Goal: Task Accomplishment & Management: Manage account settings

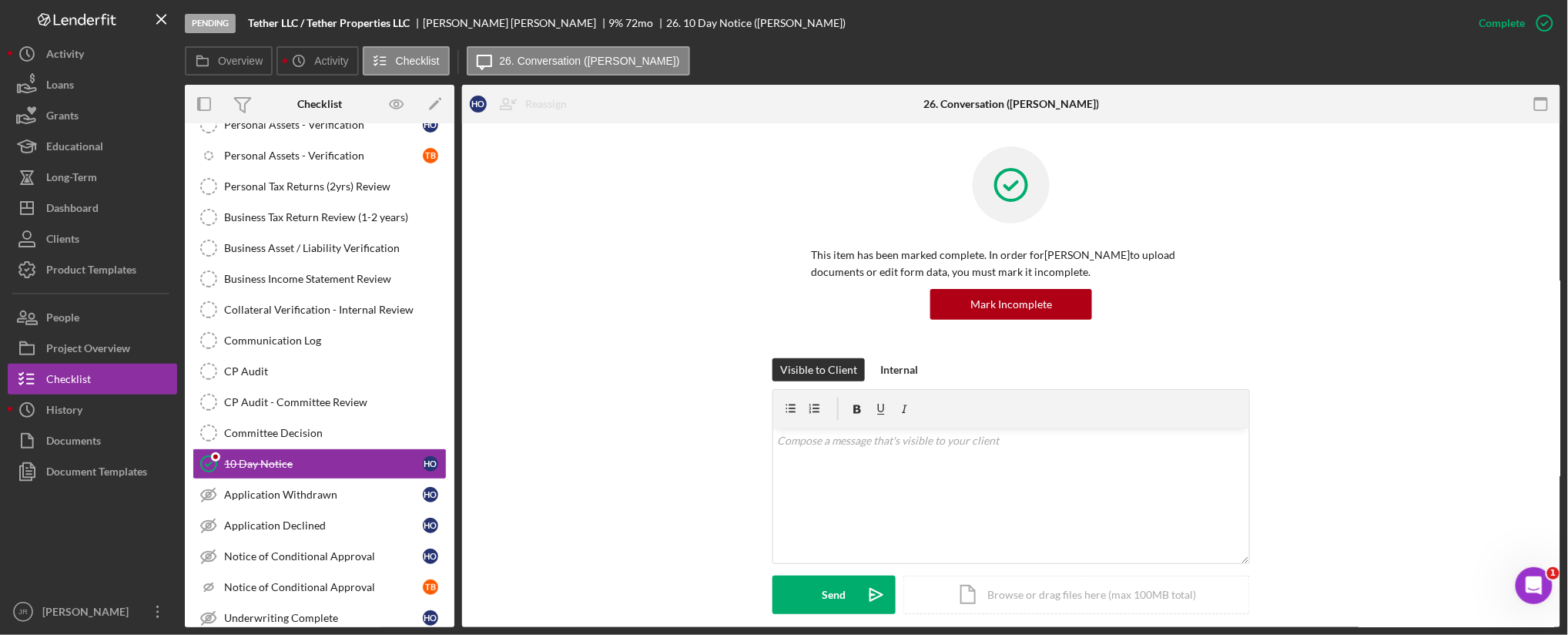
scroll to position [345, 0]
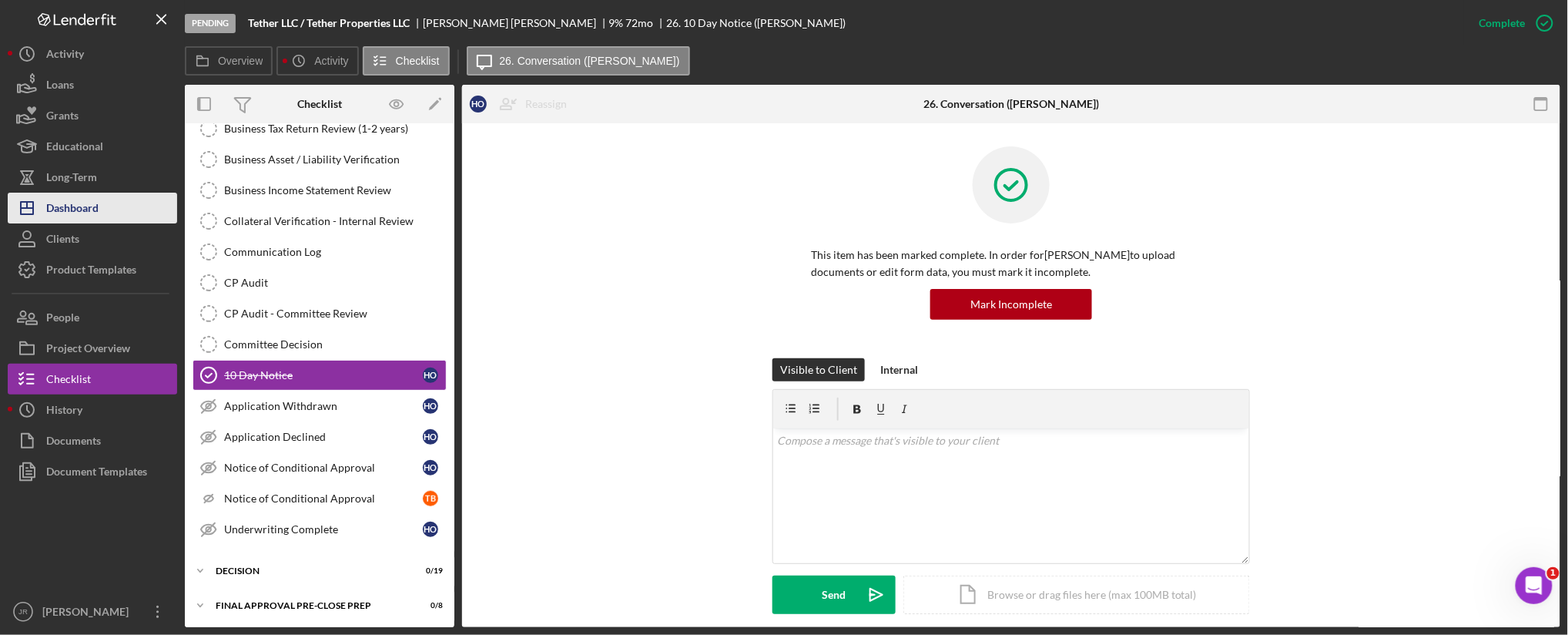
click at [76, 213] on div "Dashboard" at bounding box center [72, 210] width 52 height 34
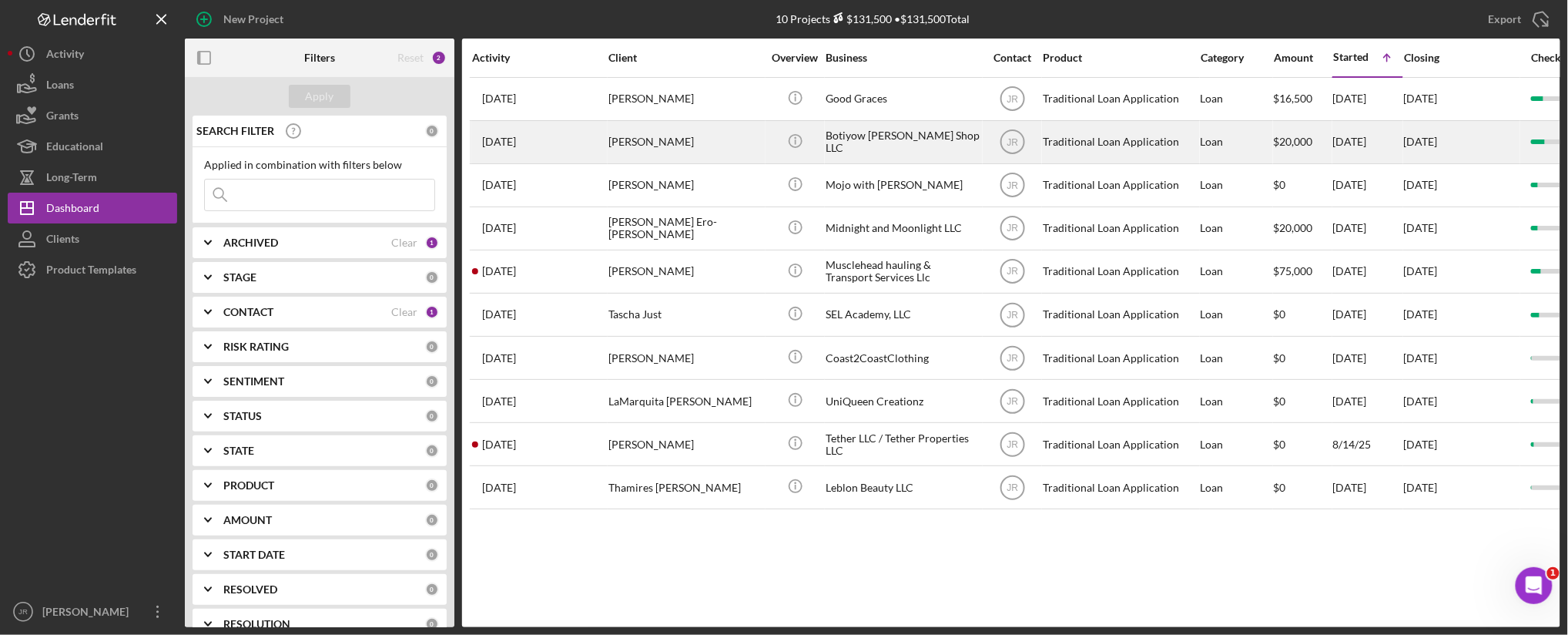
click at [856, 142] on div "Botiyow [PERSON_NAME] Shop LLC" at bounding box center [902, 143] width 154 height 41
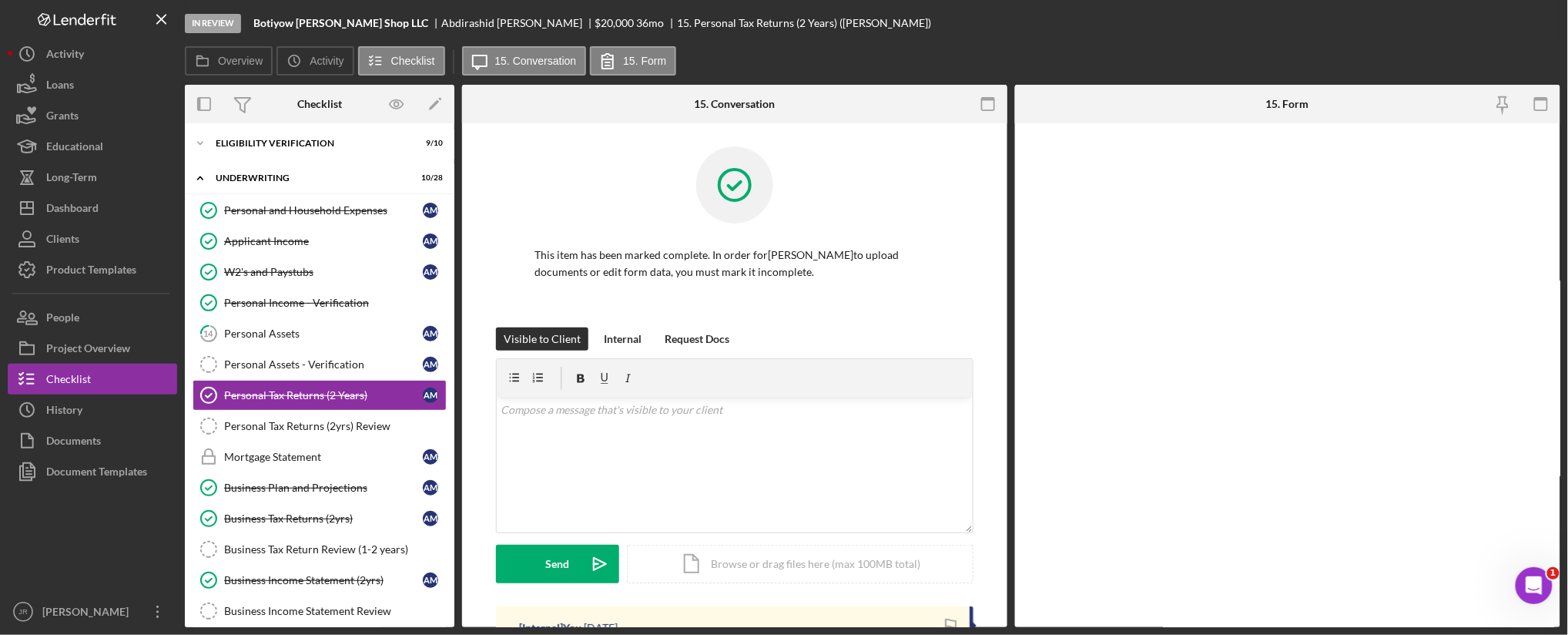
scroll to position [91, 0]
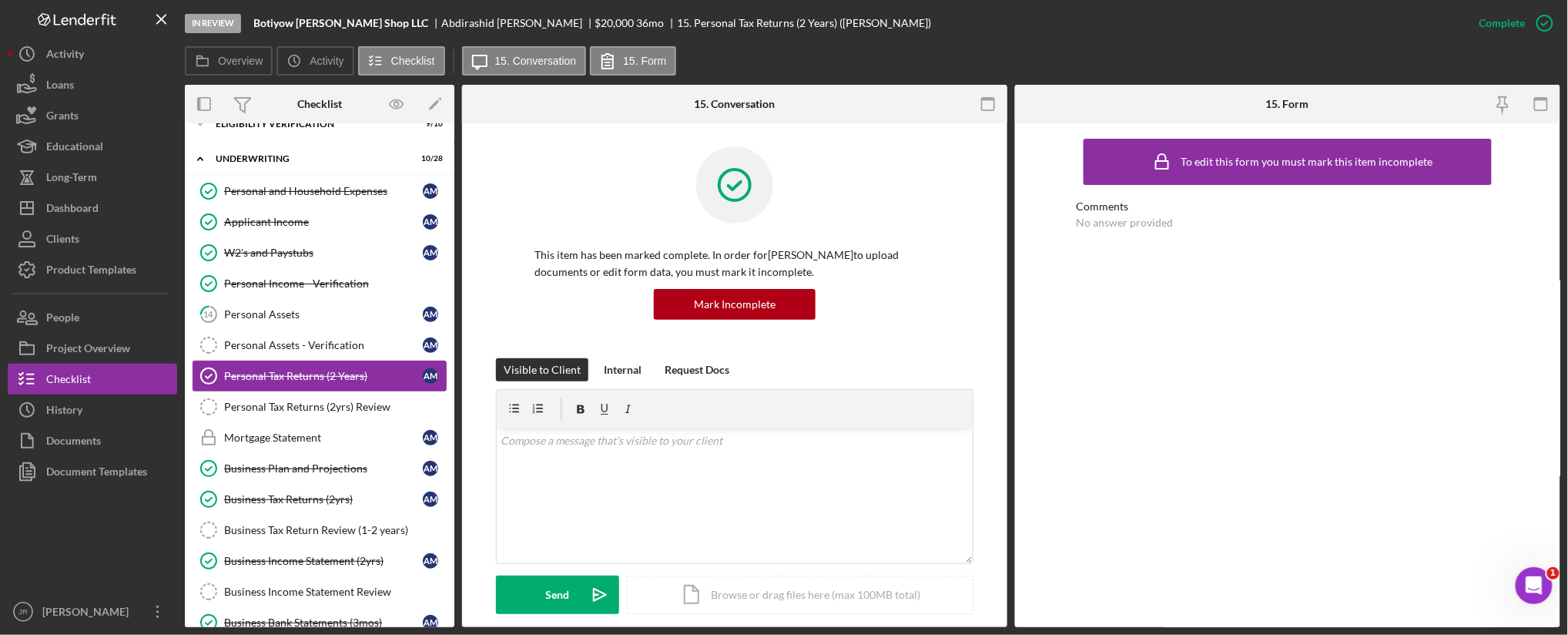
click at [334, 369] on div "Personal Tax Returns (2 Years)" at bounding box center [323, 376] width 198 height 12
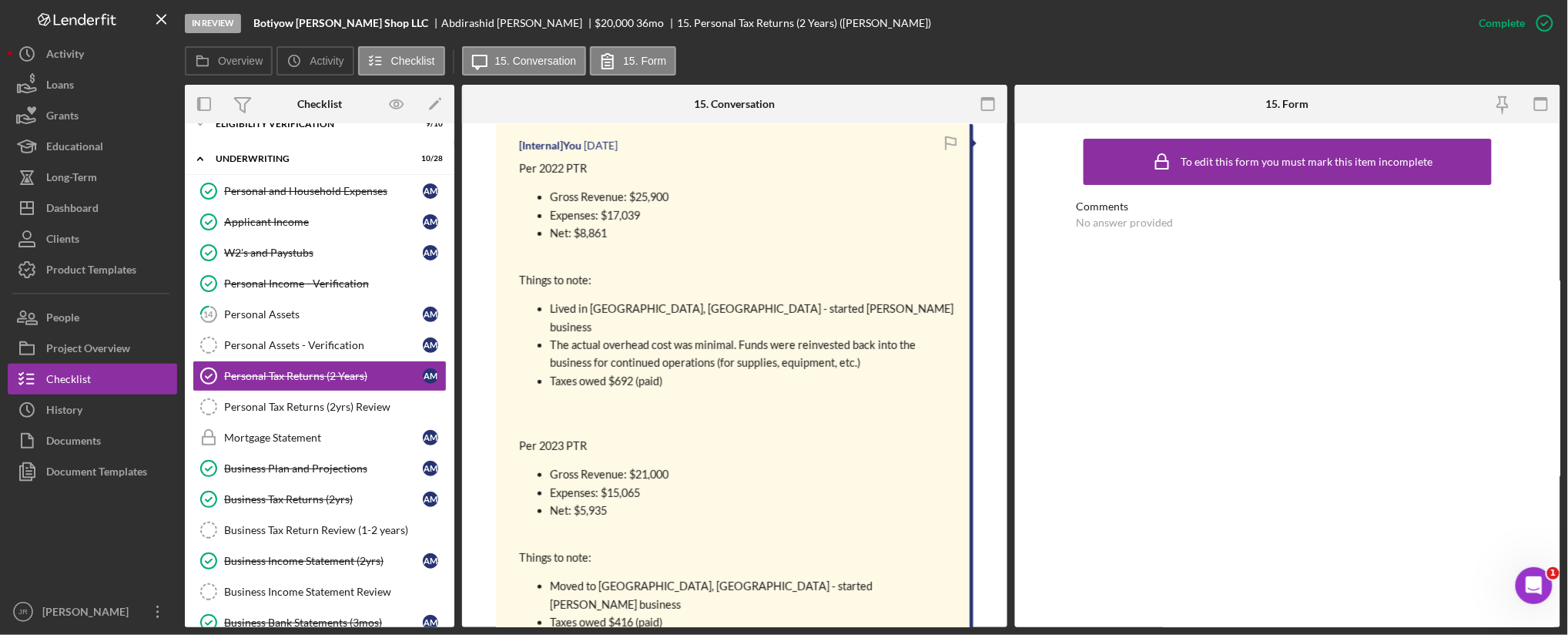
scroll to position [1027, 0]
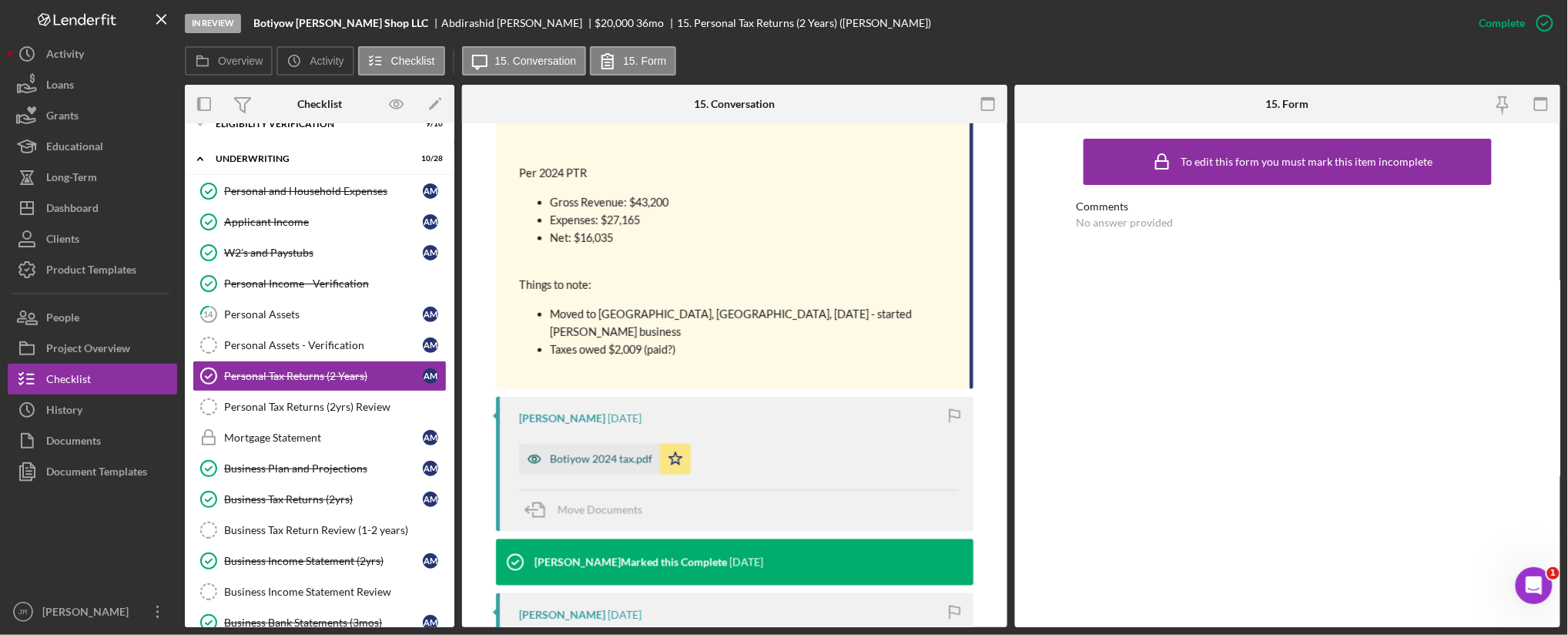
click at [598, 453] on div "Botiyow 2024 tax.pdf" at bounding box center [600, 459] width 102 height 12
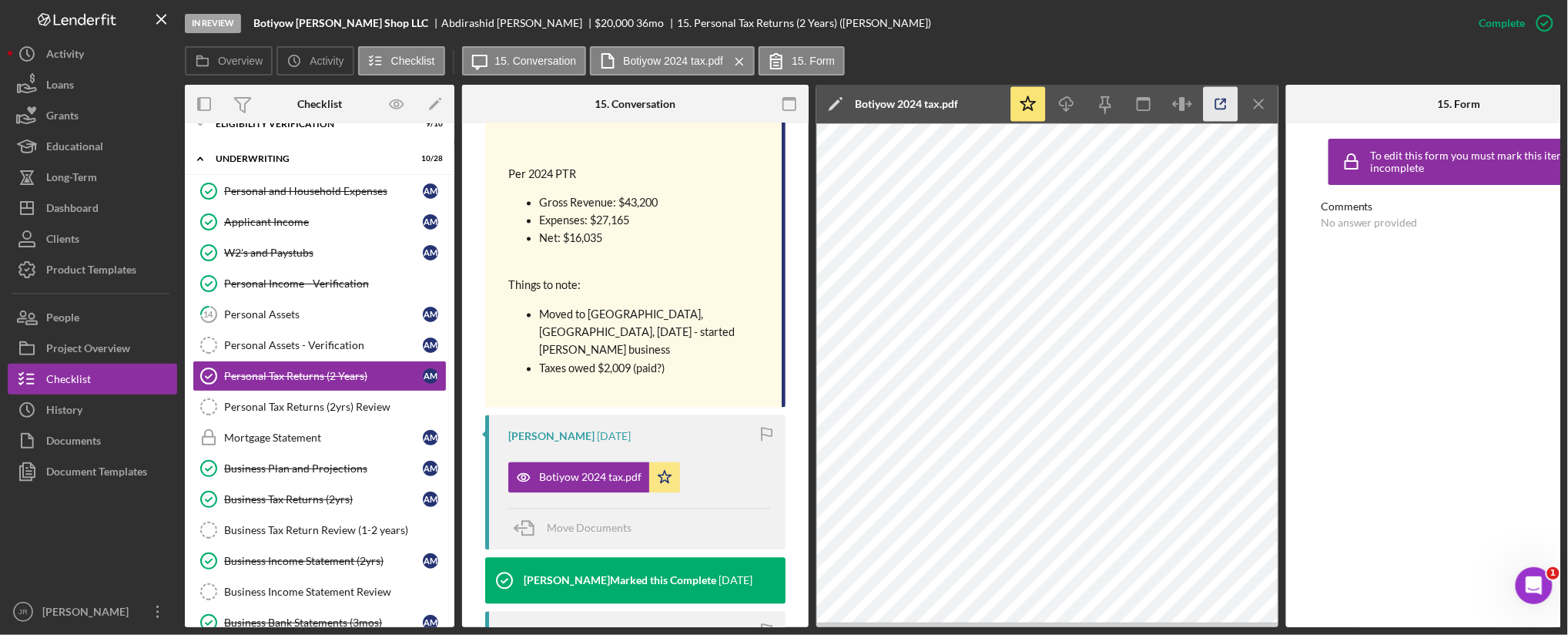
click at [1225, 95] on icon "button" at bounding box center [1221, 104] width 34 height 34
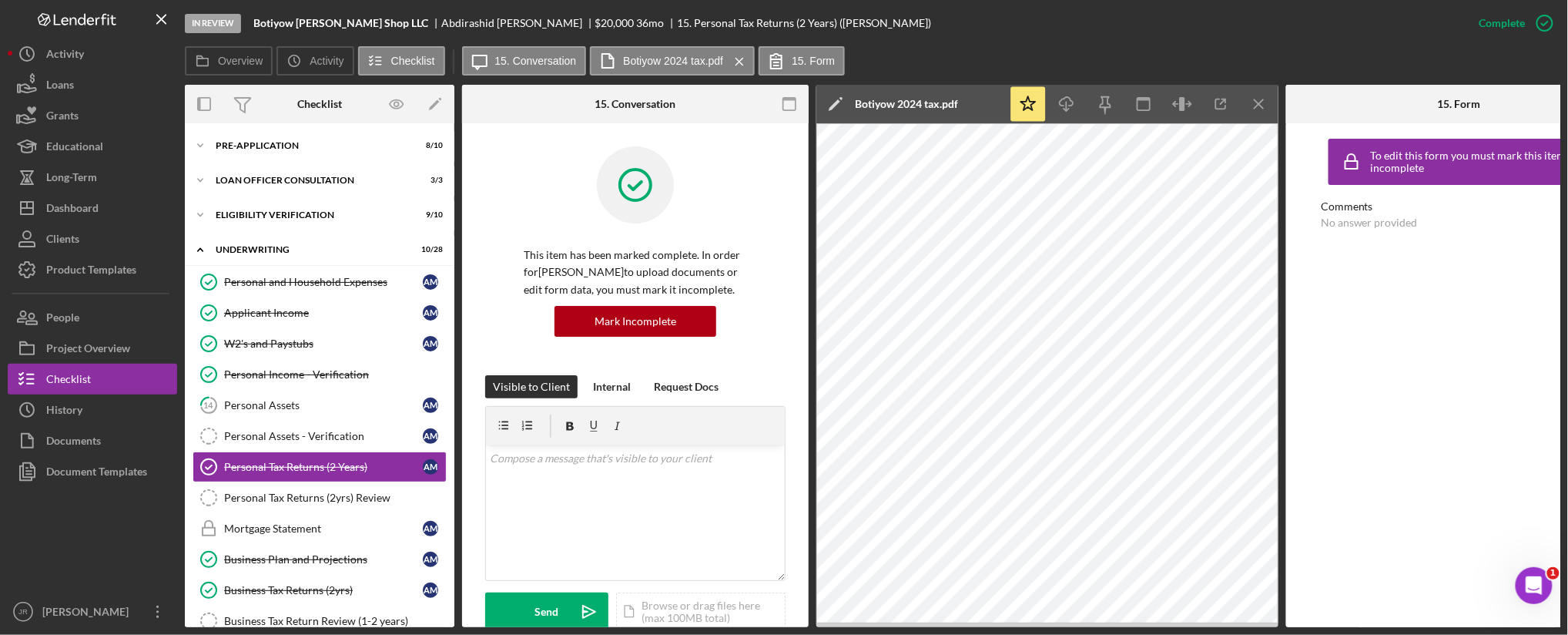
scroll to position [1116, 0]
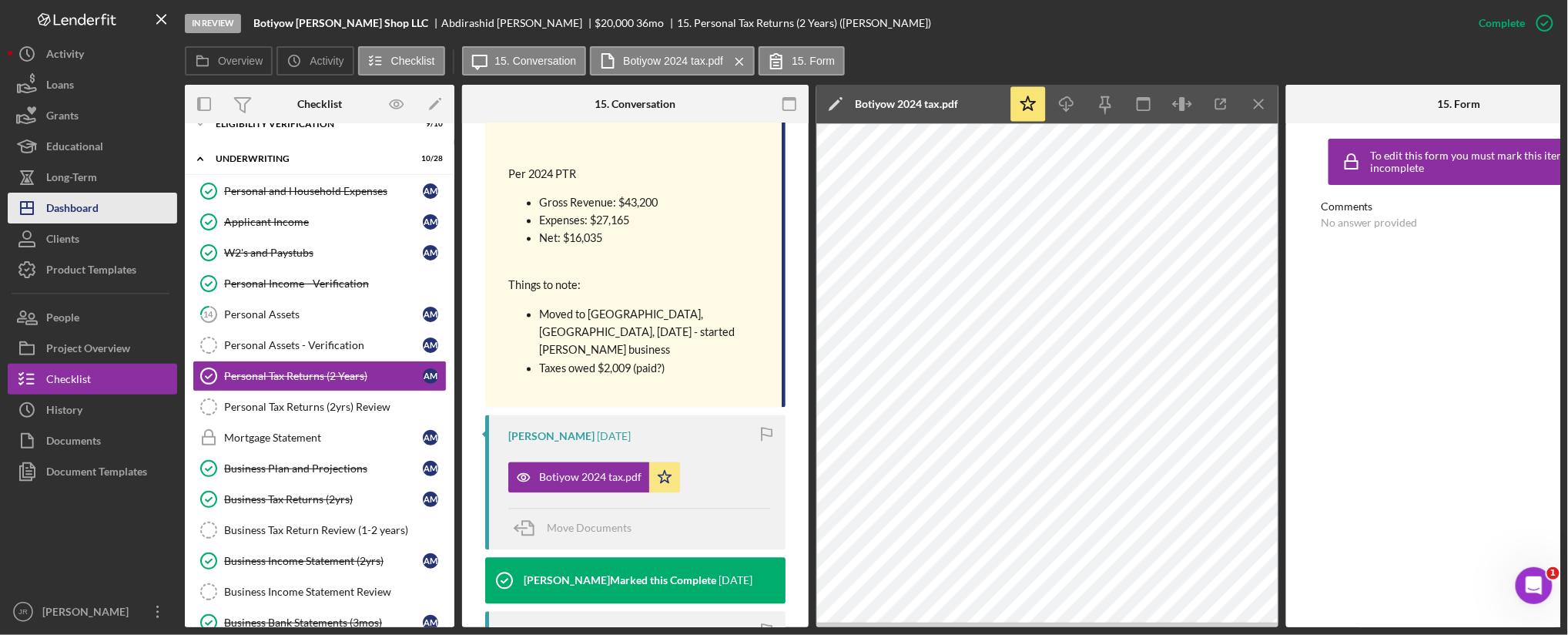
click at [134, 206] on button "Icon/Dashboard Dashboard" at bounding box center [92, 208] width 169 height 31
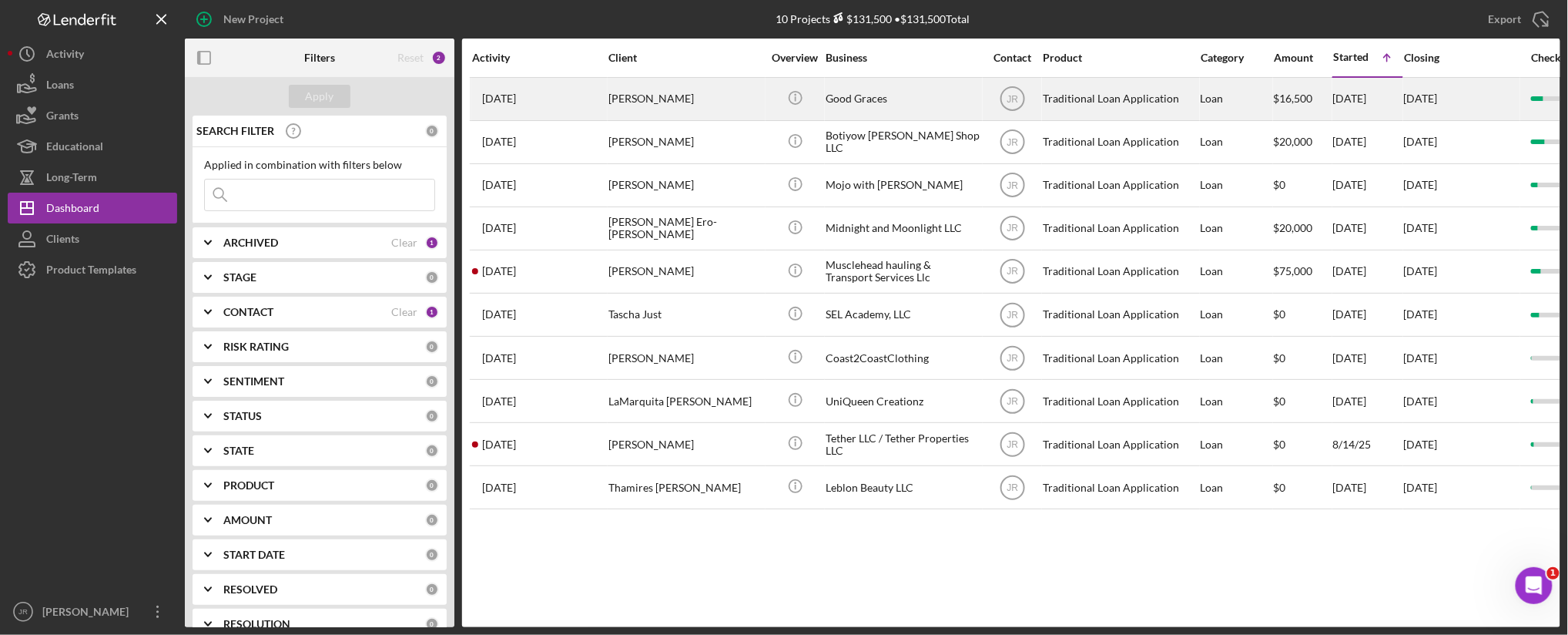
click at [889, 88] on div "Good Graces" at bounding box center [902, 99] width 154 height 41
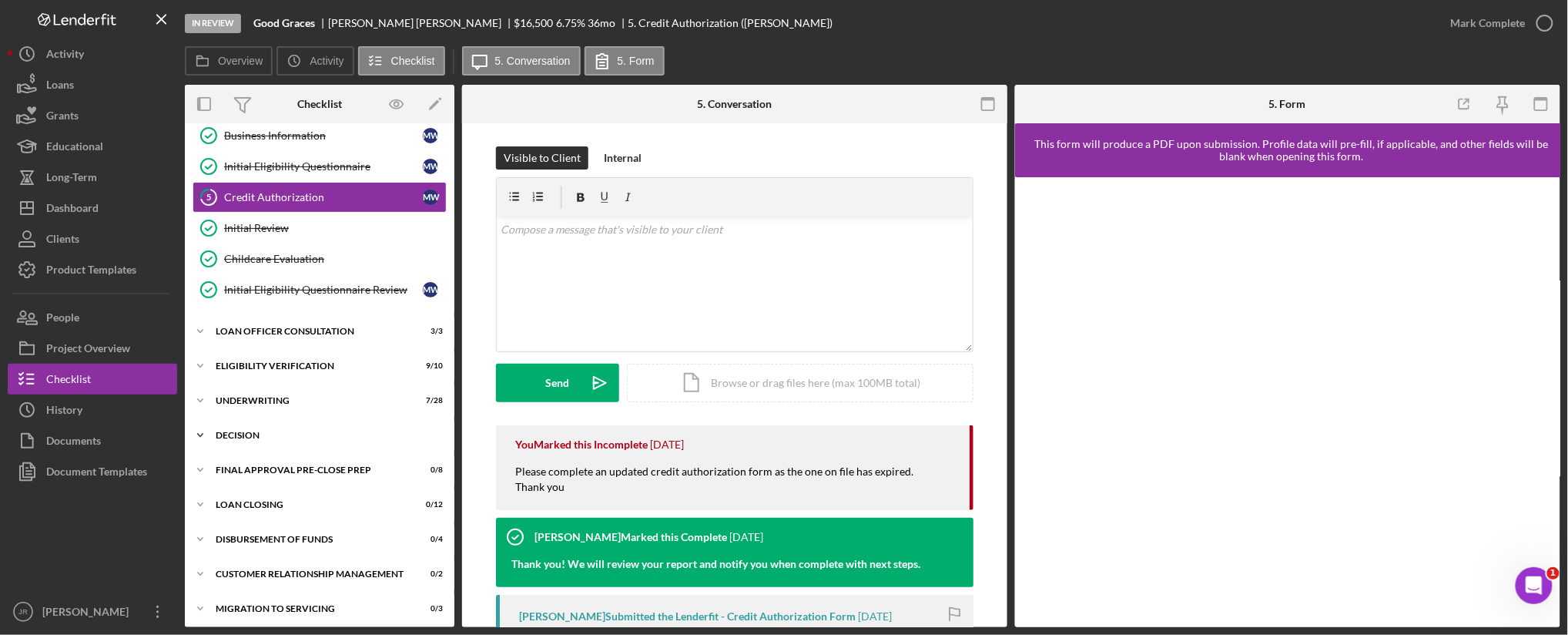
scroll to position [172, 0]
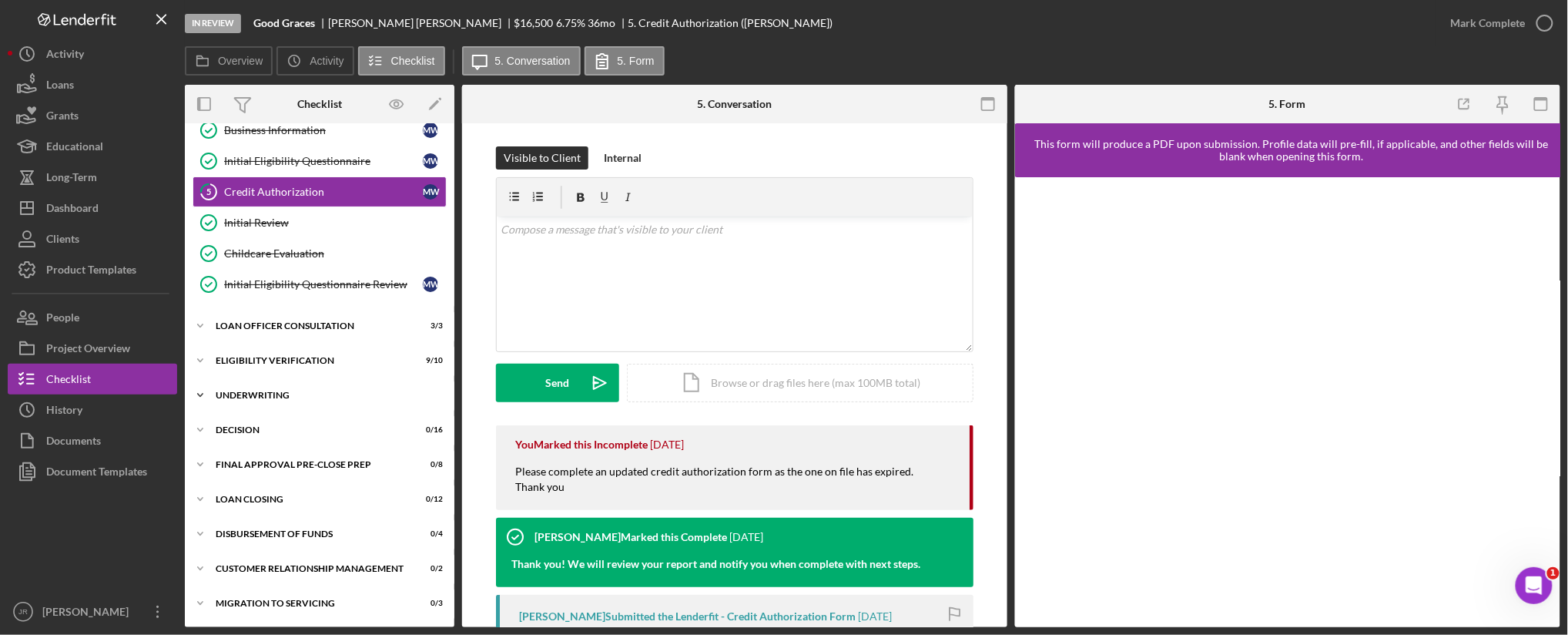
click at [265, 390] on div "Icon/Expander Underwriting 7 / 28" at bounding box center [319, 395] width 270 height 31
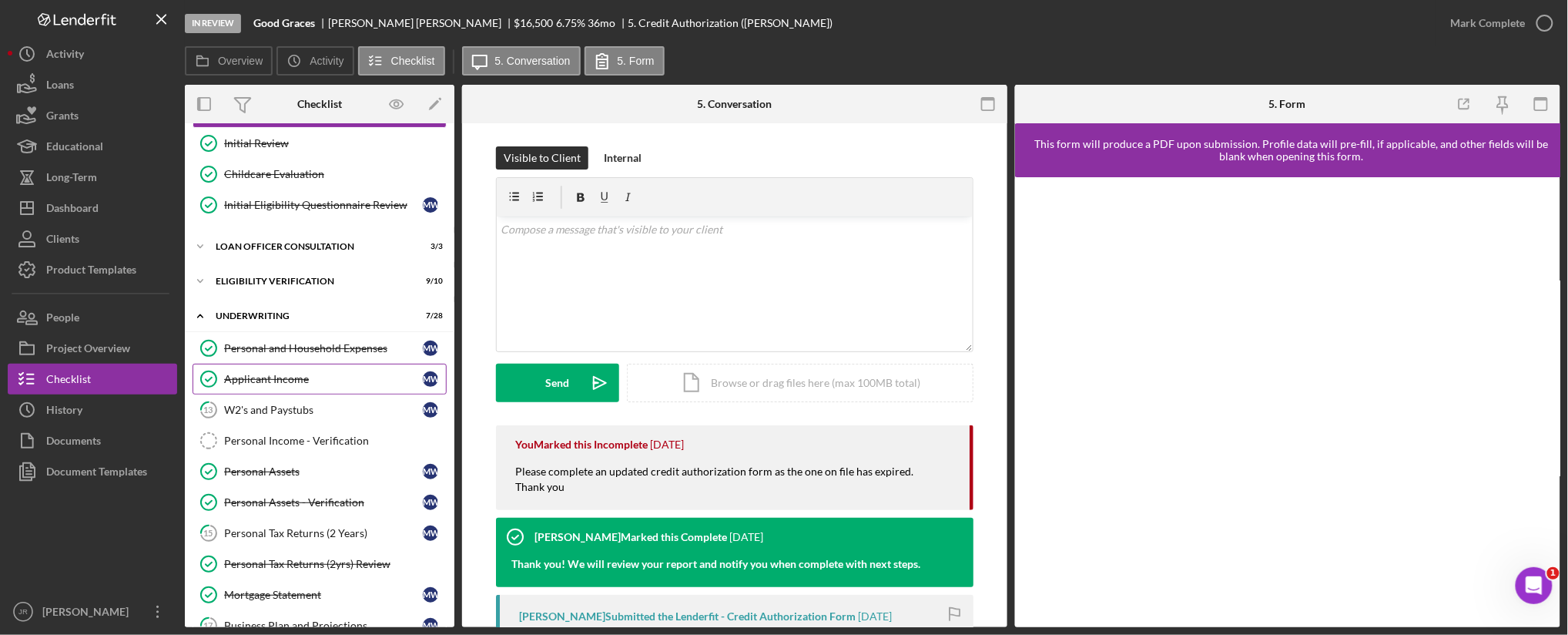
scroll to position [343, 0]
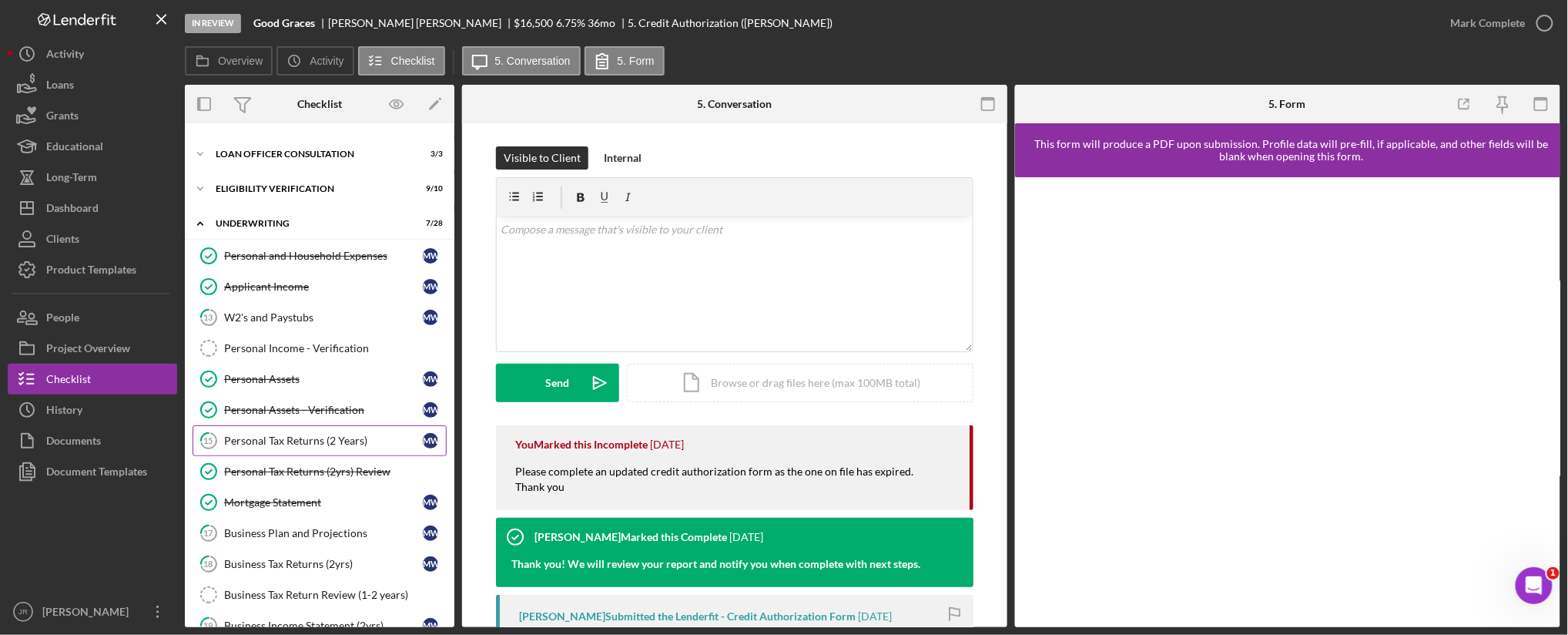
click at [347, 428] on link "15 Personal Tax Returns (2 Years) M W" at bounding box center [319, 441] width 254 height 31
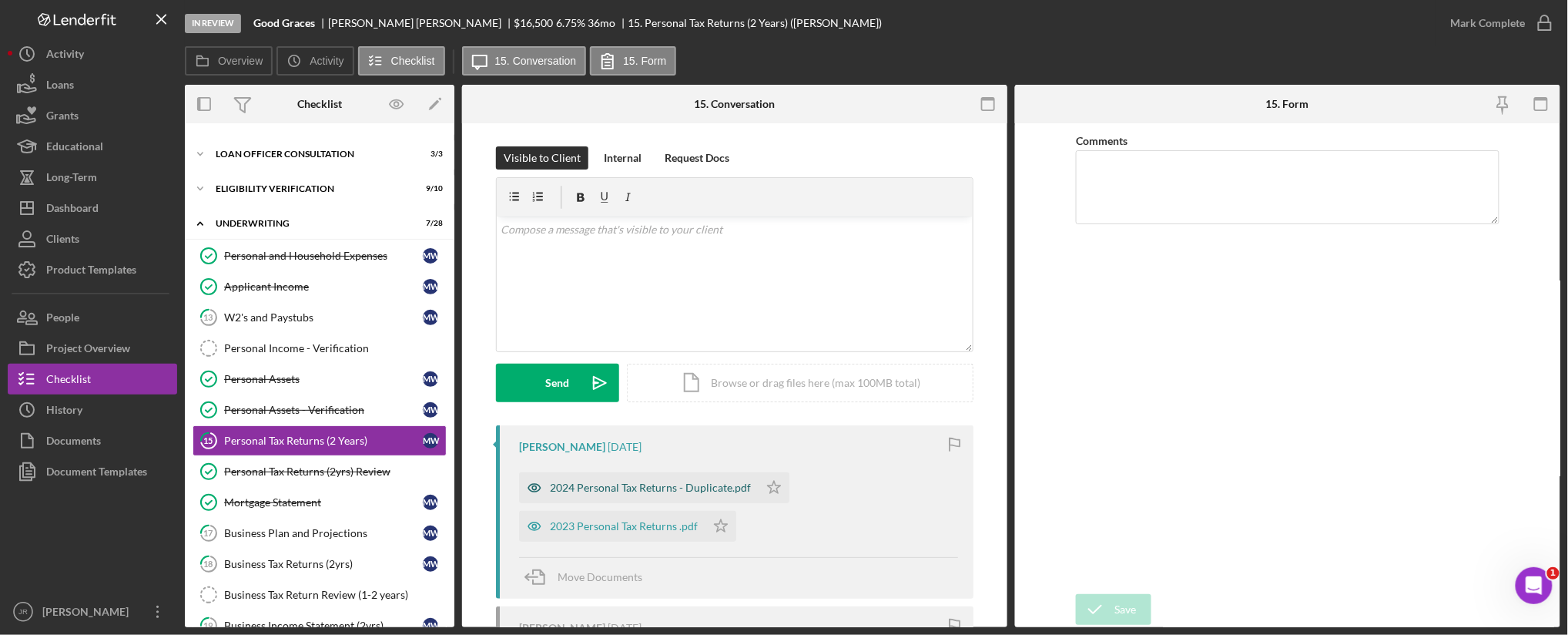
click at [671, 479] on div "2024 Personal Tax Returns - Duplicate.pdf" at bounding box center [638, 488] width 240 height 31
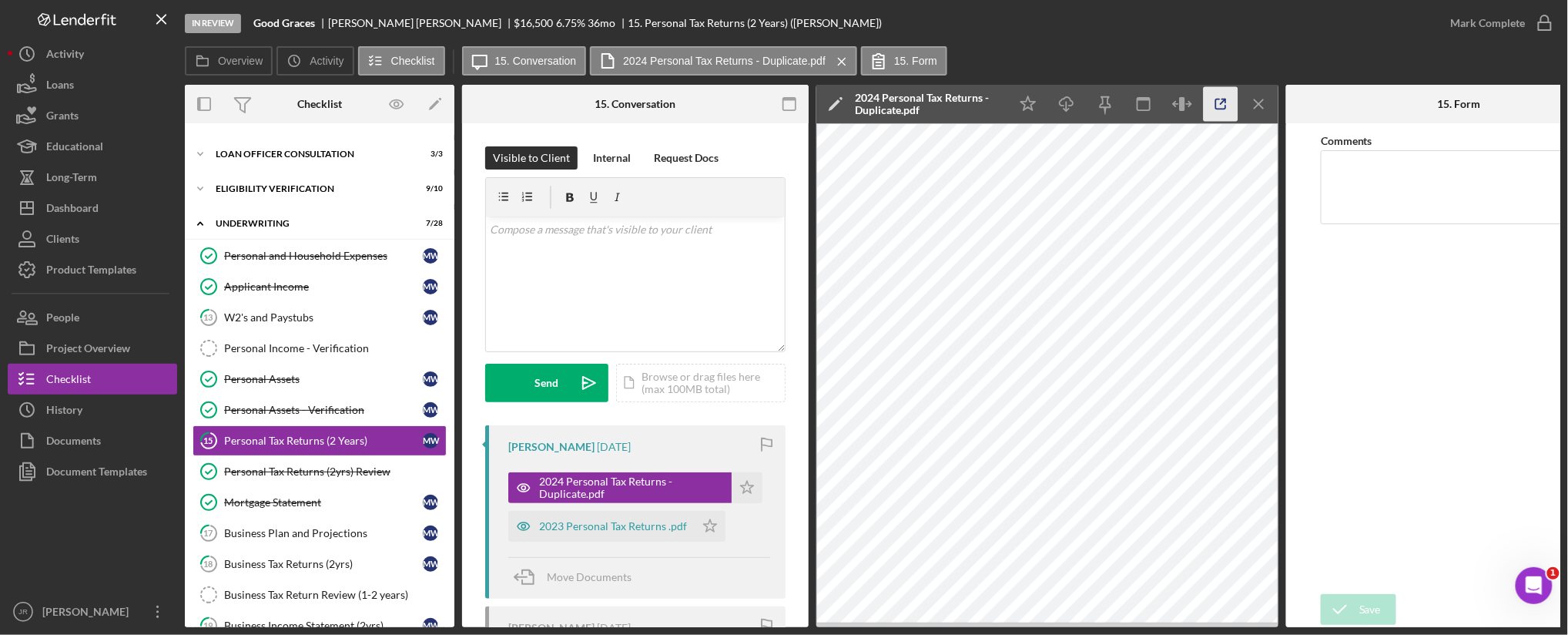
click at [1220, 109] on icon "button" at bounding box center [1221, 104] width 34 height 34
click at [601, 528] on div "2023 Personal Tax Returns .pdf" at bounding box center [613, 526] width 148 height 12
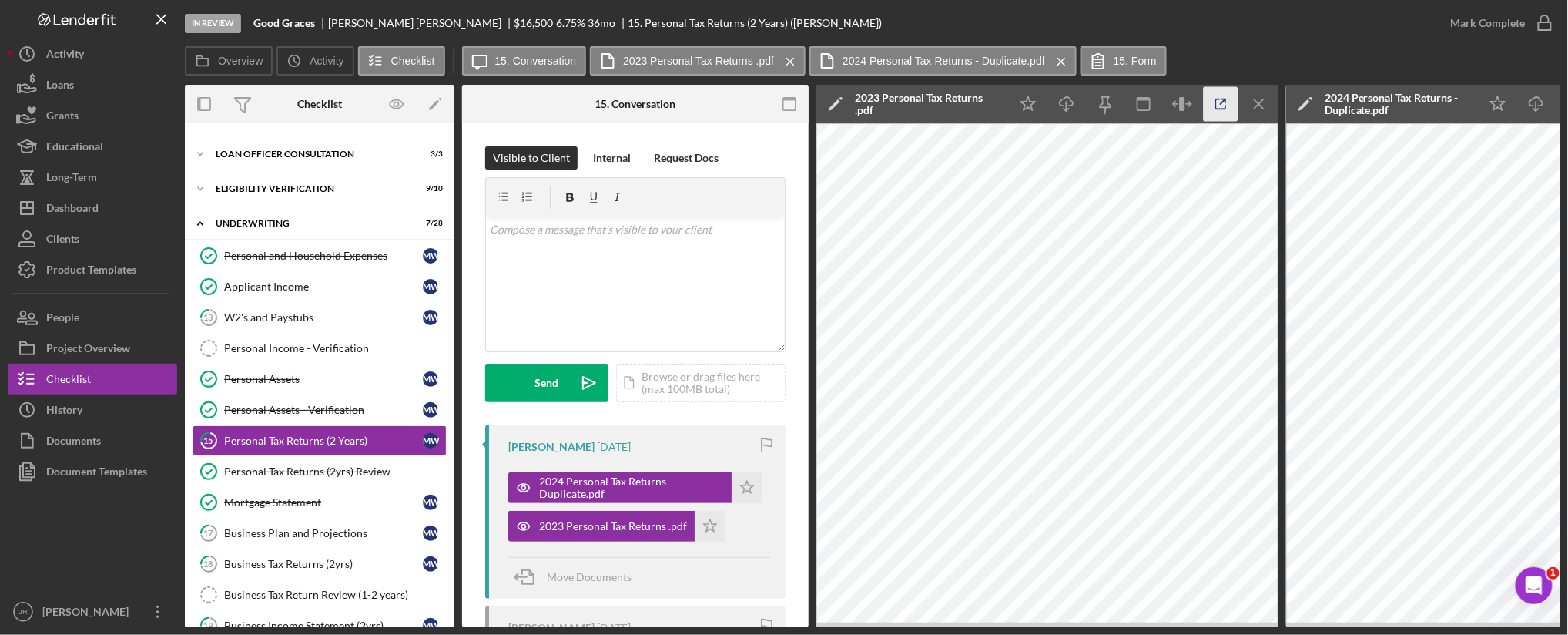
click at [1221, 104] on icon "button" at bounding box center [1221, 104] width 34 height 34
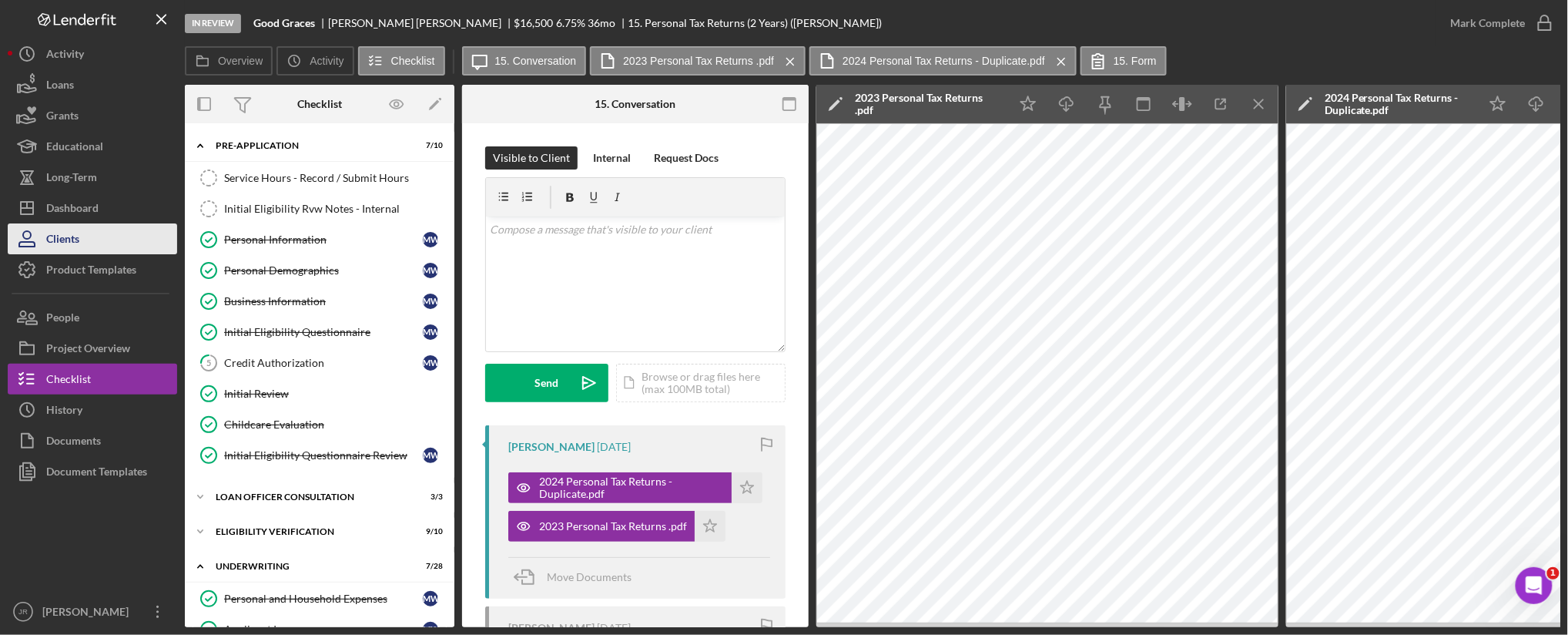
scroll to position [343, 0]
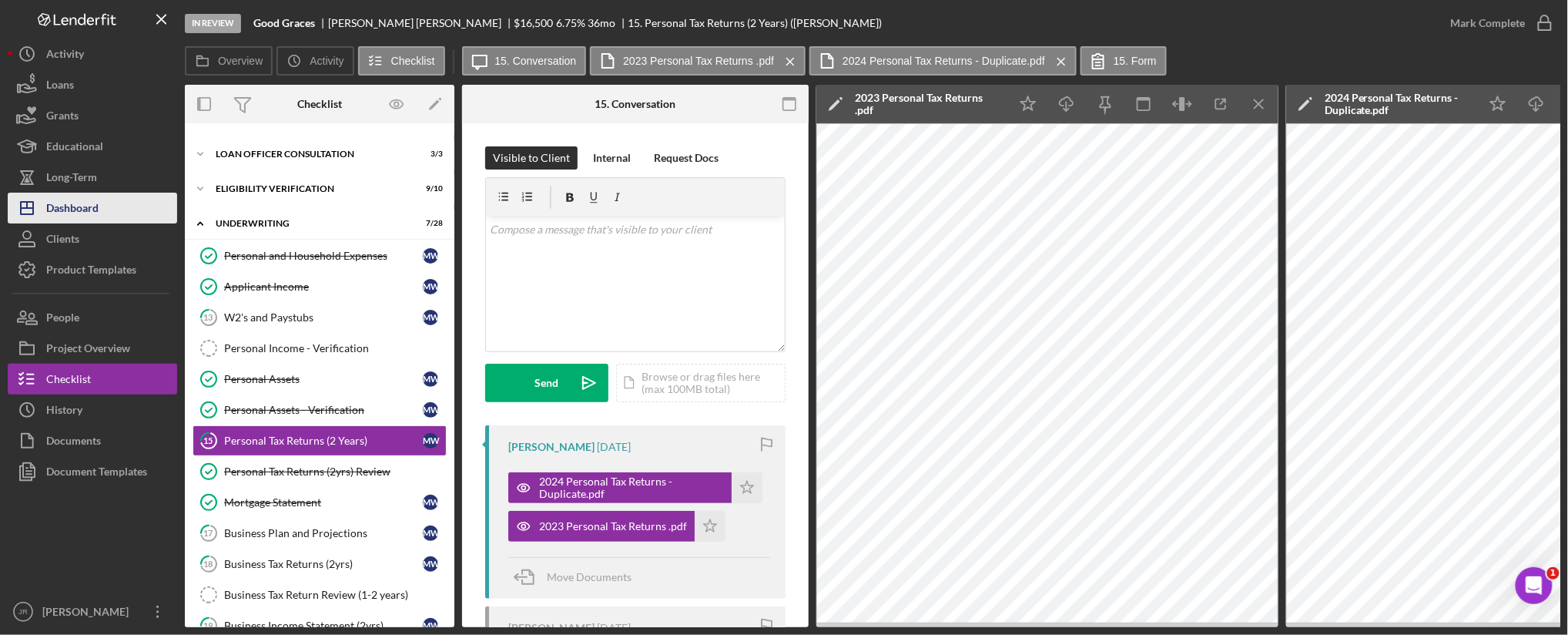
click at [77, 198] on div "Dashboard" at bounding box center [72, 210] width 52 height 34
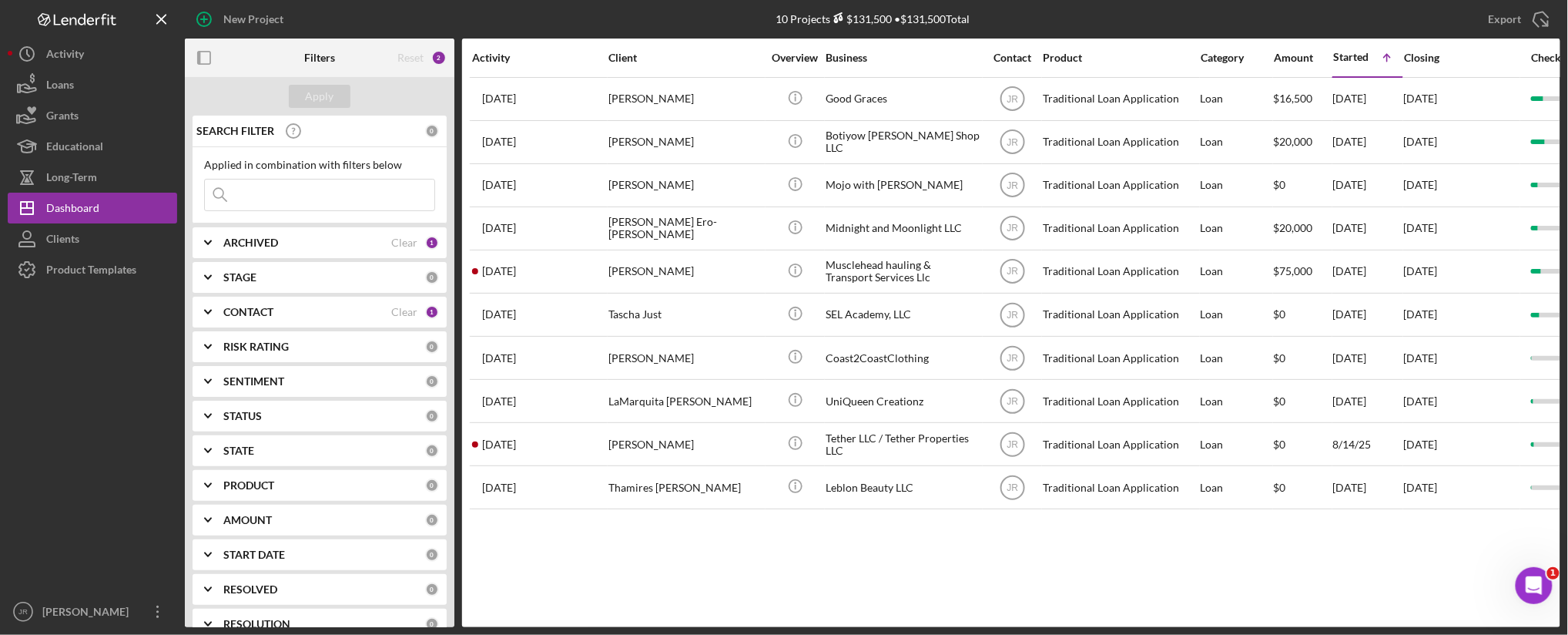
click at [208, 314] on icon "Icon/Expander" at bounding box center [208, 312] width 39 height 39
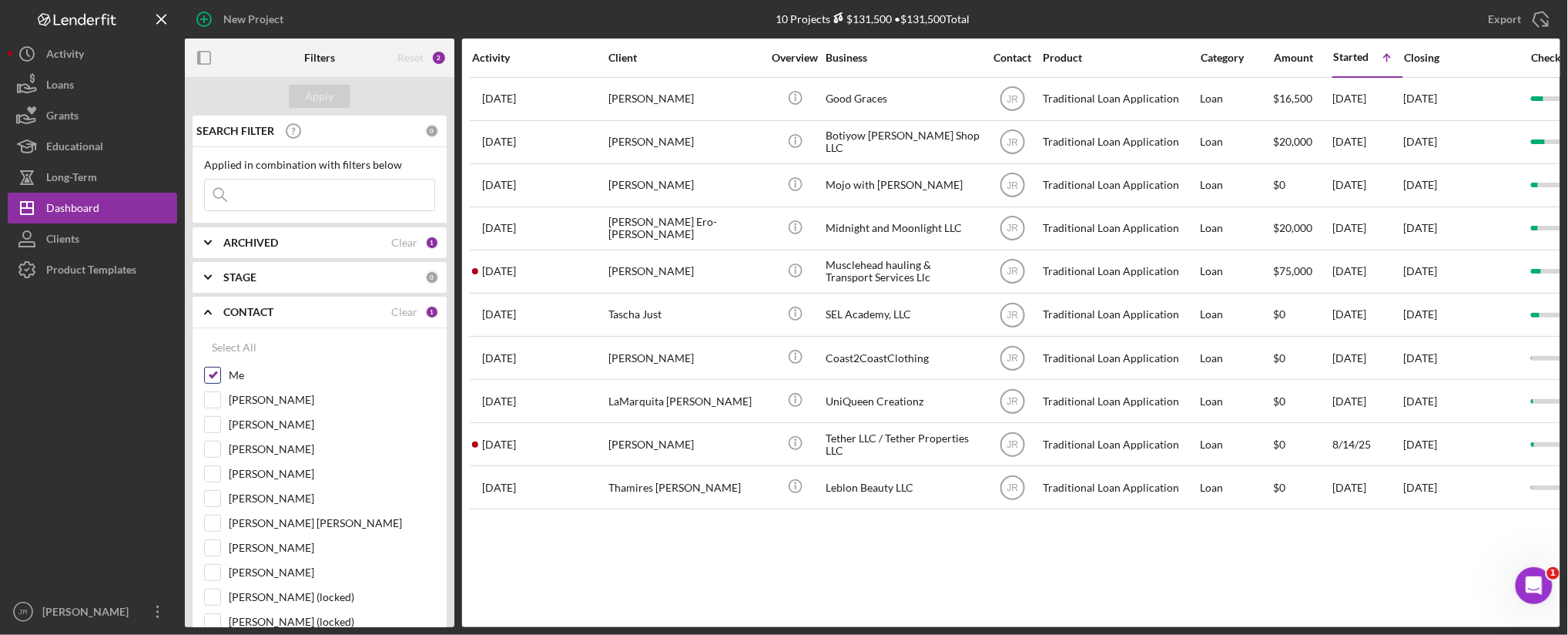
click at [214, 374] on input "Me" at bounding box center [213, 376] width 15 height 15
checkbox input "false"
click at [211, 239] on icon "Icon/Expander" at bounding box center [208, 242] width 39 height 39
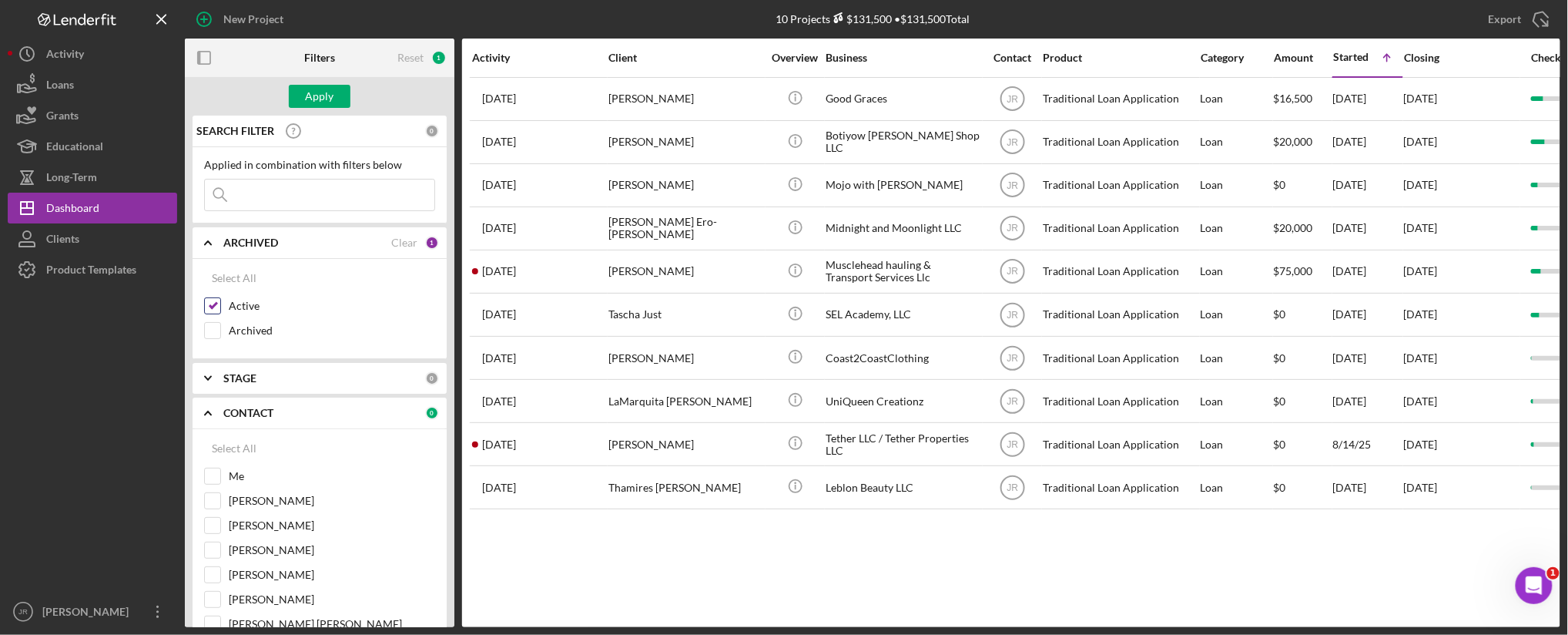
click at [216, 311] on input "Active" at bounding box center [213, 306] width 15 height 15
checkbox input "false"
click at [213, 334] on input "Archived" at bounding box center [213, 331] width 15 height 15
checkbox input "true"
click at [324, 94] on div "Apply" at bounding box center [319, 96] width 28 height 23
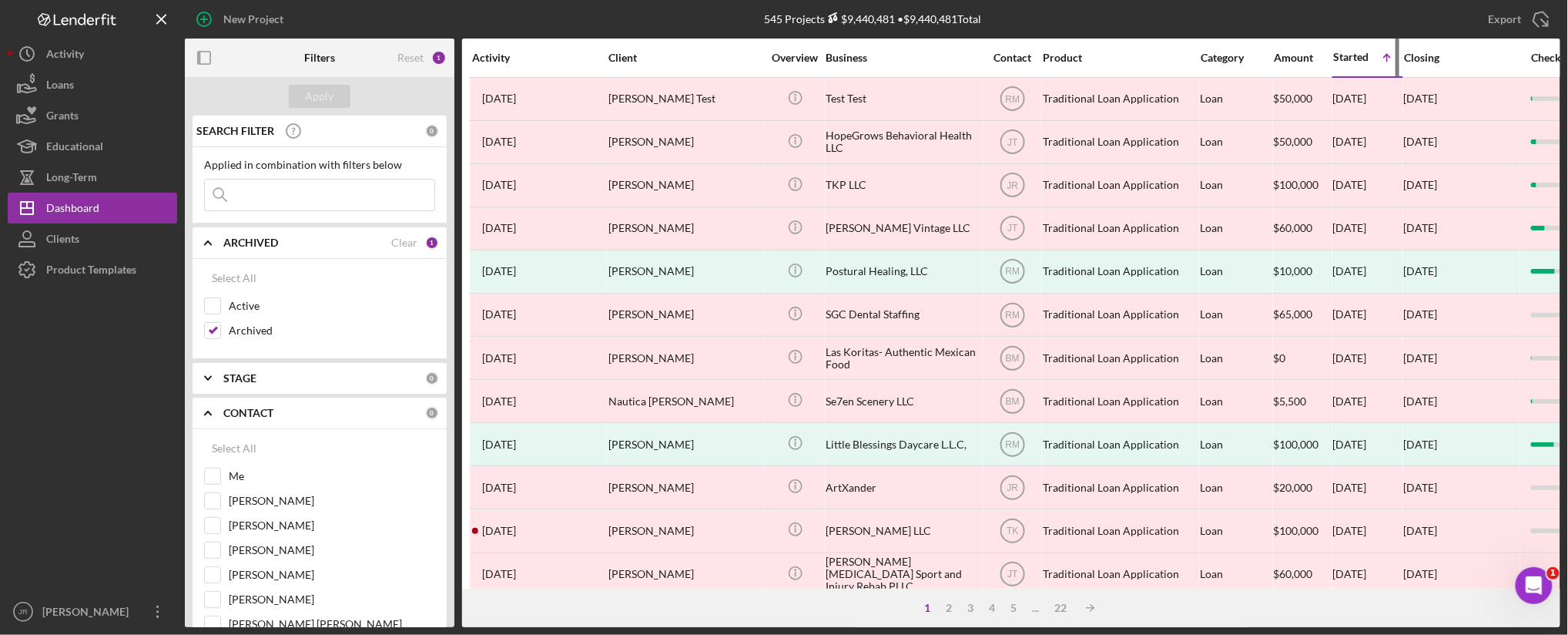
click at [1349, 56] on div "Started" at bounding box center [1350, 57] width 35 height 12
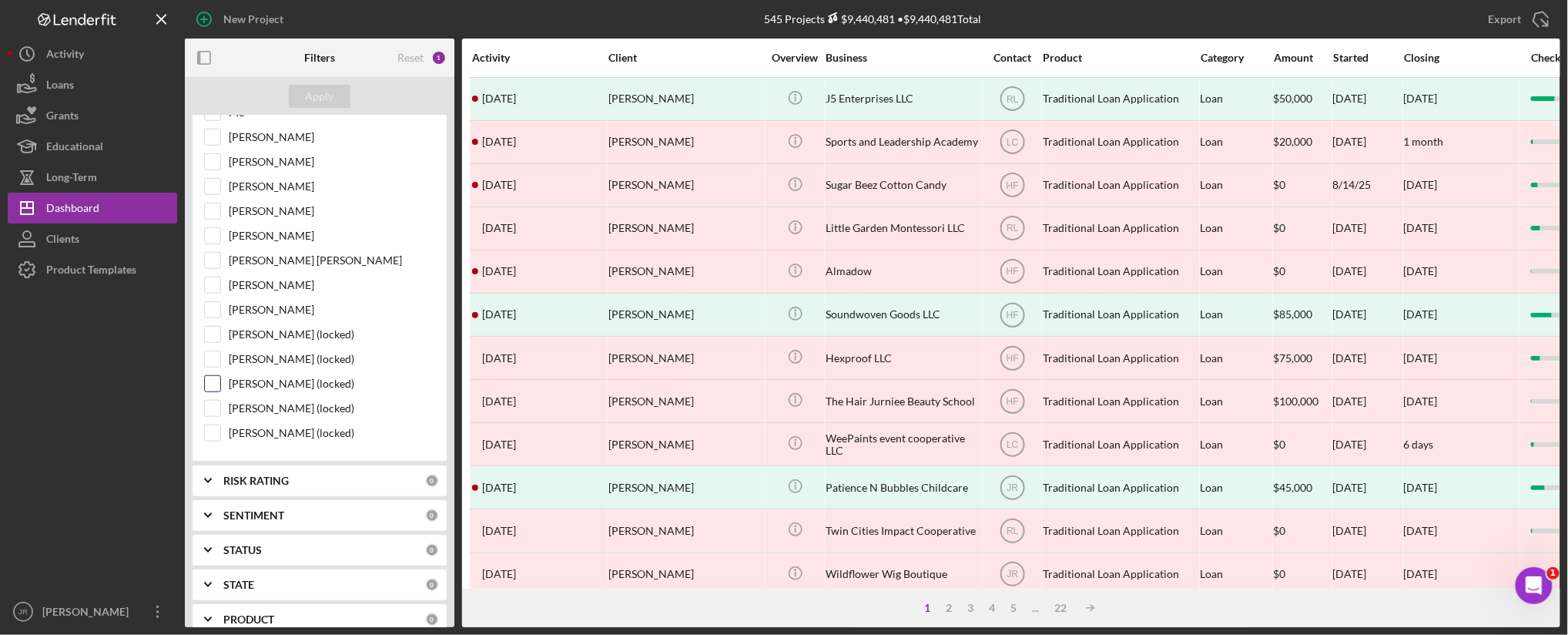
scroll to position [628, 0]
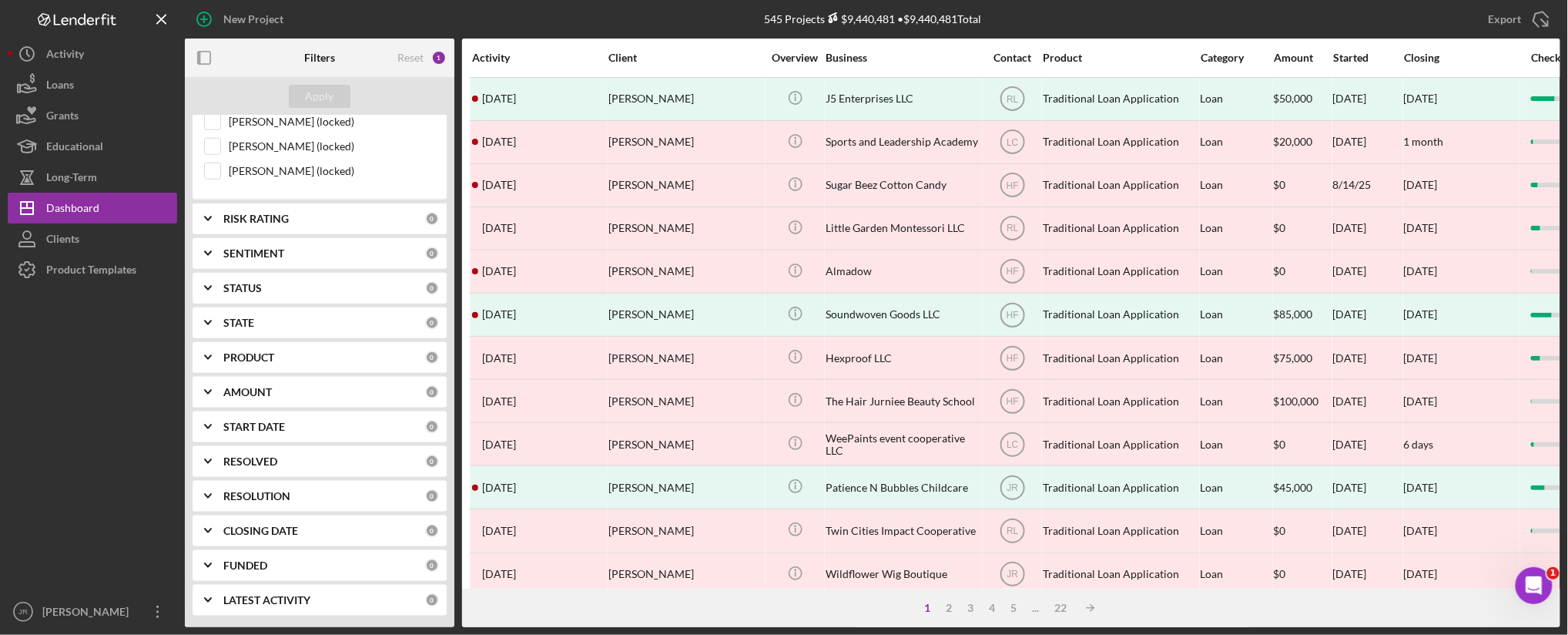
click at [235, 488] on div "RESOLUTION 0" at bounding box center [331, 497] width 216 height 31
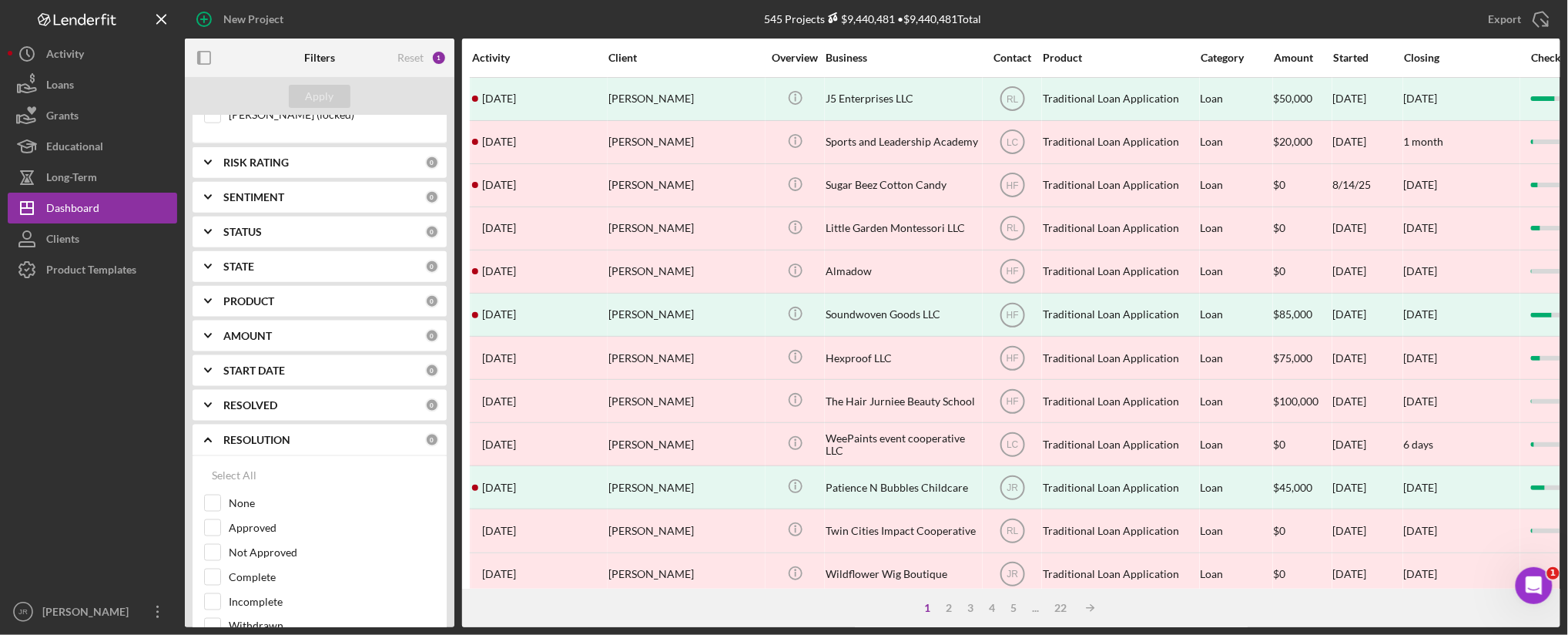
scroll to position [799, 0]
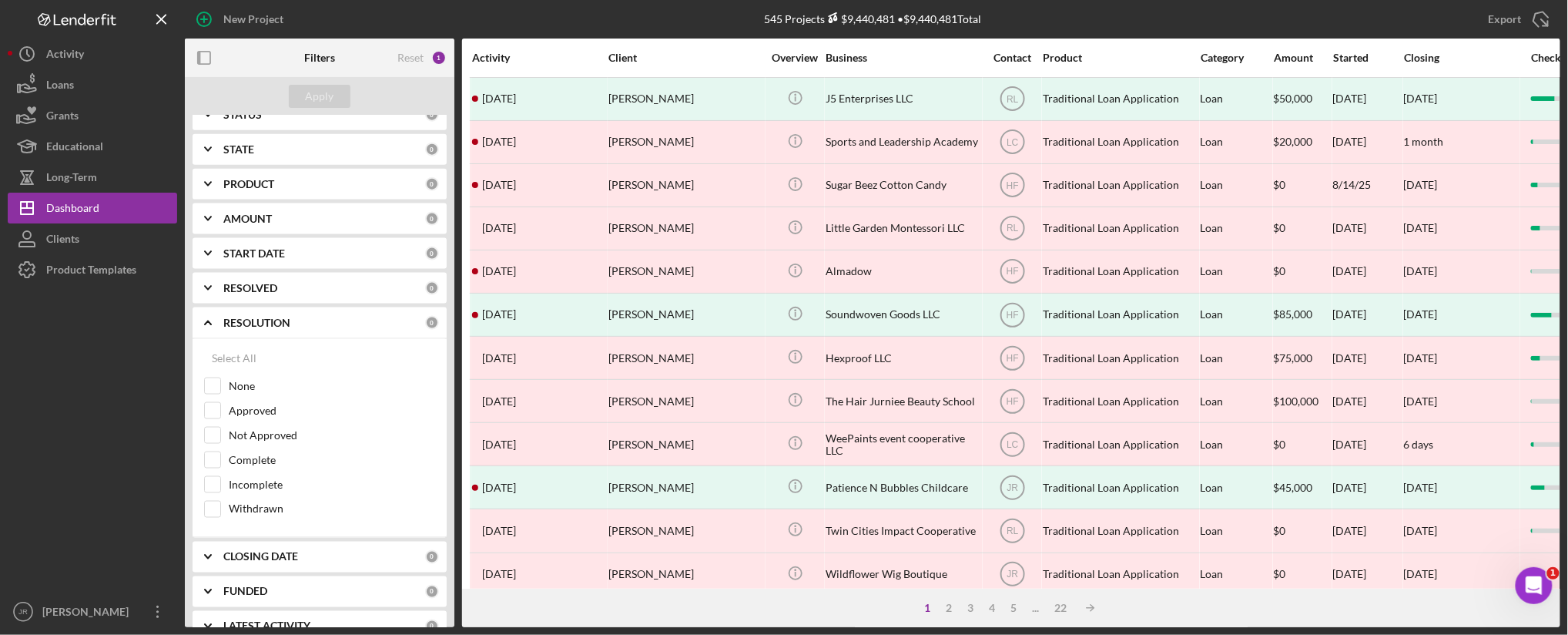
click at [211, 325] on icon "Icon/Expander" at bounding box center [208, 322] width 39 height 39
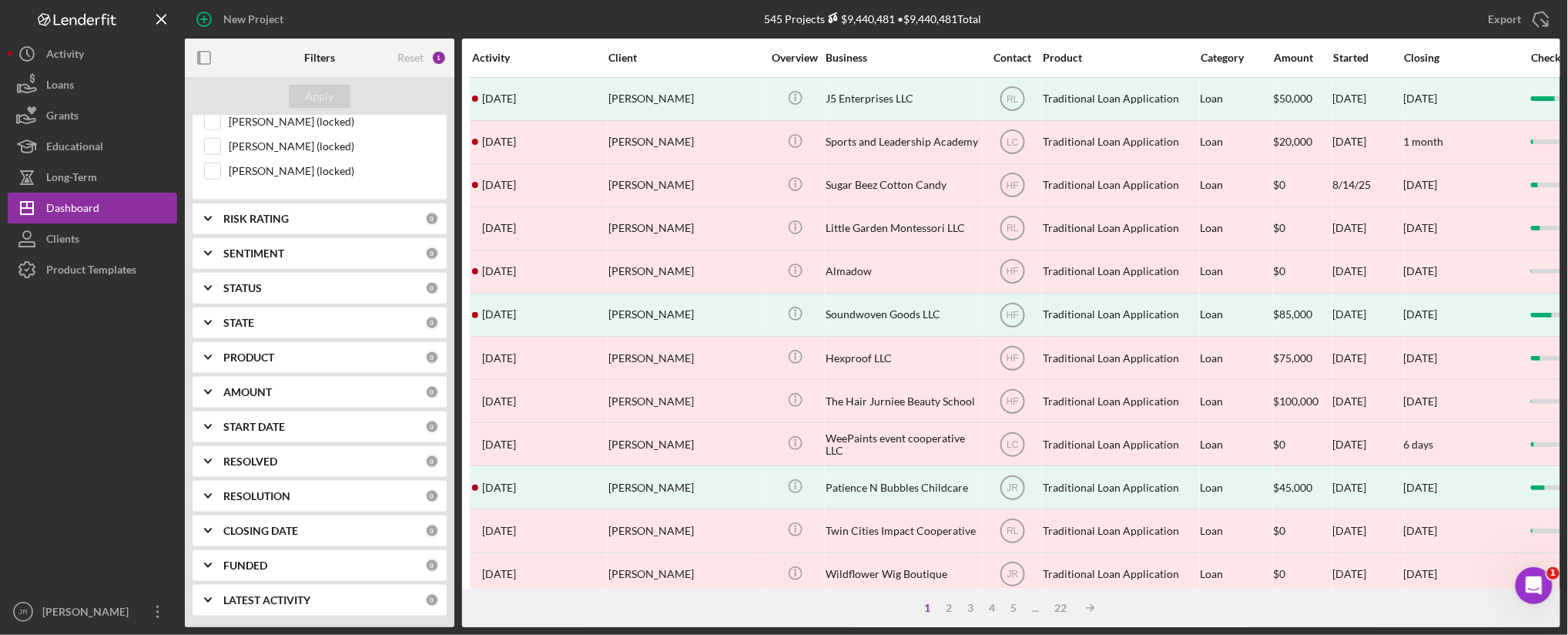
click at [206, 460] on icon "Icon/Expander" at bounding box center [208, 461] width 39 height 39
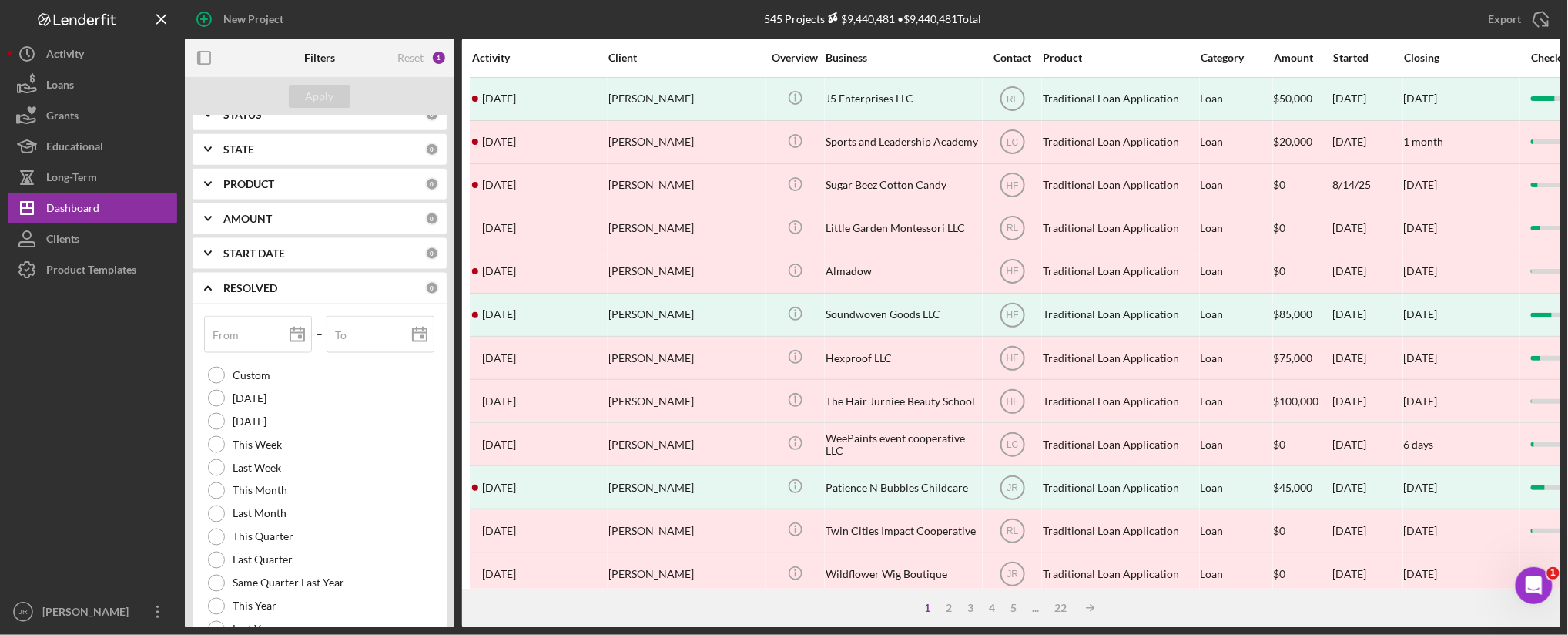
click at [211, 278] on icon "Icon/Expander" at bounding box center [208, 288] width 39 height 39
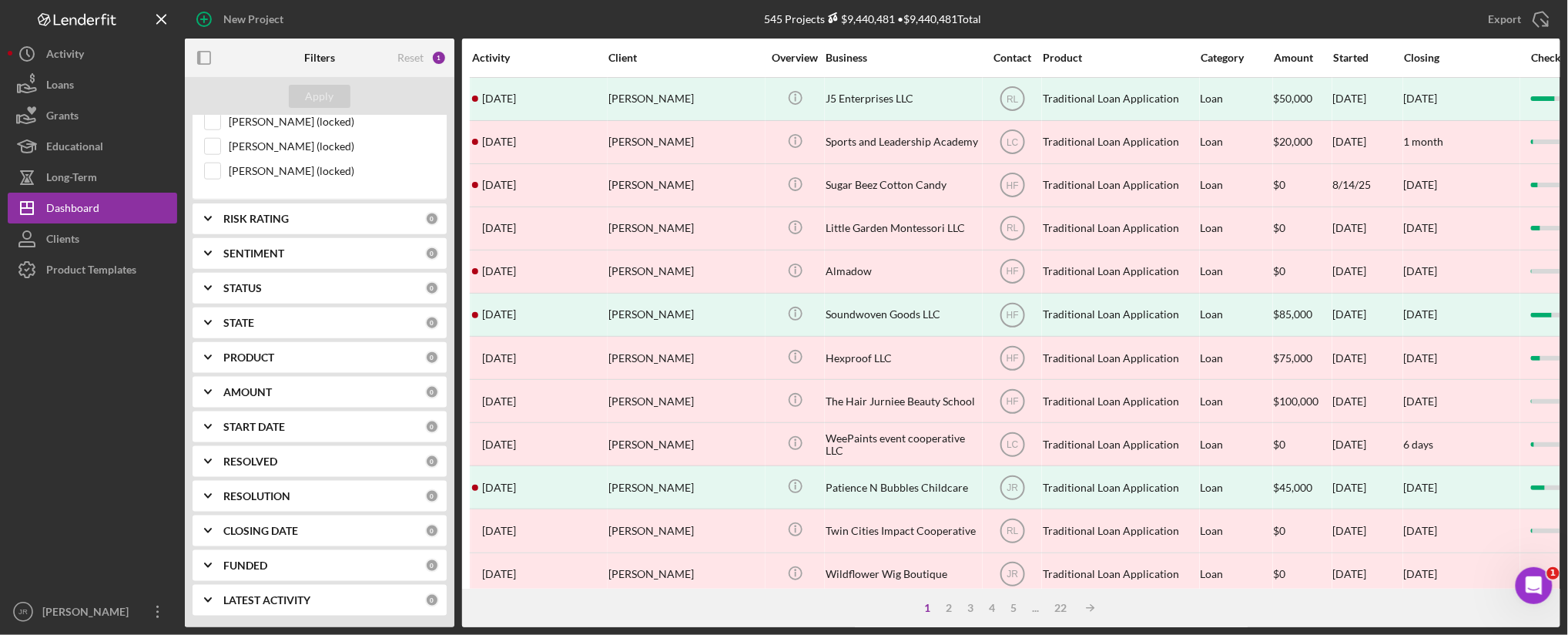
click at [245, 273] on div "STATUS 0" at bounding box center [331, 288] width 216 height 31
click at [235, 159] on b "STATUS" at bounding box center [242, 162] width 39 height 12
click at [264, 501] on b "RESOLUTION" at bounding box center [257, 496] width 67 height 12
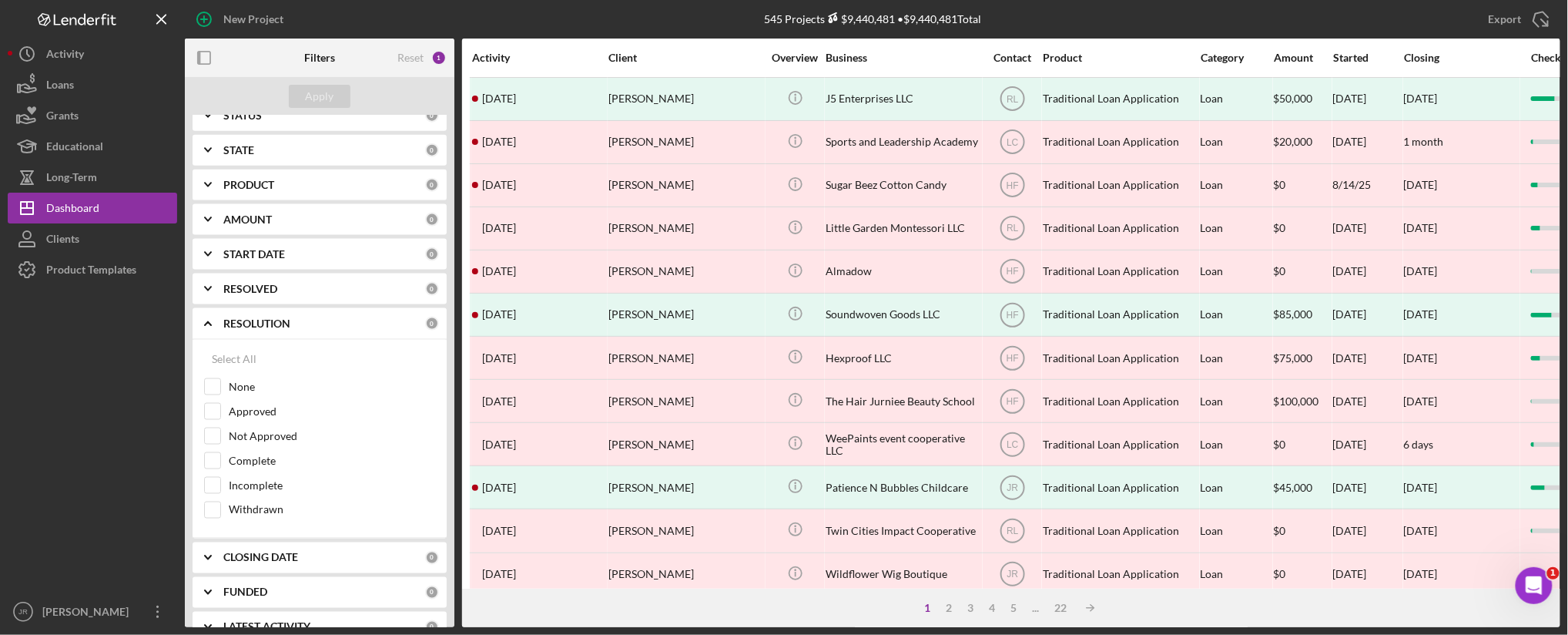
scroll to position [799, 0]
click at [277, 440] on label "Not Approved" at bounding box center [331, 436] width 206 height 15
click at [220, 440] on input "Not Approved" at bounding box center [213, 436] width 15 height 15
click at [339, 98] on button "Apply" at bounding box center [319, 96] width 62 height 23
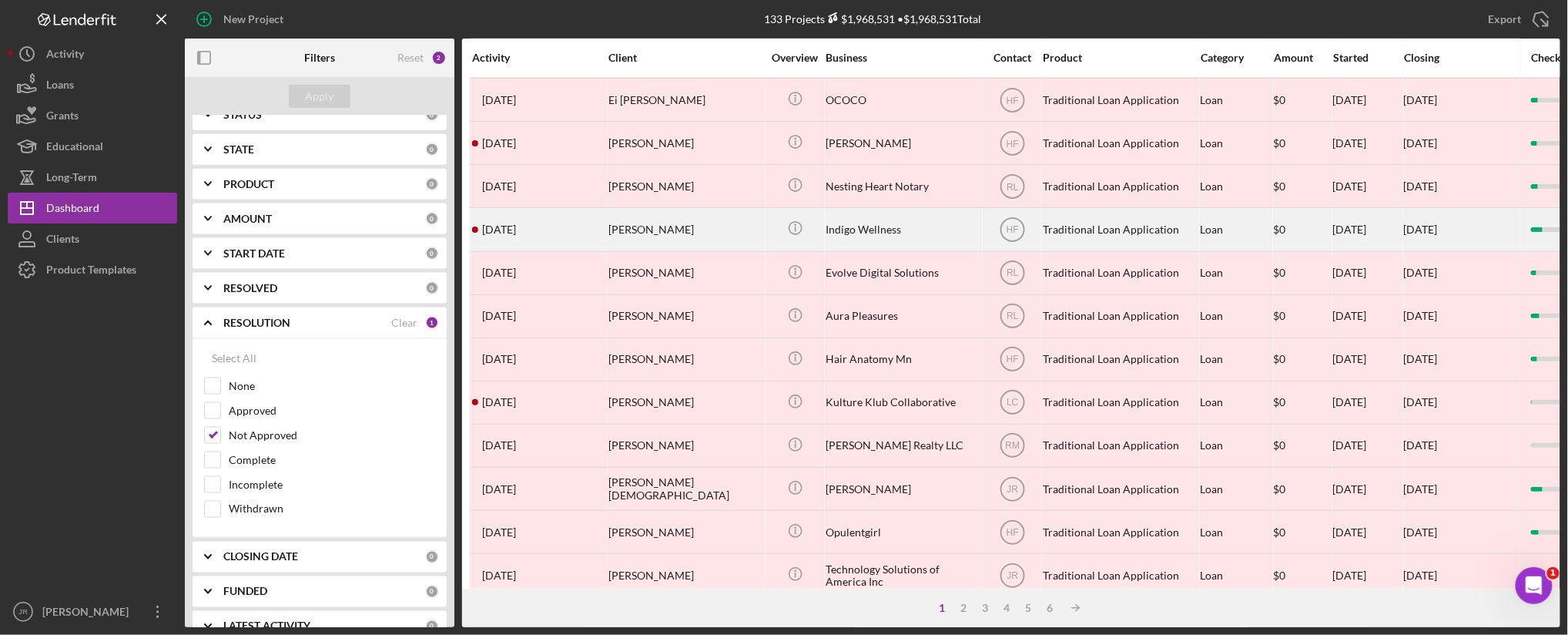
scroll to position [342, 0]
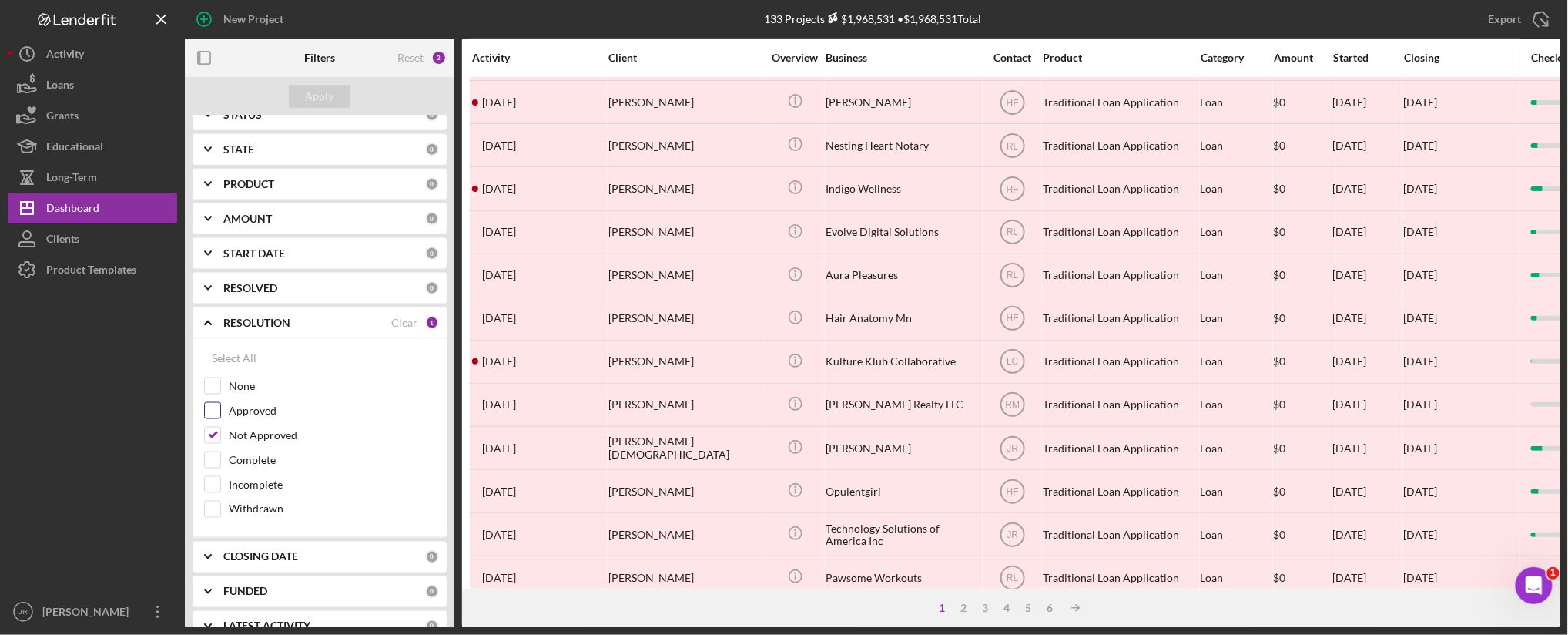
click at [209, 435] on input "Not Approved" at bounding box center [213, 436] width 15 height 15
checkbox input "false"
click at [211, 322] on icon "Icon/Expander" at bounding box center [208, 322] width 39 height 39
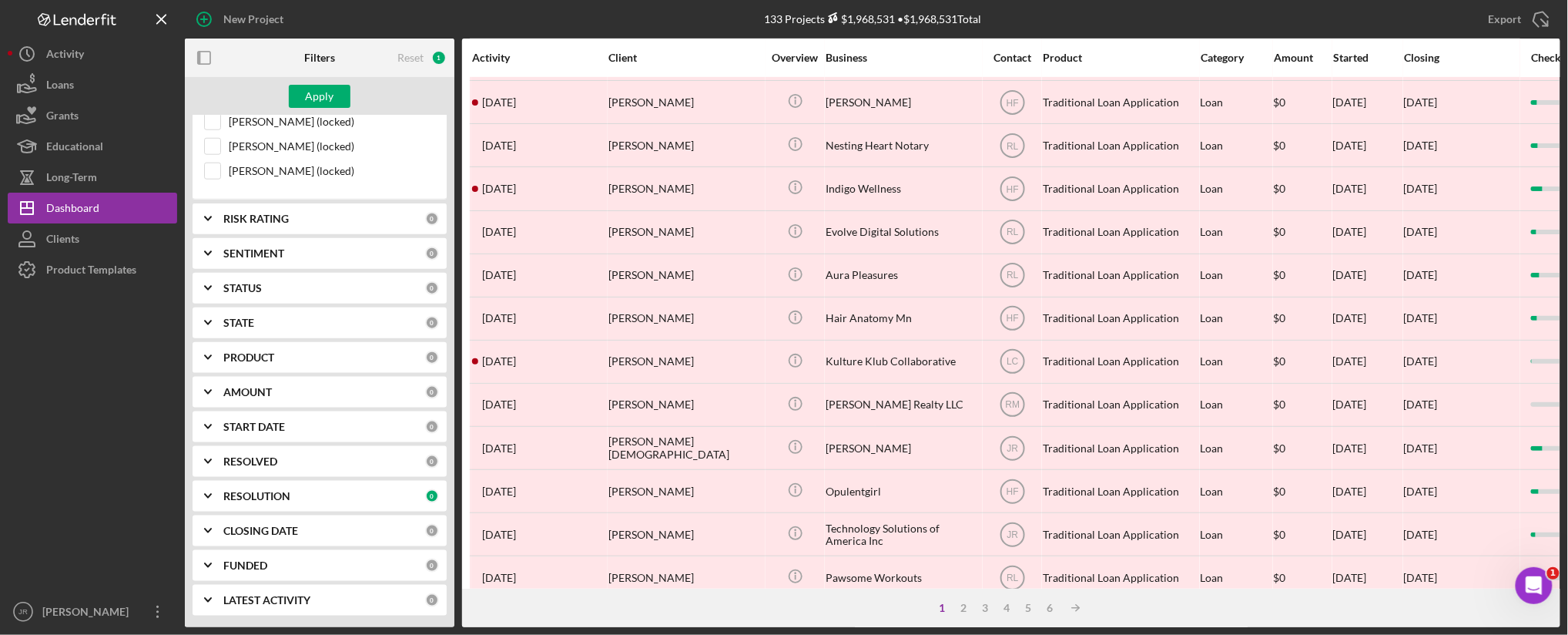
scroll to position [628, 0]
click at [211, 283] on icon "Icon/Expander" at bounding box center [208, 288] width 39 height 39
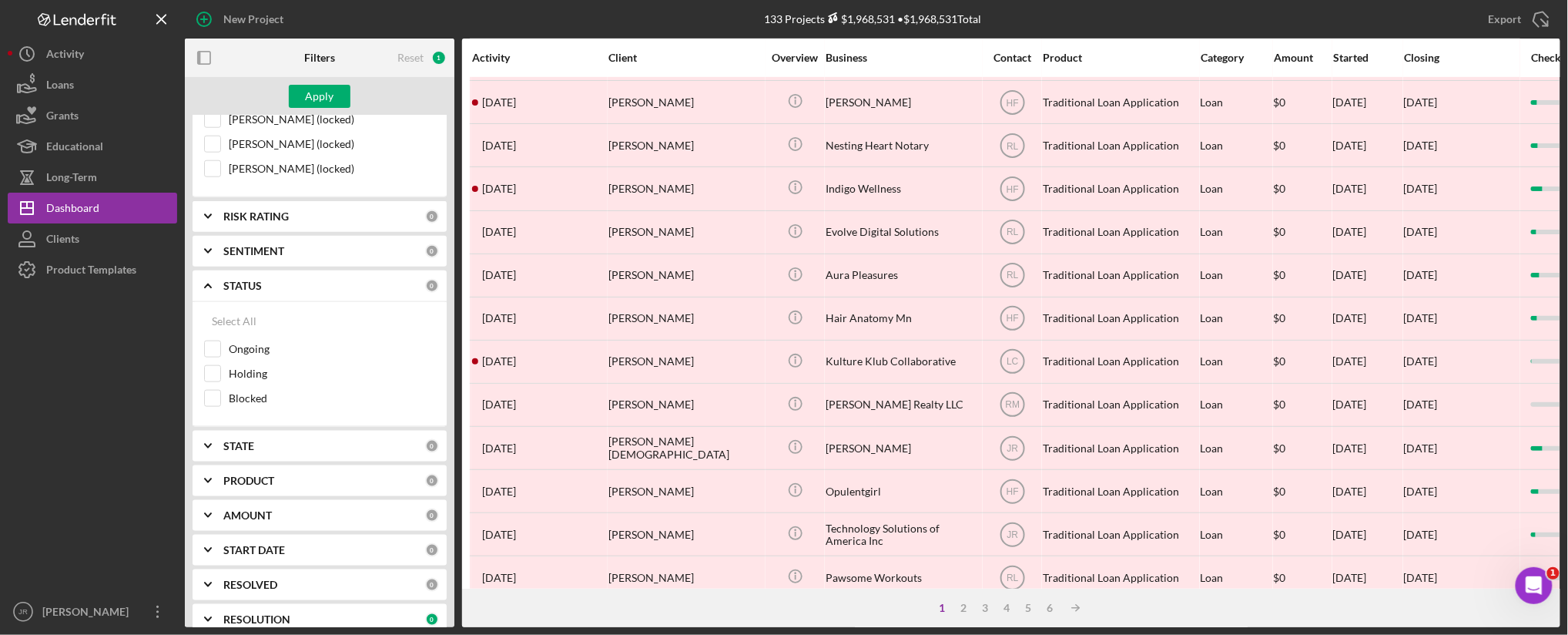
click at [205, 285] on icon "Icon/Expander" at bounding box center [208, 285] width 39 height 39
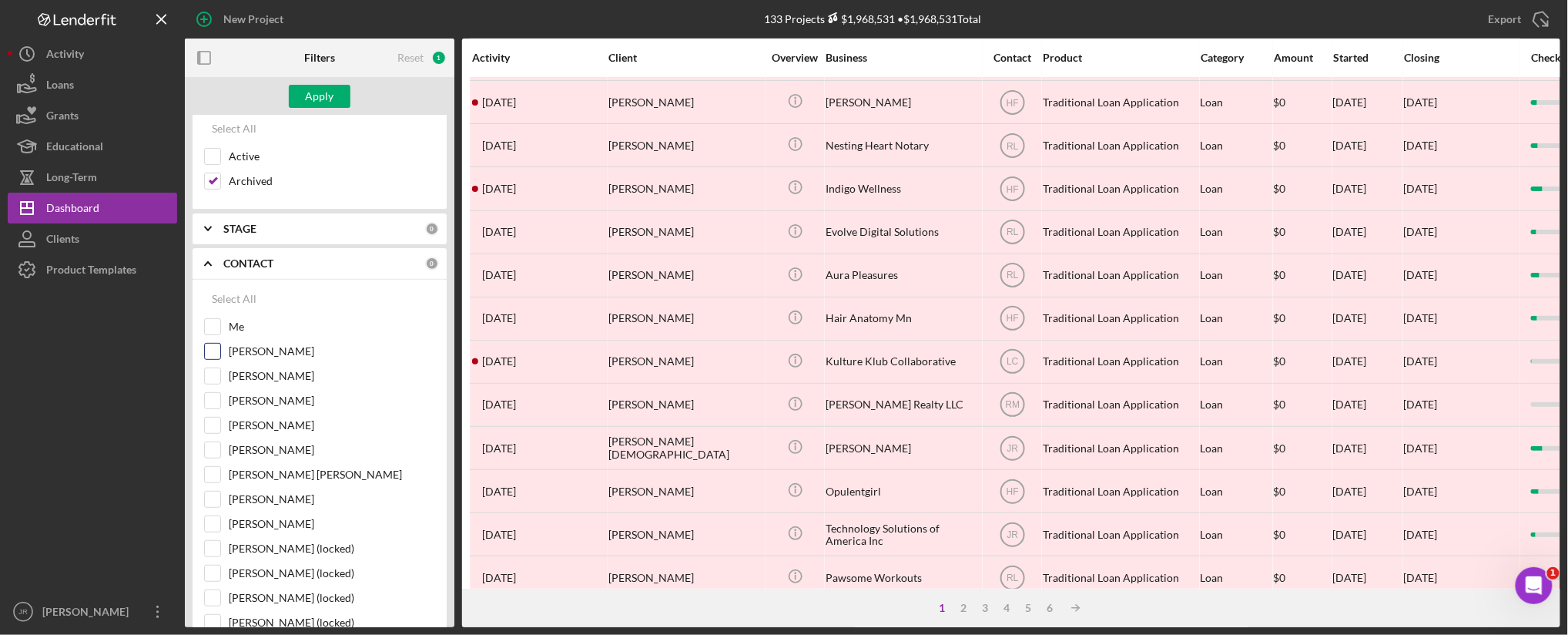
scroll to position [171, 0]
click at [229, 377] on label "[PERSON_NAME]" at bounding box center [331, 379] width 206 height 15
click at [220, 377] on input "[PERSON_NAME]" at bounding box center [213, 379] width 15 height 15
checkbox input "true"
click at [217, 159] on input "Archived" at bounding box center [213, 160] width 15 height 15
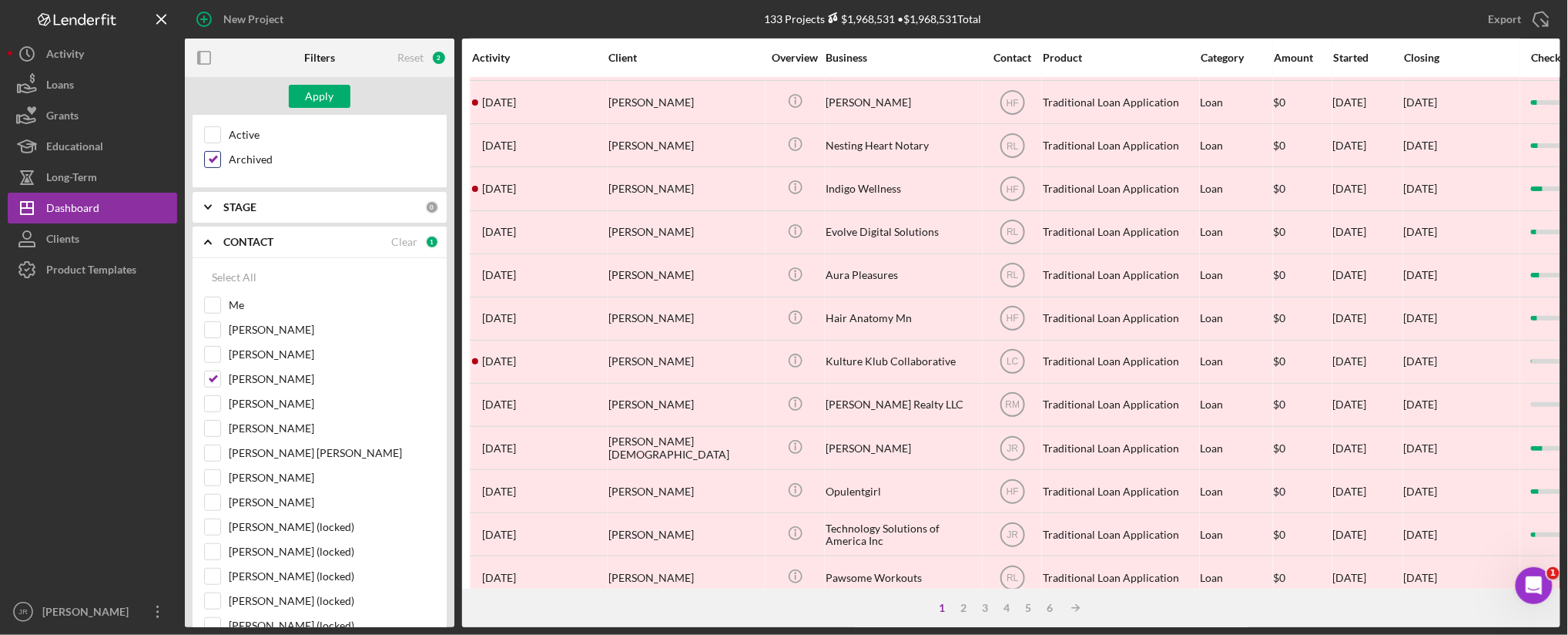
checkbox input "false"
click at [216, 134] on input "Active" at bounding box center [213, 135] width 15 height 15
click at [308, 95] on div "Apply" at bounding box center [319, 96] width 28 height 23
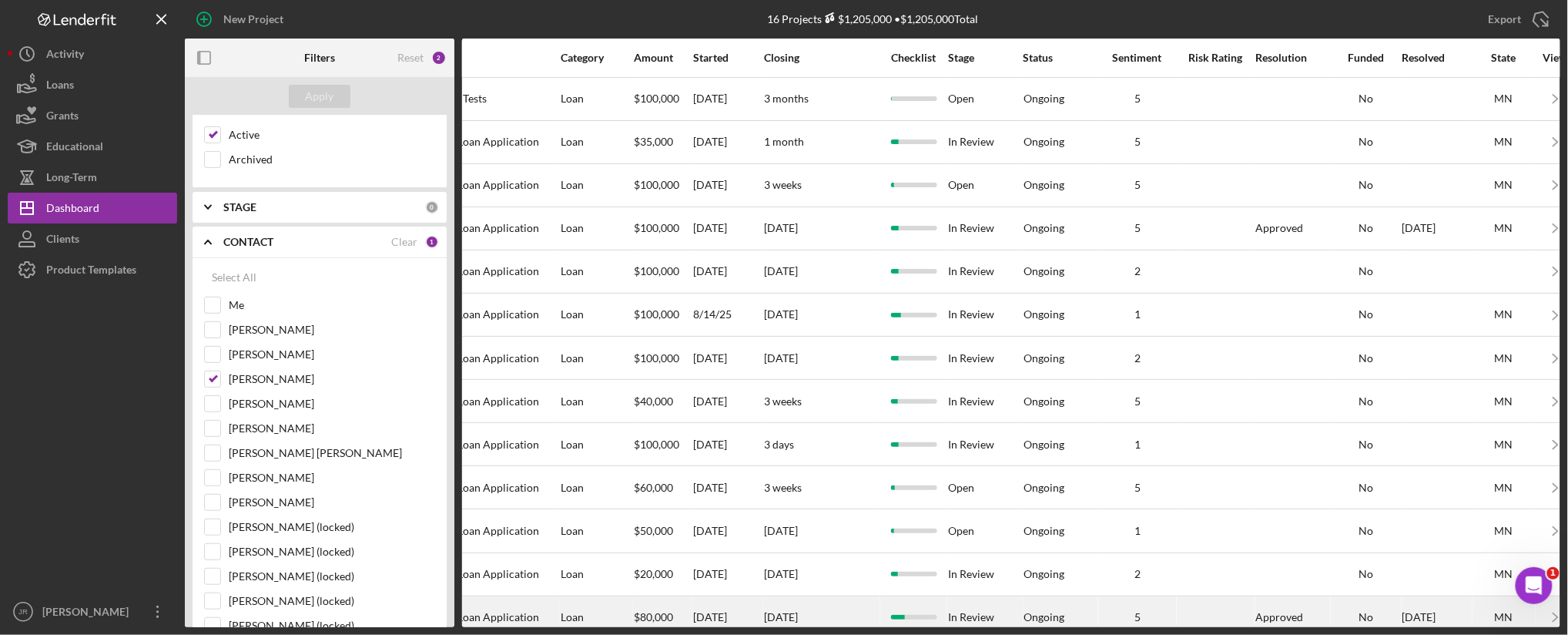
scroll to position [173, 640]
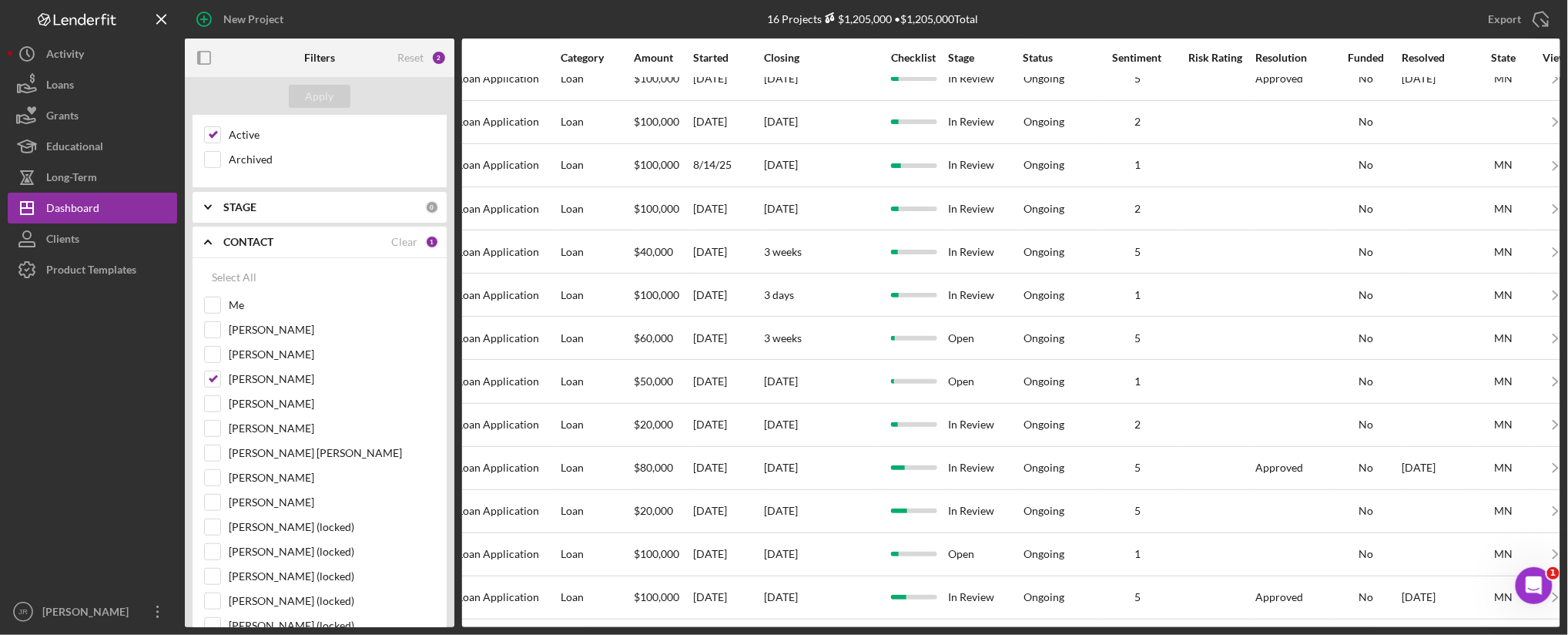
drag, startPoint x: 1114, startPoint y: 631, endPoint x: 880, endPoint y: 634, distance: 234.0
click at [880, 634] on div "New Project 16 Projects $1,205,000 • $1,205,000 Total Export Icon/Export Filter…" at bounding box center [784, 317] width 1568 height 635
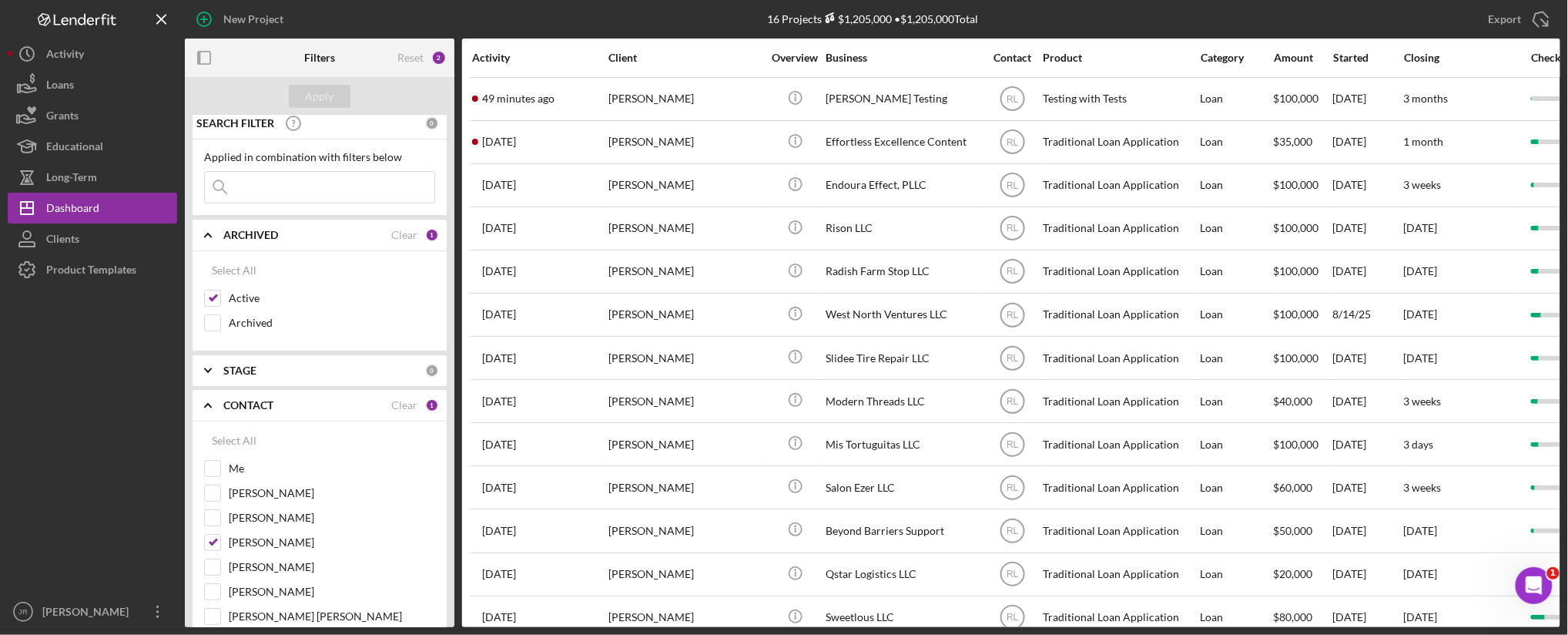
scroll to position [0, 0]
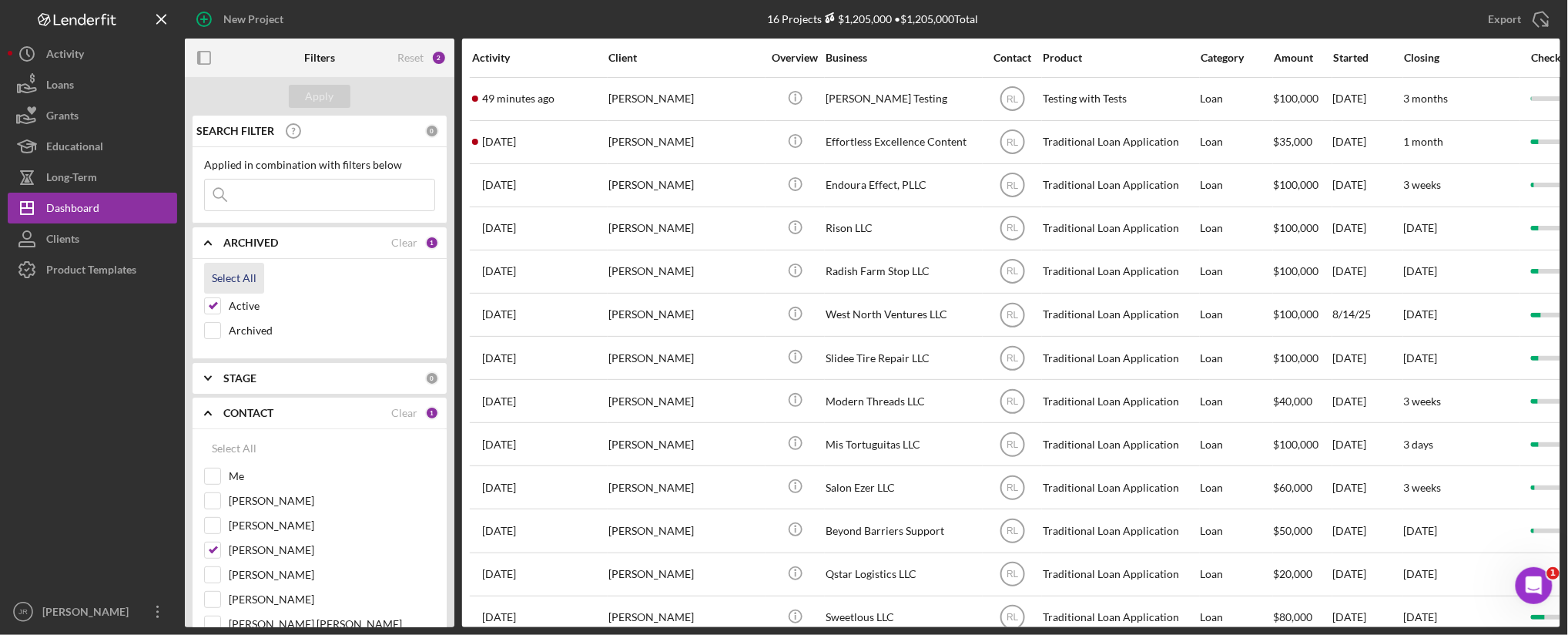
click at [213, 294] on div "Select All" at bounding box center [319, 278] width 231 height 31
click at [208, 304] on input "Active" at bounding box center [213, 306] width 15 height 15
checkbox input "false"
click at [214, 333] on input "Archived" at bounding box center [213, 331] width 15 height 15
checkbox input "true"
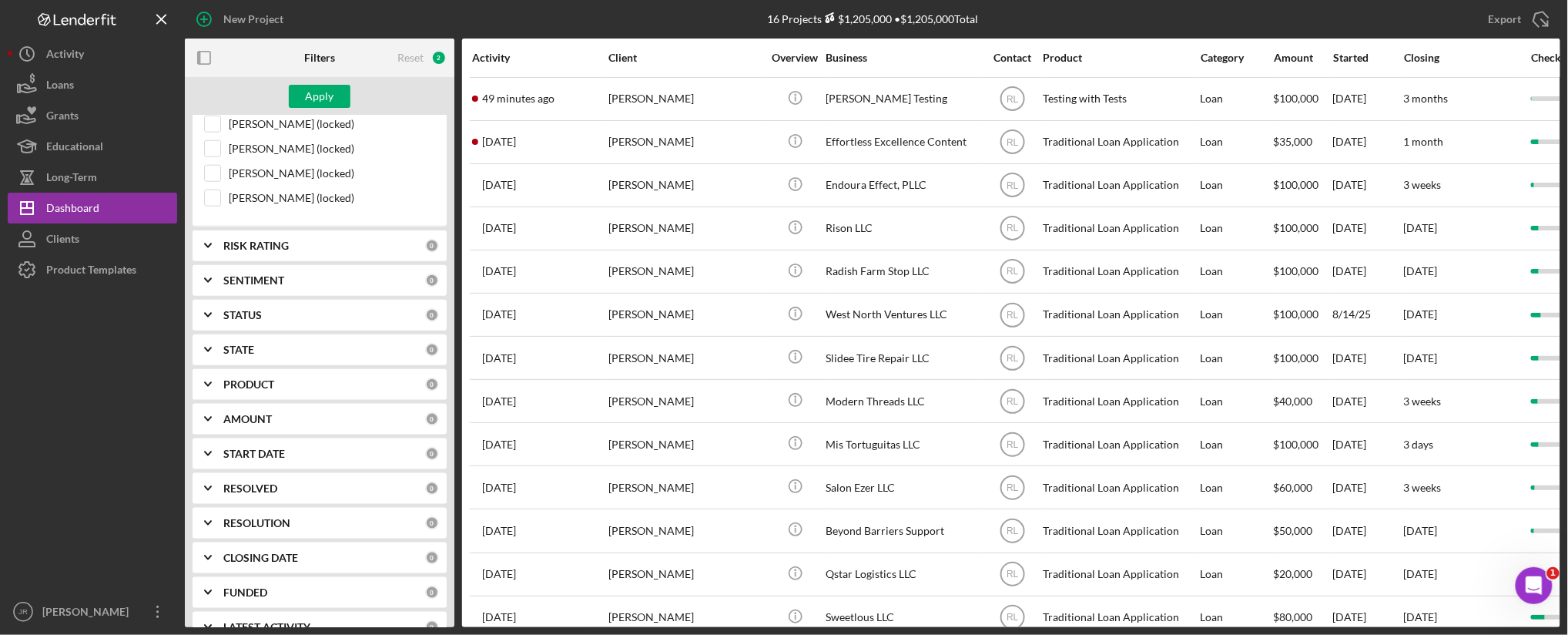
scroll to position [628, 0]
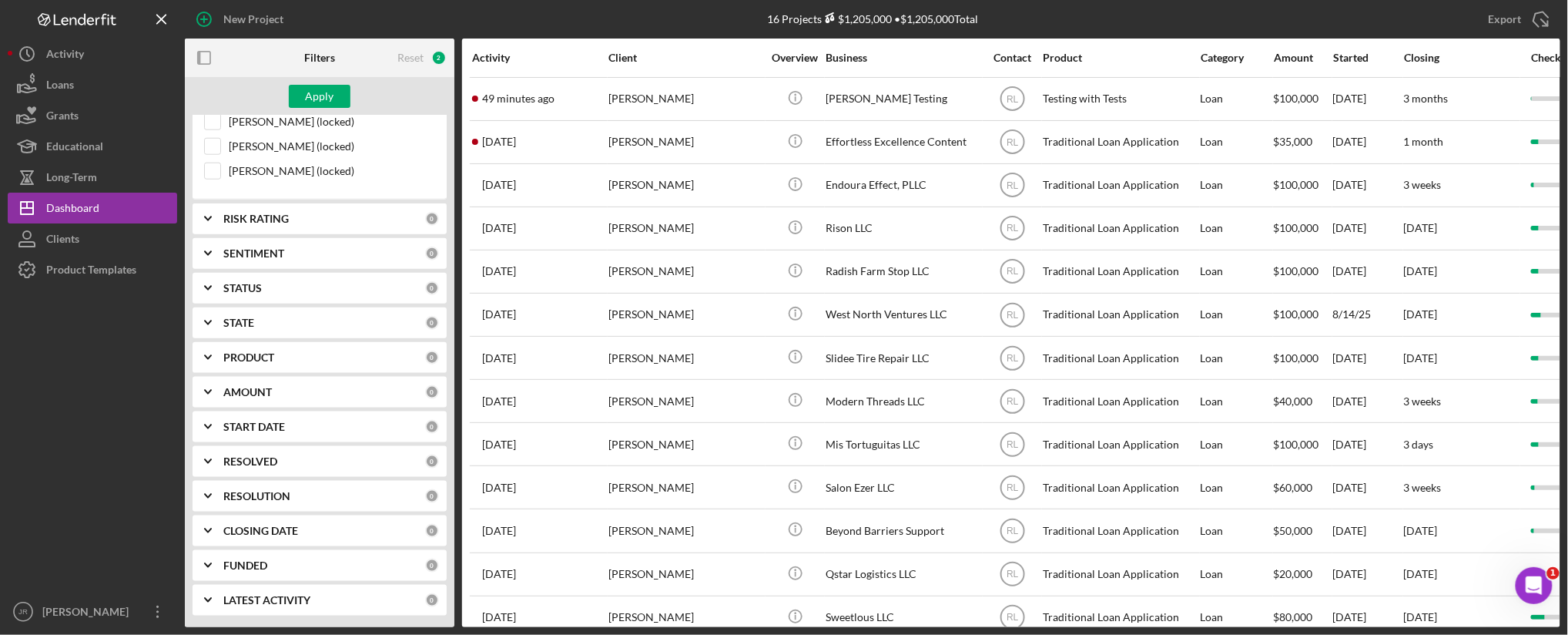
click at [237, 455] on b "RESOLVED" at bounding box center [250, 461] width 54 height 12
click at [237, 459] on b "RESOLVED" at bounding box center [250, 459] width 54 height 12
click at [240, 497] on b "RESOLUTION" at bounding box center [257, 496] width 67 height 12
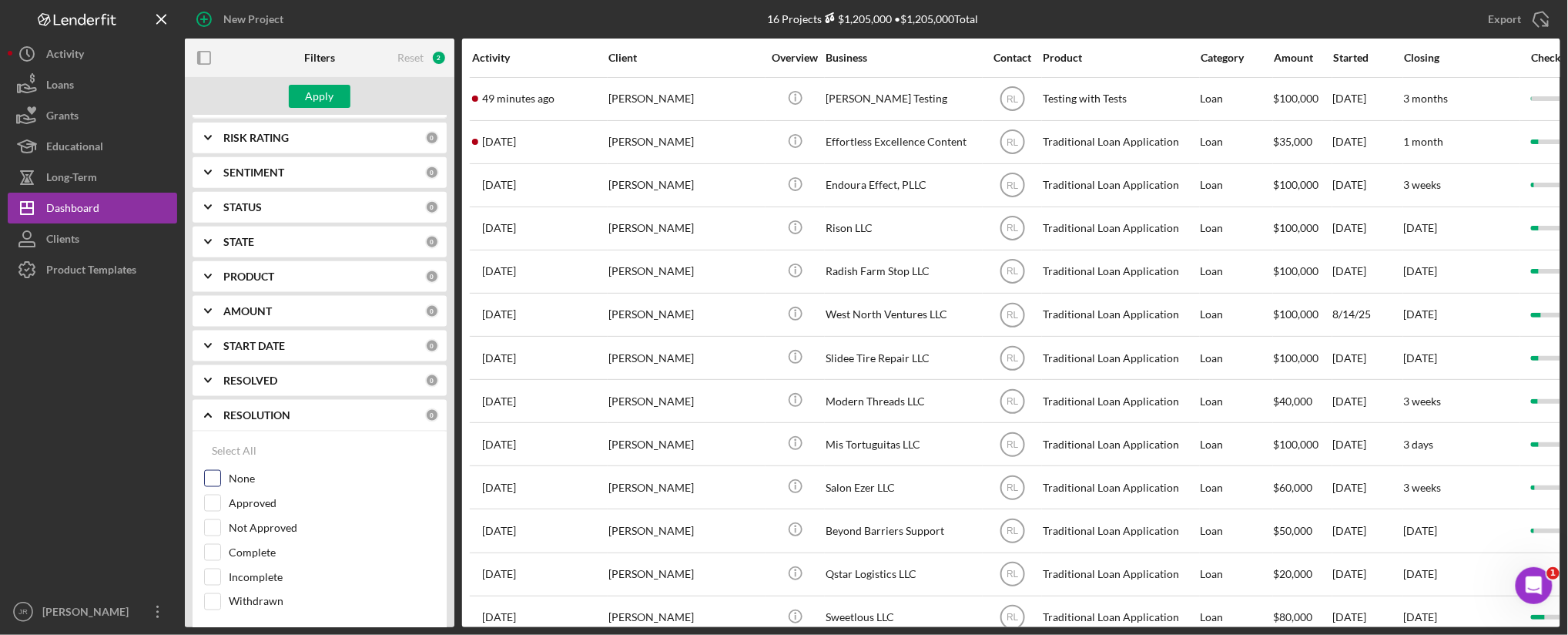
scroll to position [799, 0]
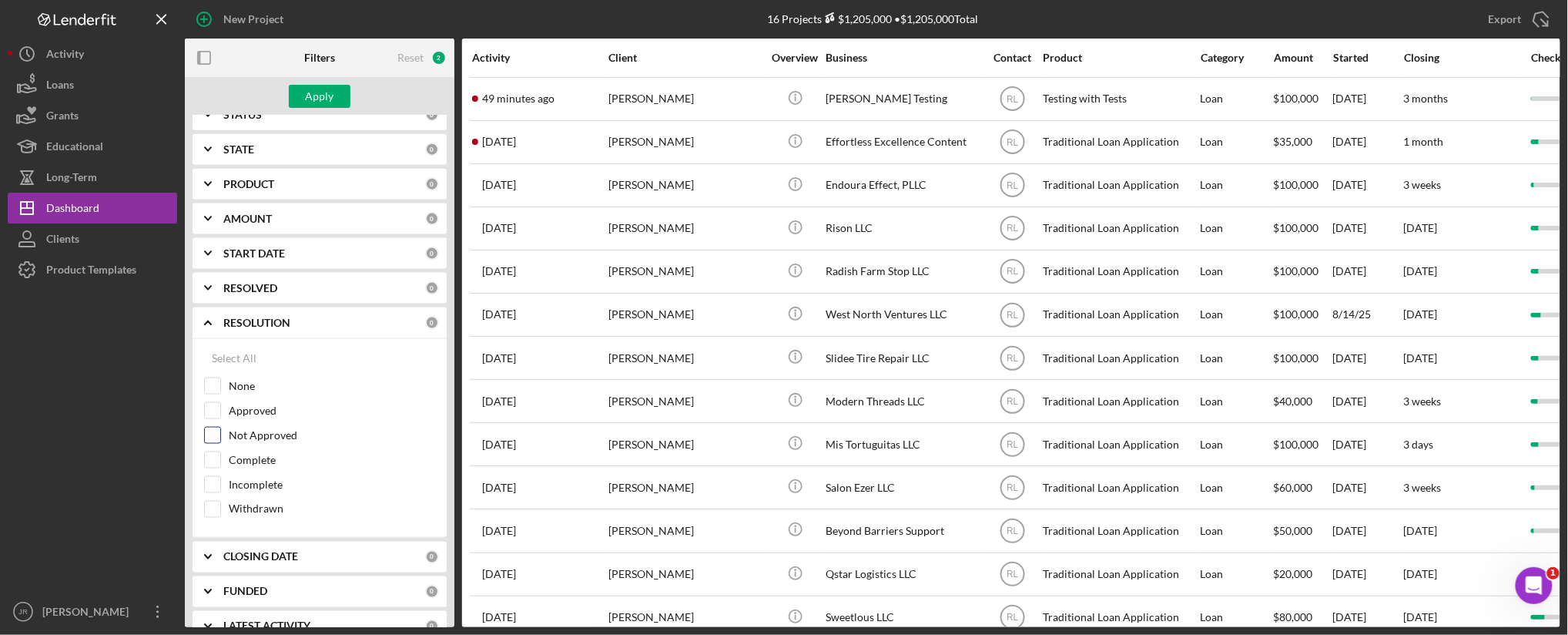
click at [277, 432] on label "Not Approved" at bounding box center [331, 436] width 206 height 15
click at [220, 432] on input "Not Approved" at bounding box center [213, 436] width 15 height 15
click at [316, 101] on div "Apply" at bounding box center [319, 96] width 28 height 23
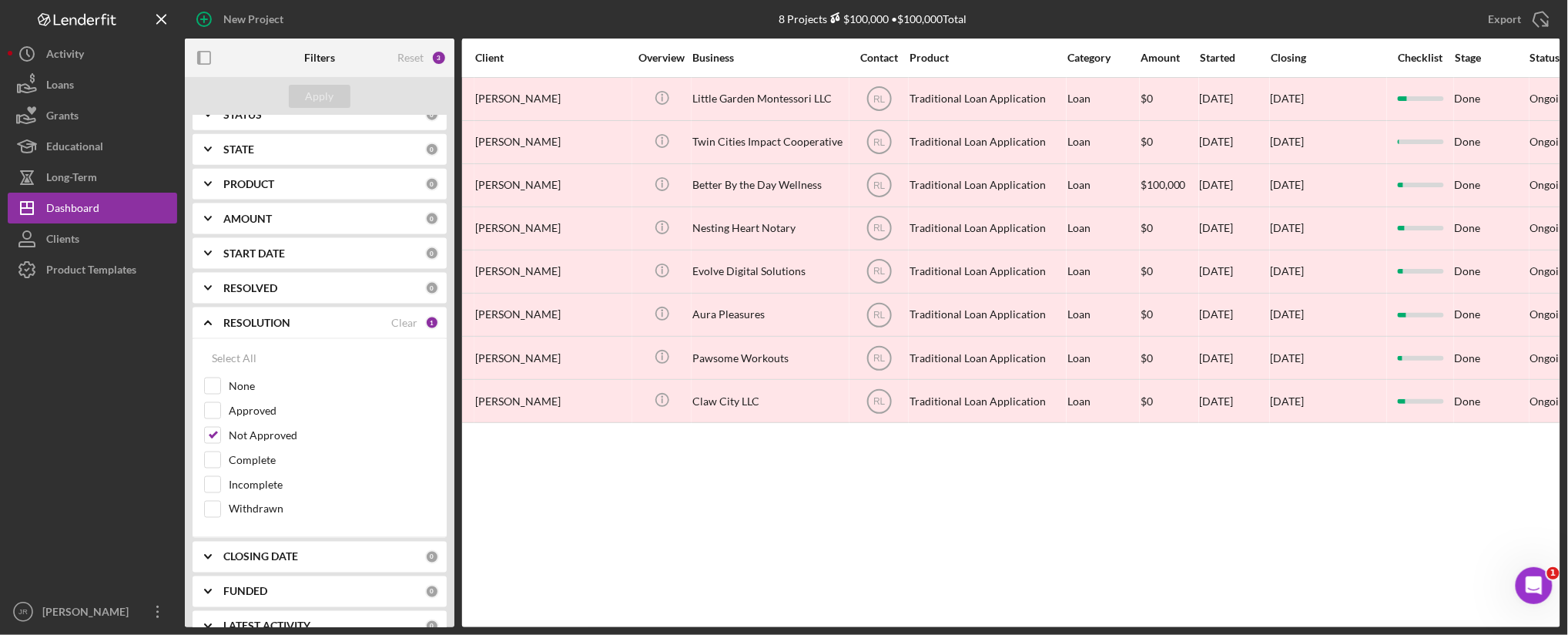
scroll to position [0, 0]
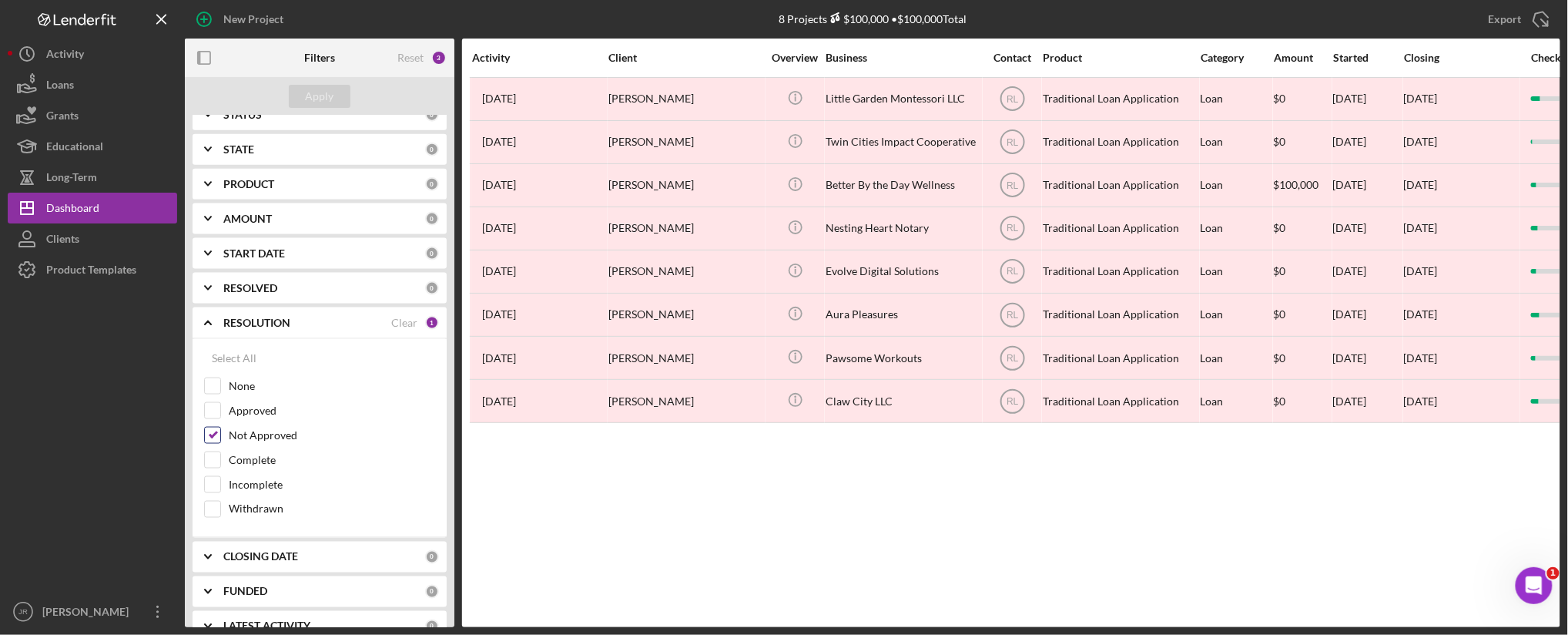
click at [214, 434] on input "Not Approved" at bounding box center [213, 436] width 15 height 15
checkbox input "false"
click at [213, 513] on input "Withdrawn" at bounding box center [213, 510] width 15 height 15
click at [325, 101] on div "Apply" at bounding box center [319, 96] width 28 height 23
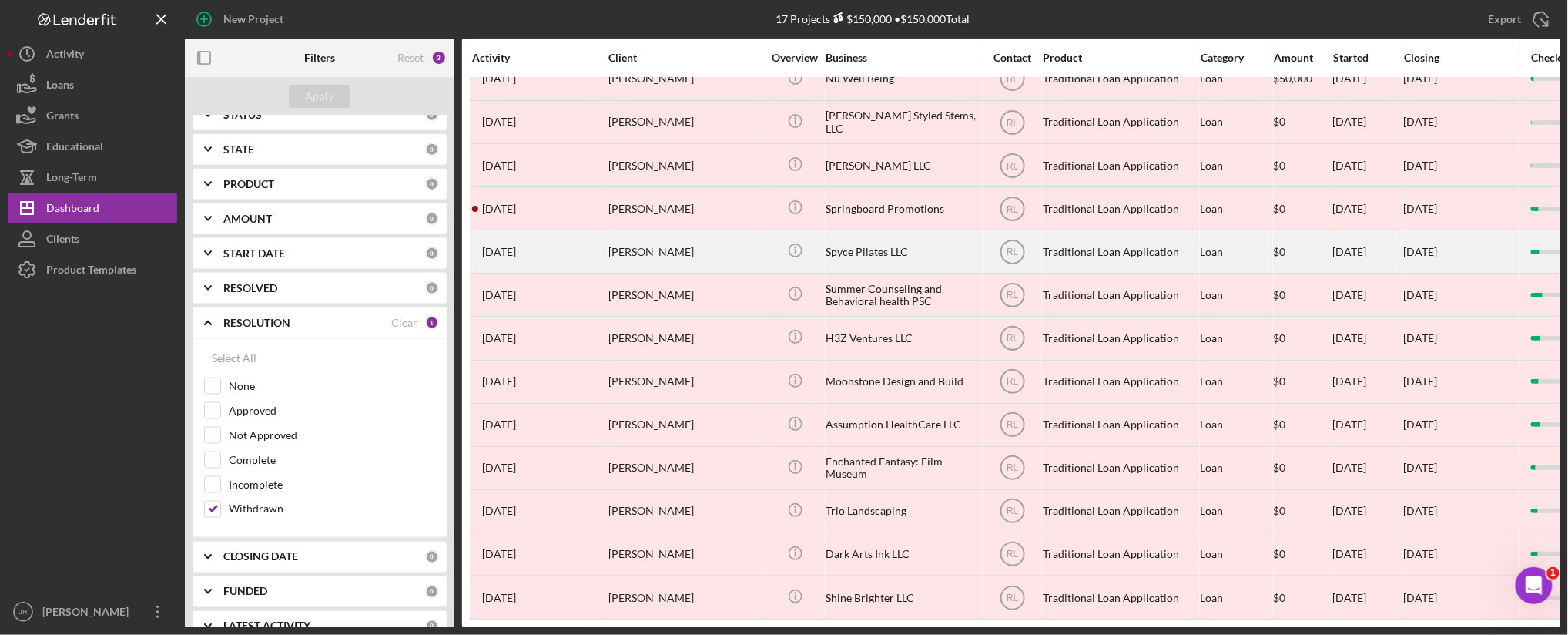
scroll to position [217, 0]
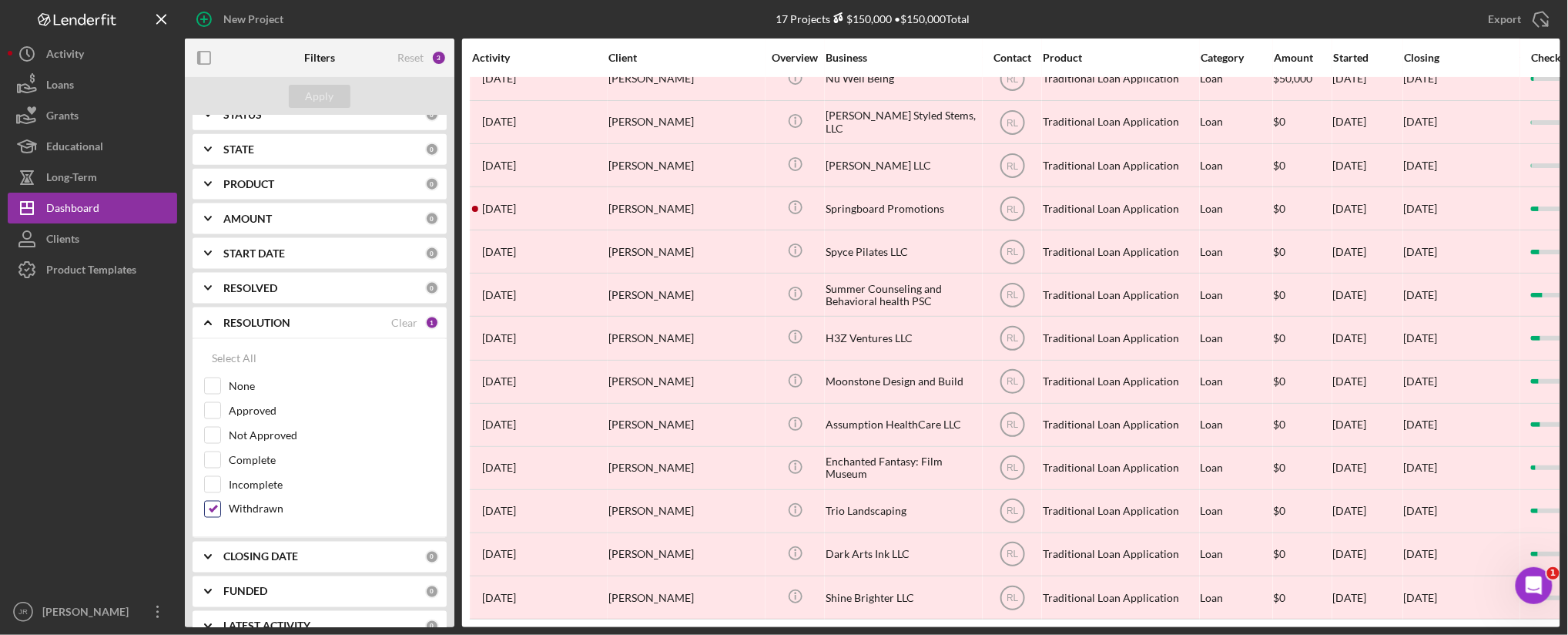
click at [205, 504] on input "Withdrawn" at bounding box center [213, 510] width 15 height 15
checkbox input "false"
click at [208, 321] on icon "Icon/Expander" at bounding box center [208, 322] width 39 height 39
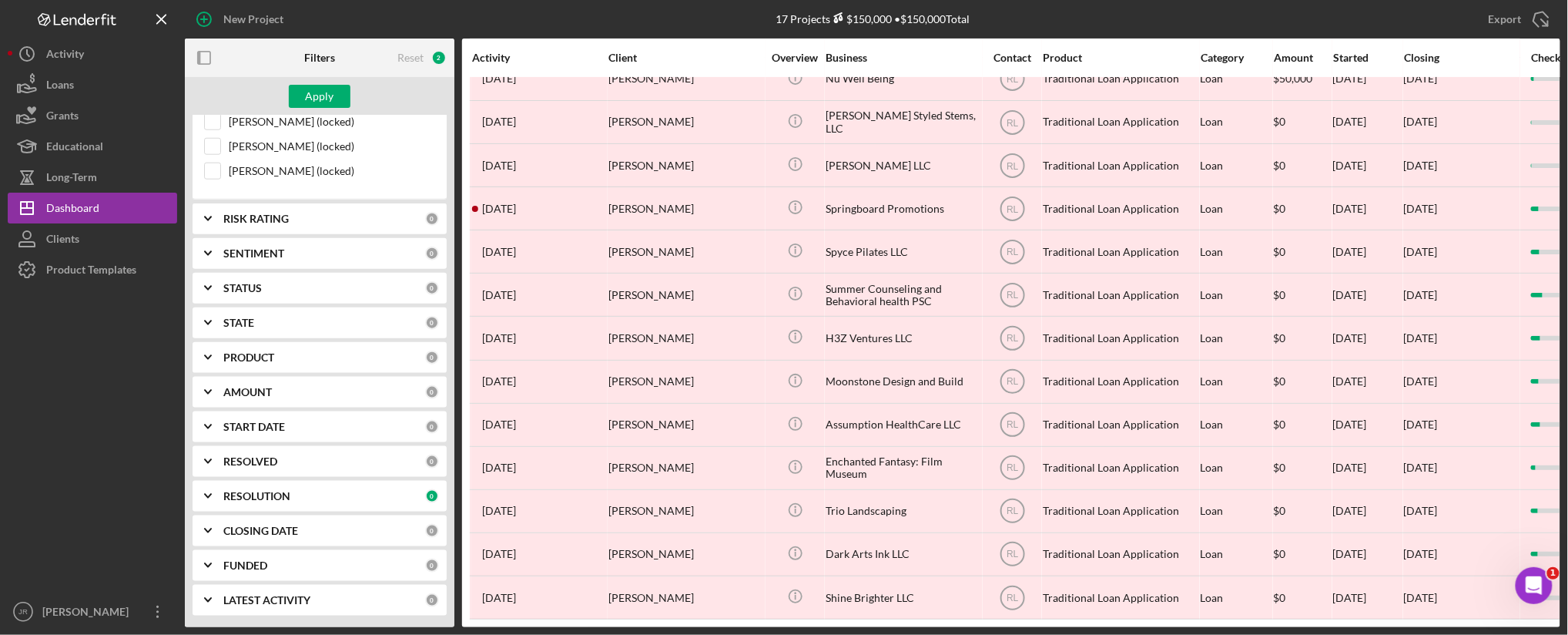
click at [205, 317] on icon "Icon/Expander" at bounding box center [208, 322] width 39 height 39
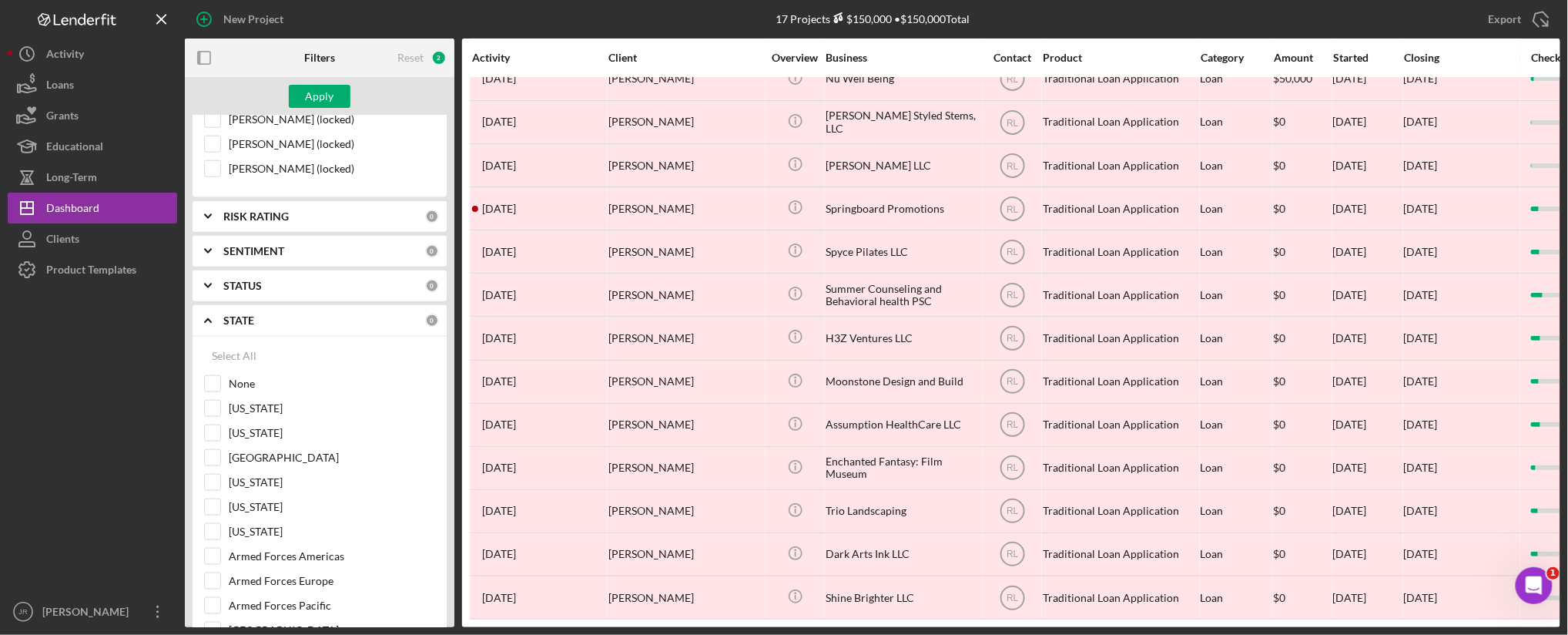
click at [203, 324] on icon "Icon/Expander" at bounding box center [208, 321] width 39 height 39
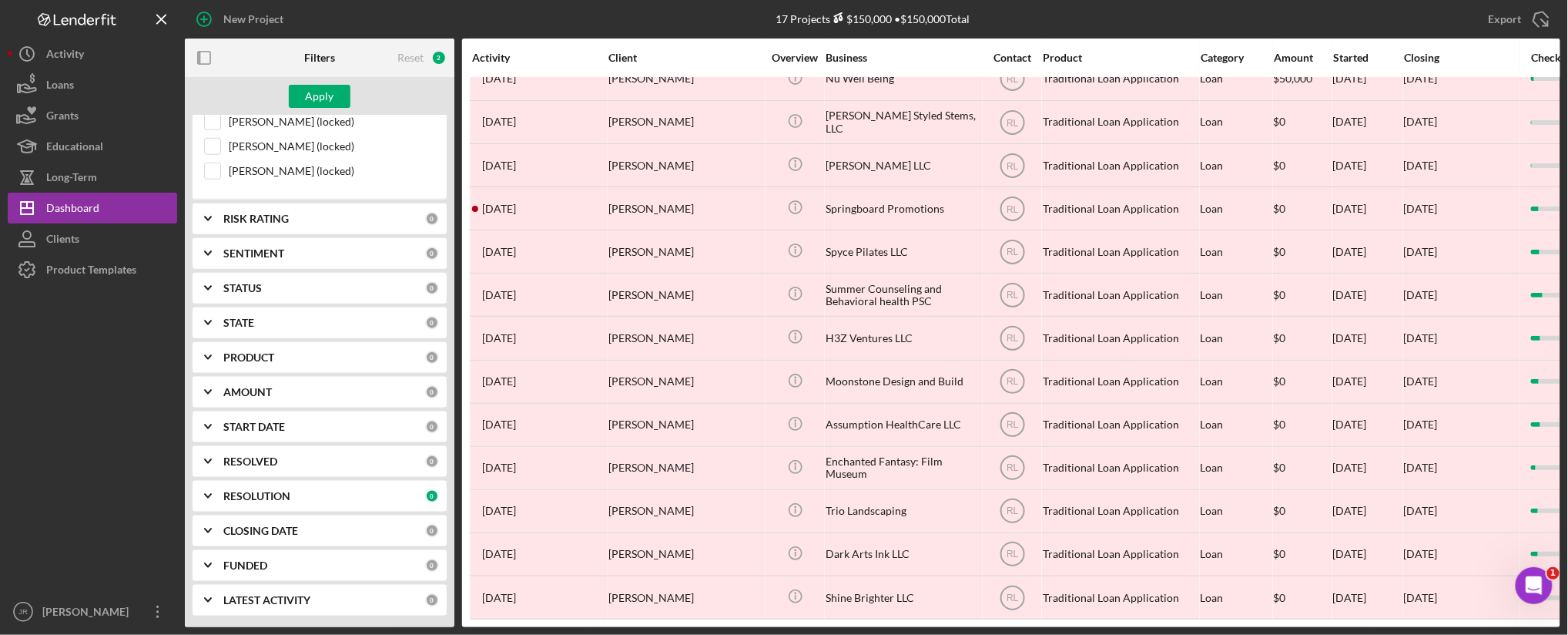
click at [204, 288] on icon "Icon/Expander" at bounding box center [208, 288] width 39 height 39
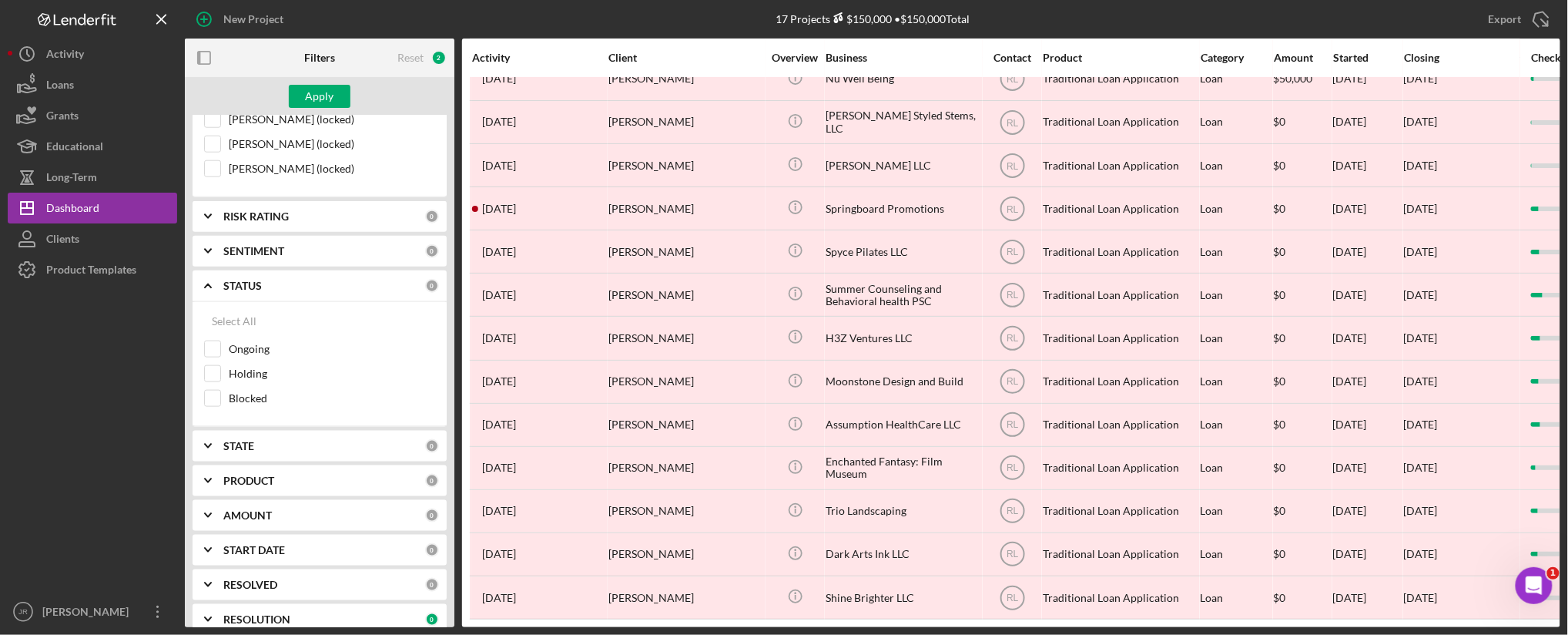
click at [205, 288] on polyline at bounding box center [208, 286] width 6 height 3
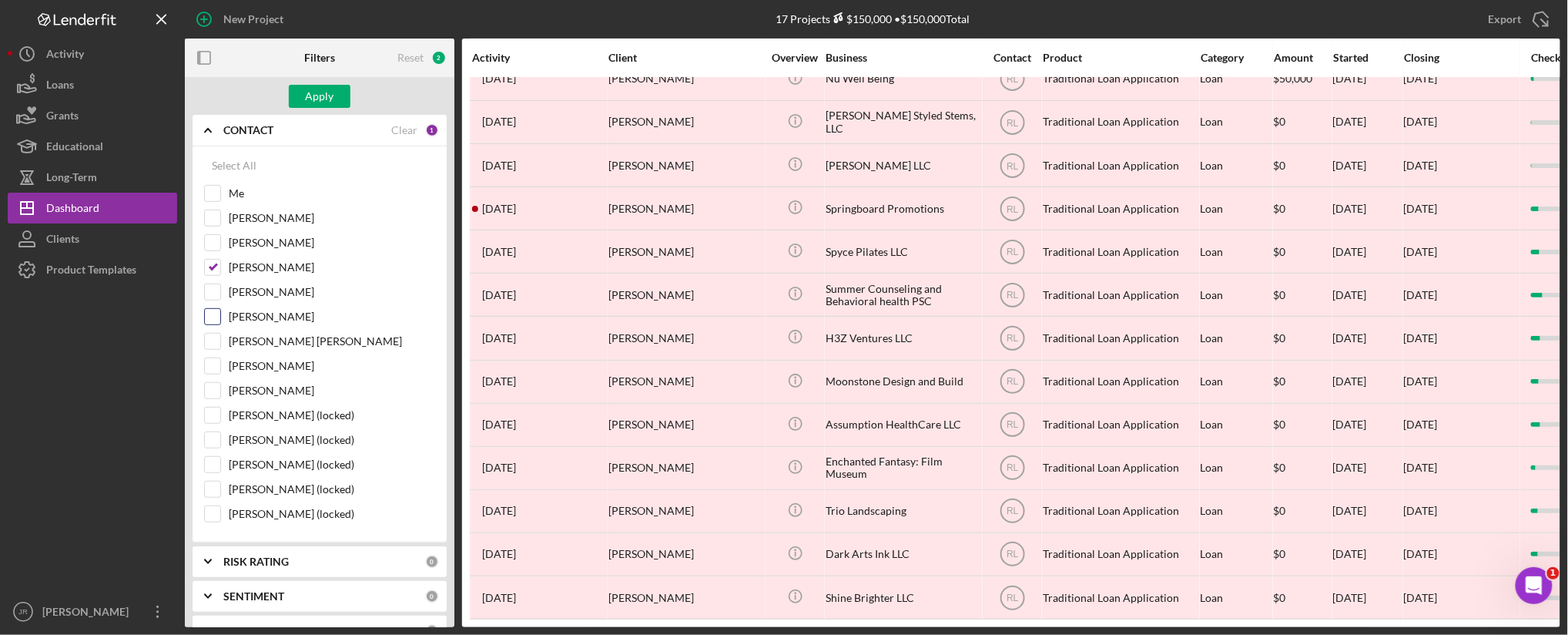
scroll to position [114, 0]
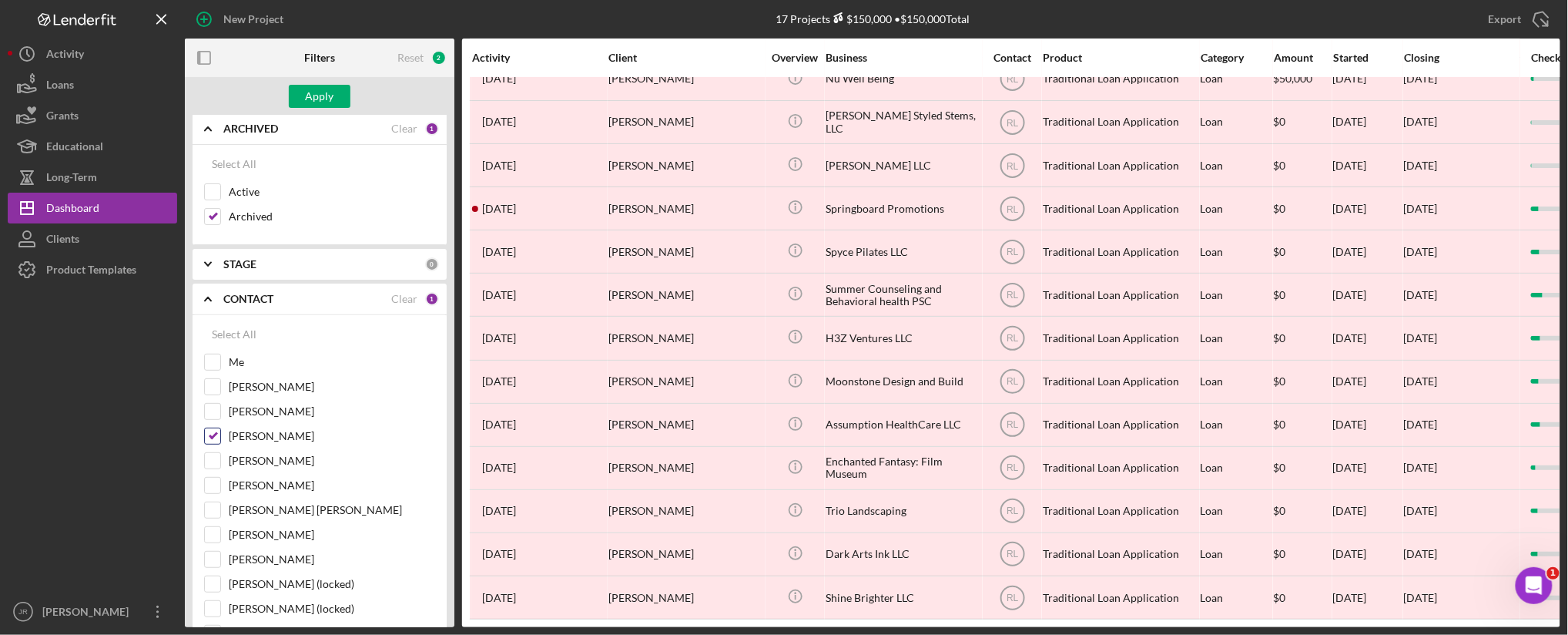
click at [214, 436] on input "[PERSON_NAME]" at bounding box center [213, 437] width 15 height 15
checkbox input "false"
click at [216, 217] on input "Archived" at bounding box center [213, 217] width 15 height 15
checkbox input "false"
click at [319, 89] on div "Apply" at bounding box center [319, 96] width 28 height 23
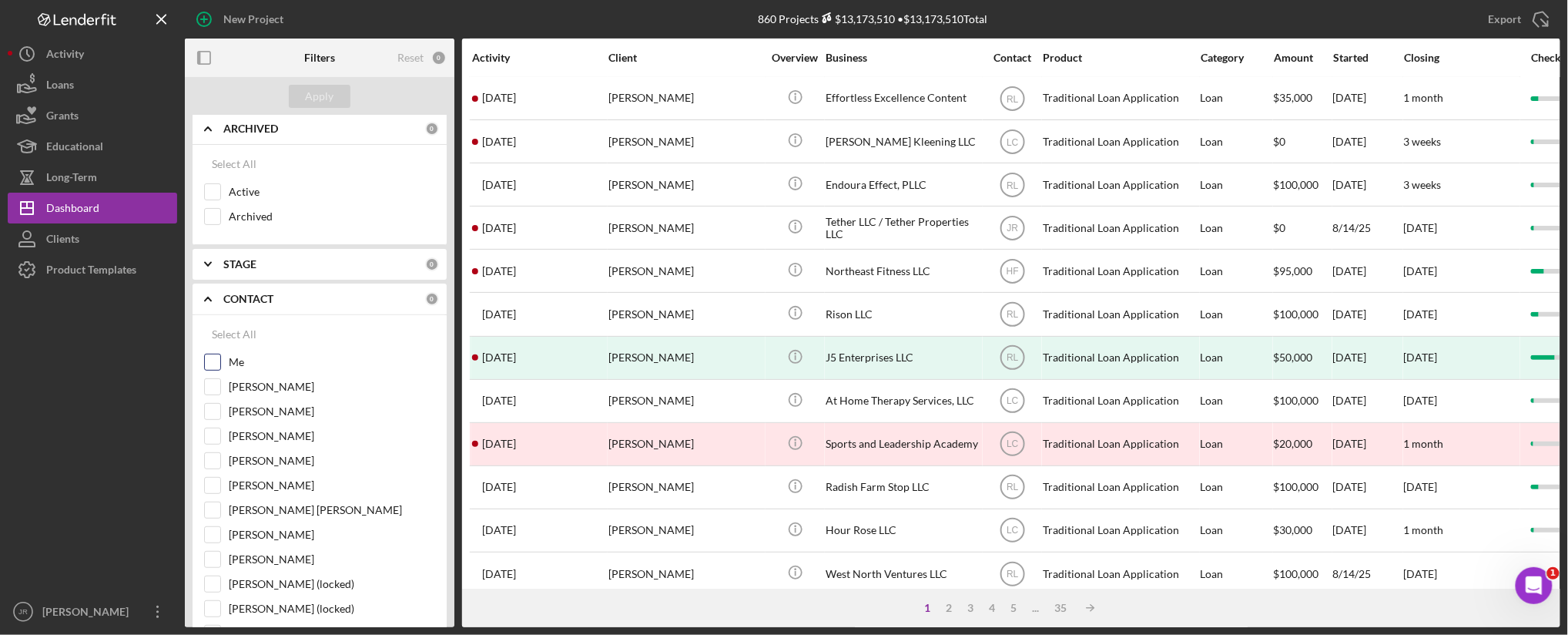
click at [216, 369] on input "Me" at bounding box center [213, 363] width 15 height 15
checkbox input "true"
click at [310, 97] on div "Apply" at bounding box center [319, 96] width 28 height 23
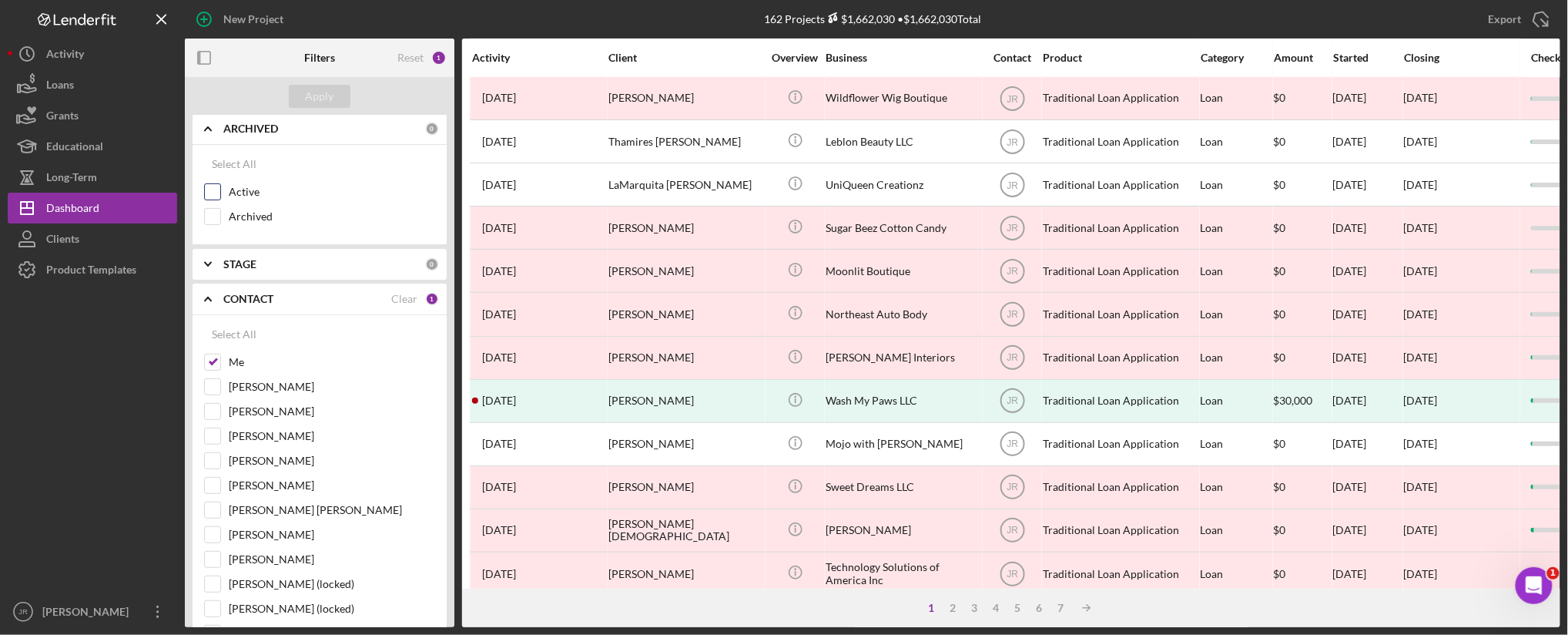
click at [220, 191] on input "Active" at bounding box center [213, 192] width 15 height 15
checkbox input "true"
click at [312, 98] on div "Apply" at bounding box center [319, 96] width 28 height 23
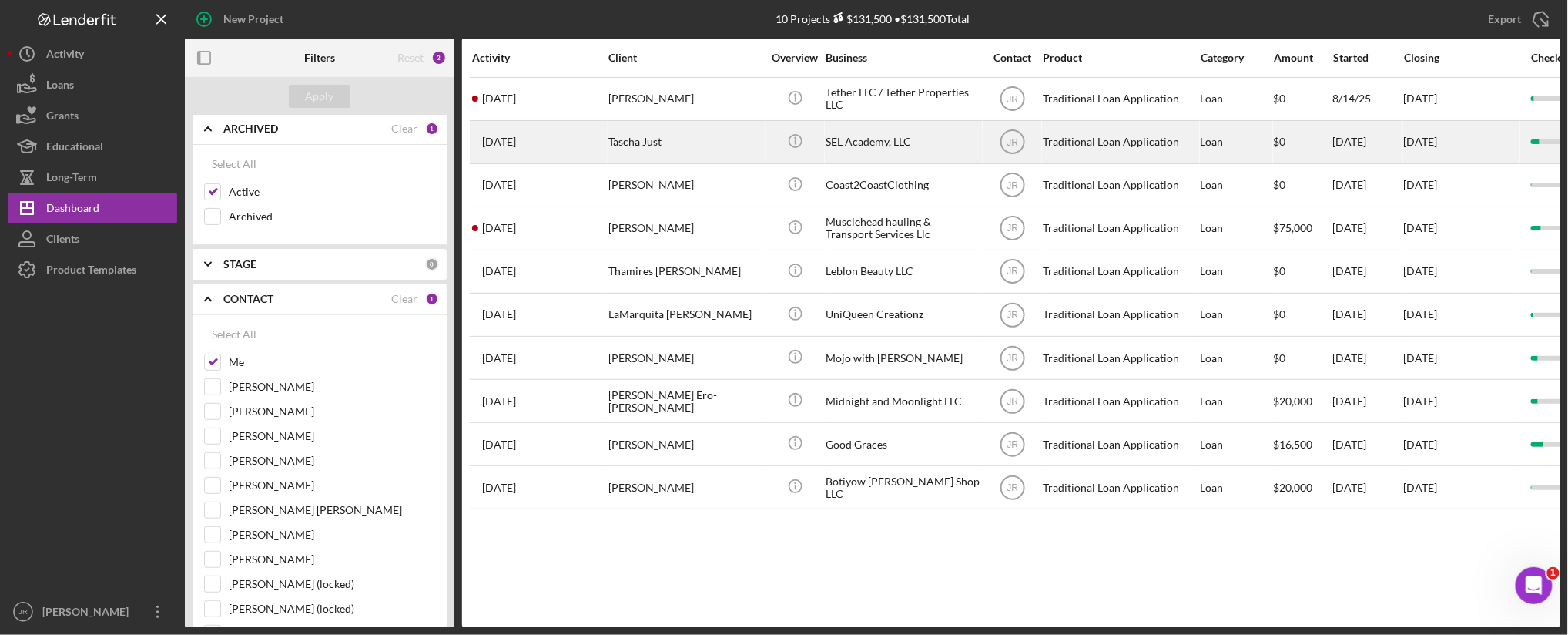
scroll to position [0, 0]
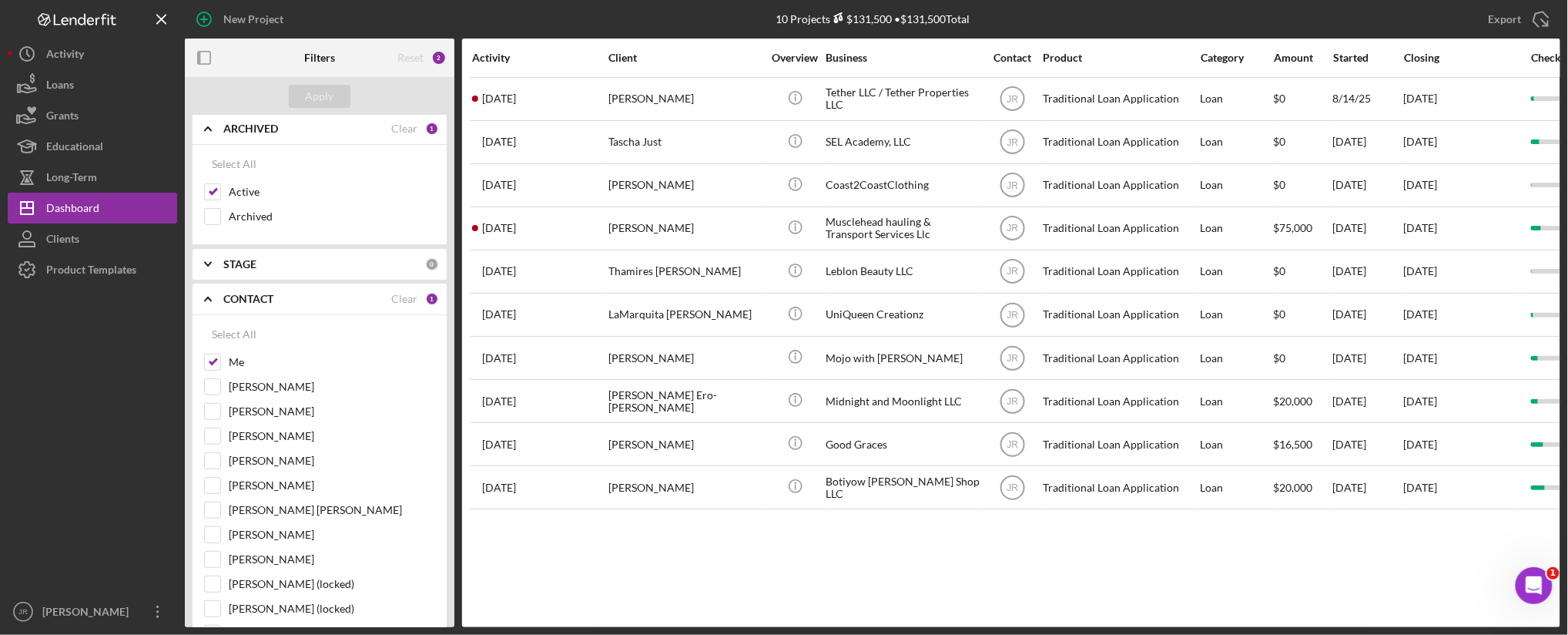
click at [864, 568] on div "Activity Client Overview Business Contact Product Category Amount Started Closi…" at bounding box center [1011, 333] width 1098 height 589
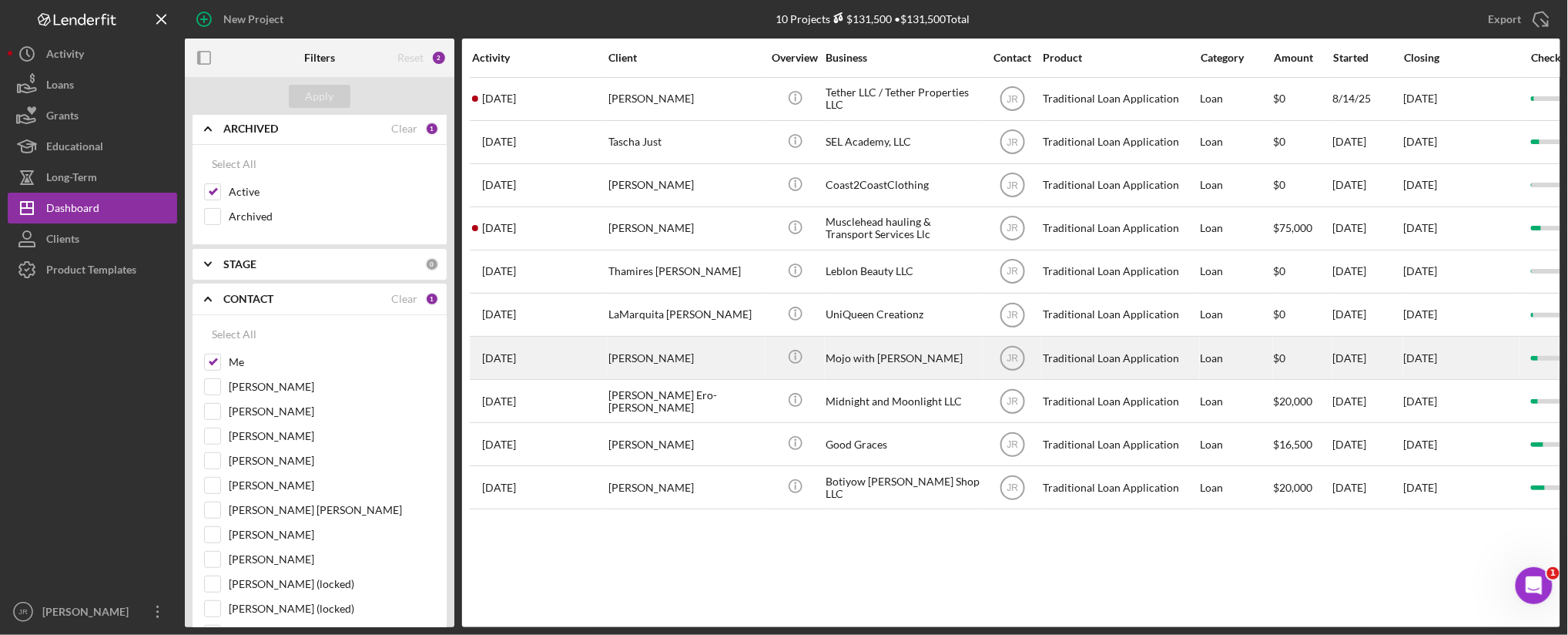
click at [909, 375] on div "Mojo with [PERSON_NAME]" at bounding box center [902, 358] width 154 height 41
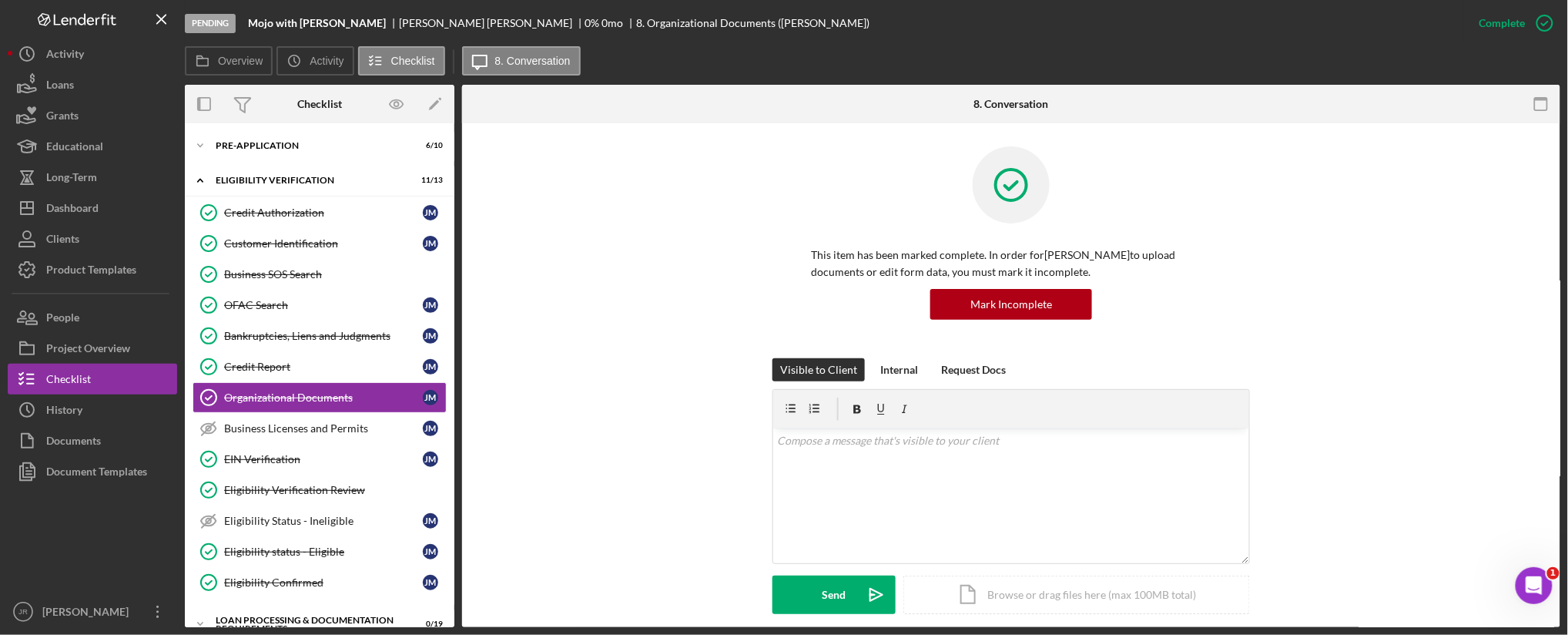
scroll to position [21, 0]
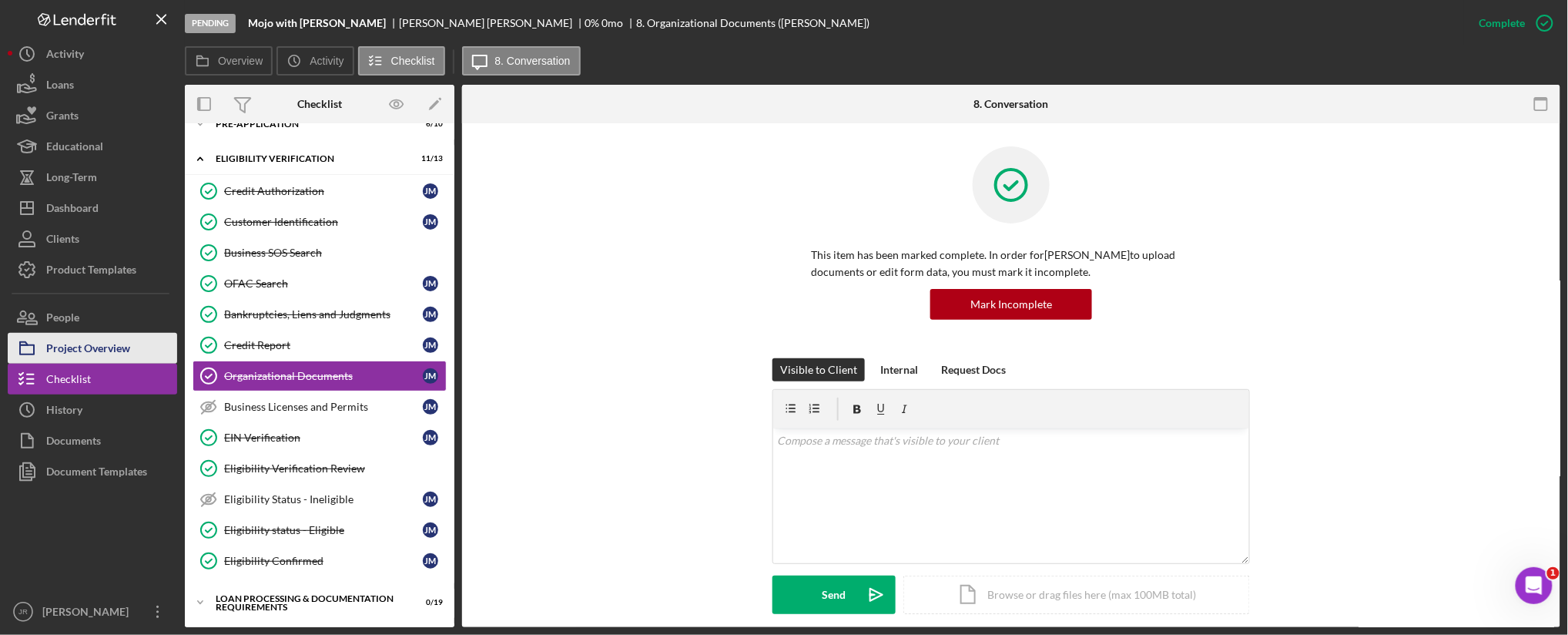
click at [40, 344] on icon "button" at bounding box center [27, 348] width 39 height 39
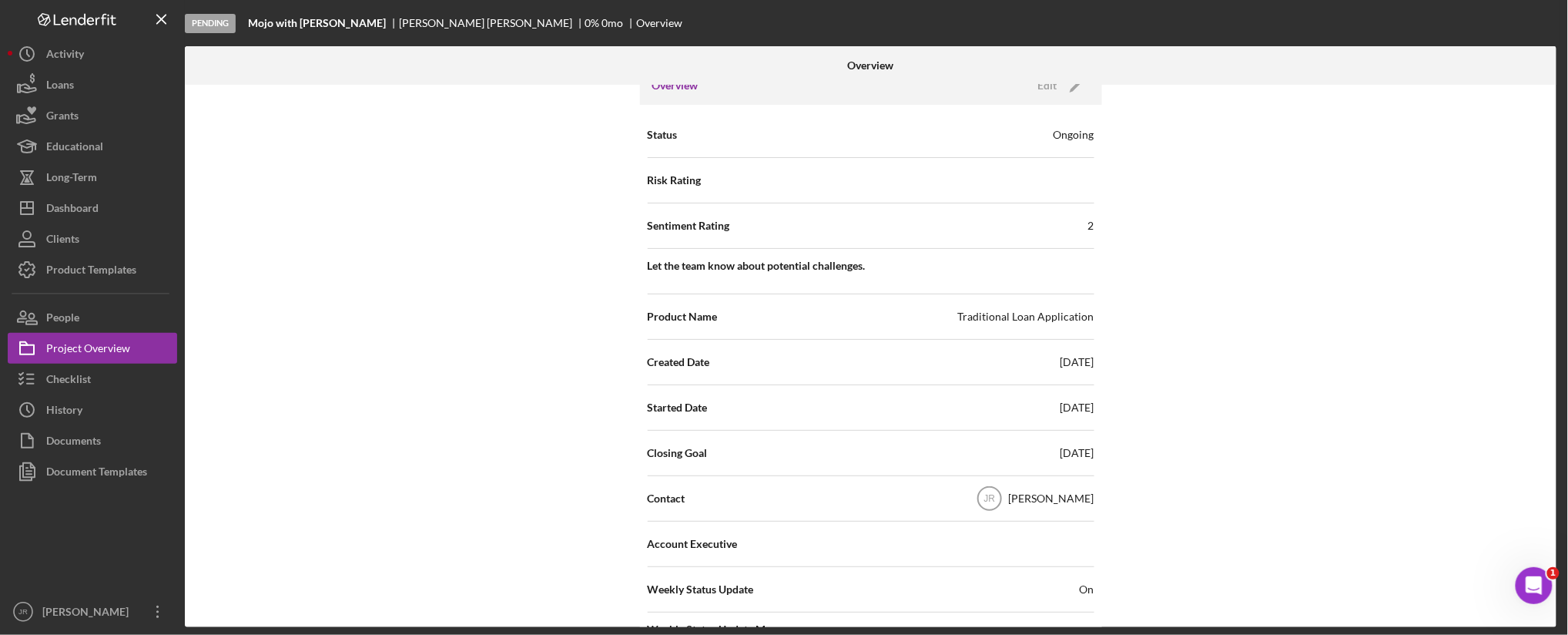
scroll to position [86, 0]
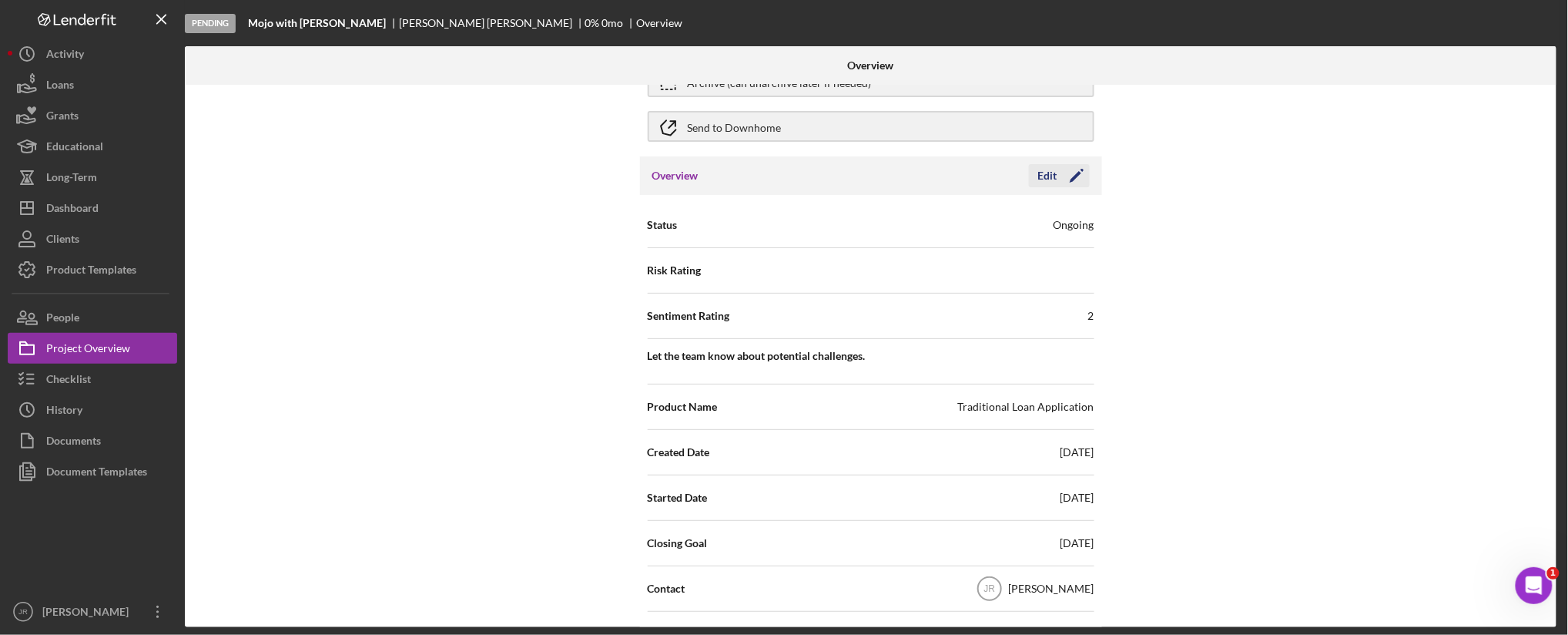
click at [1054, 169] on div "Edit" at bounding box center [1048, 175] width 19 height 23
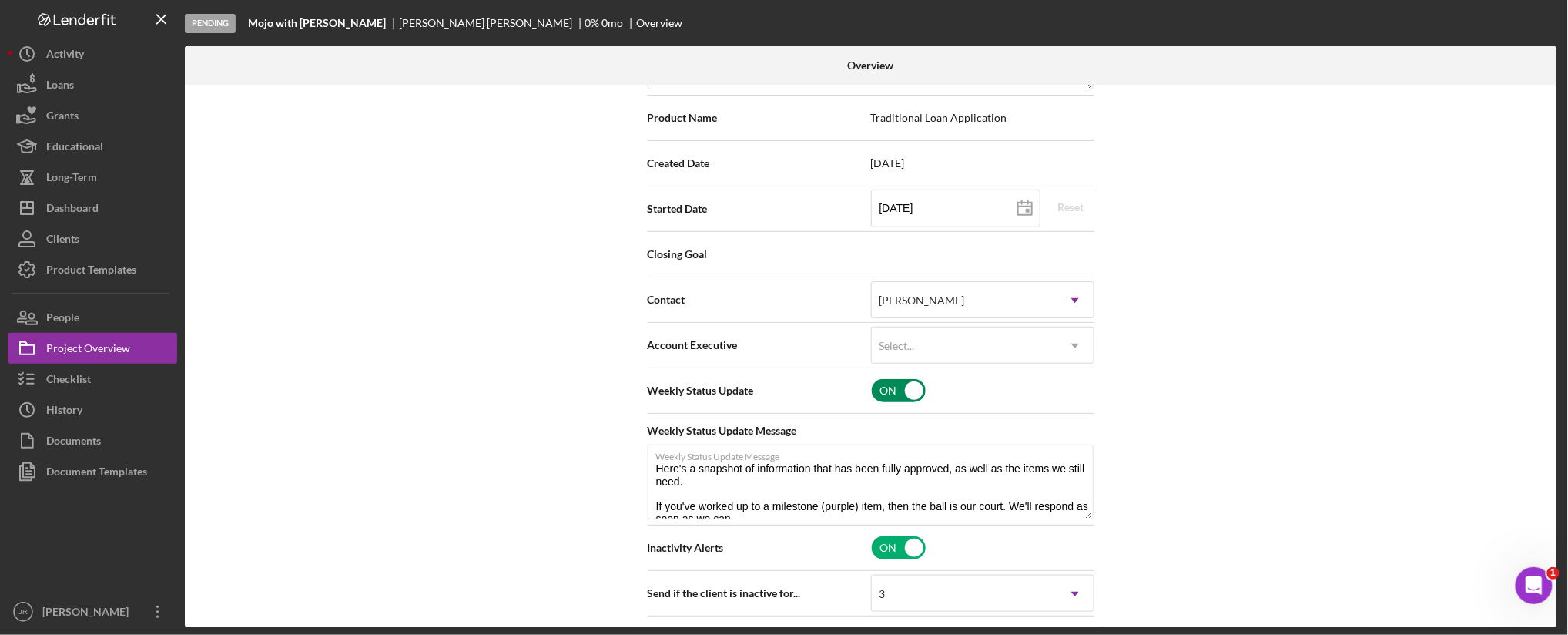
scroll to position [428, 0]
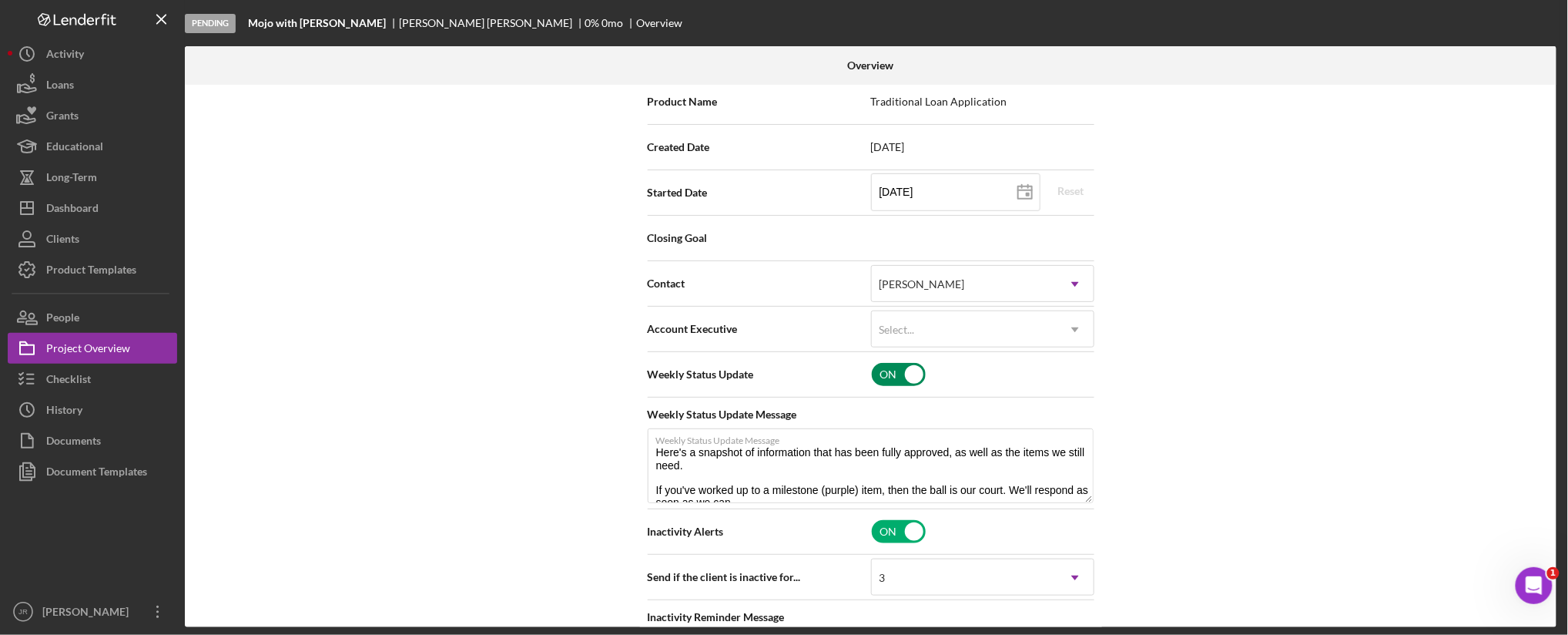
click at [896, 372] on input "checkbox" at bounding box center [898, 374] width 54 height 23
checkbox input "false"
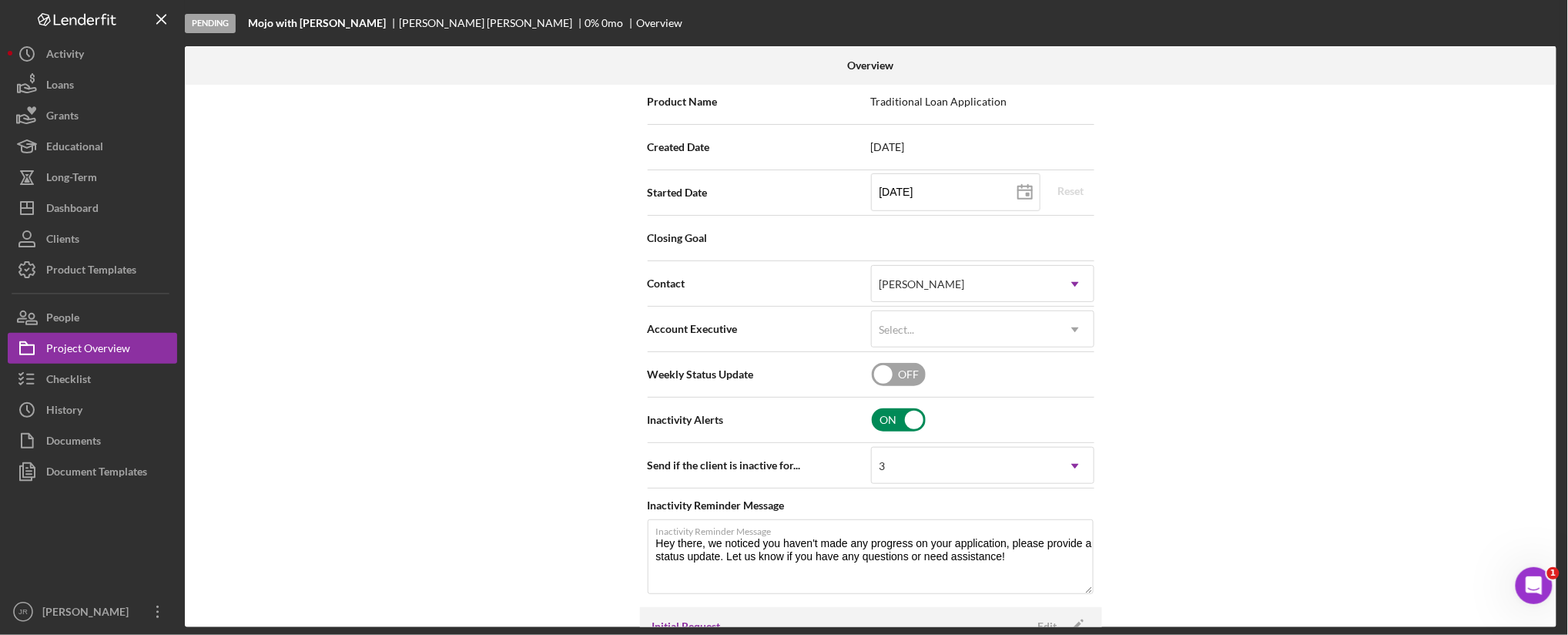
click at [890, 417] on input "checkbox" at bounding box center [898, 419] width 54 height 23
checkbox input "false"
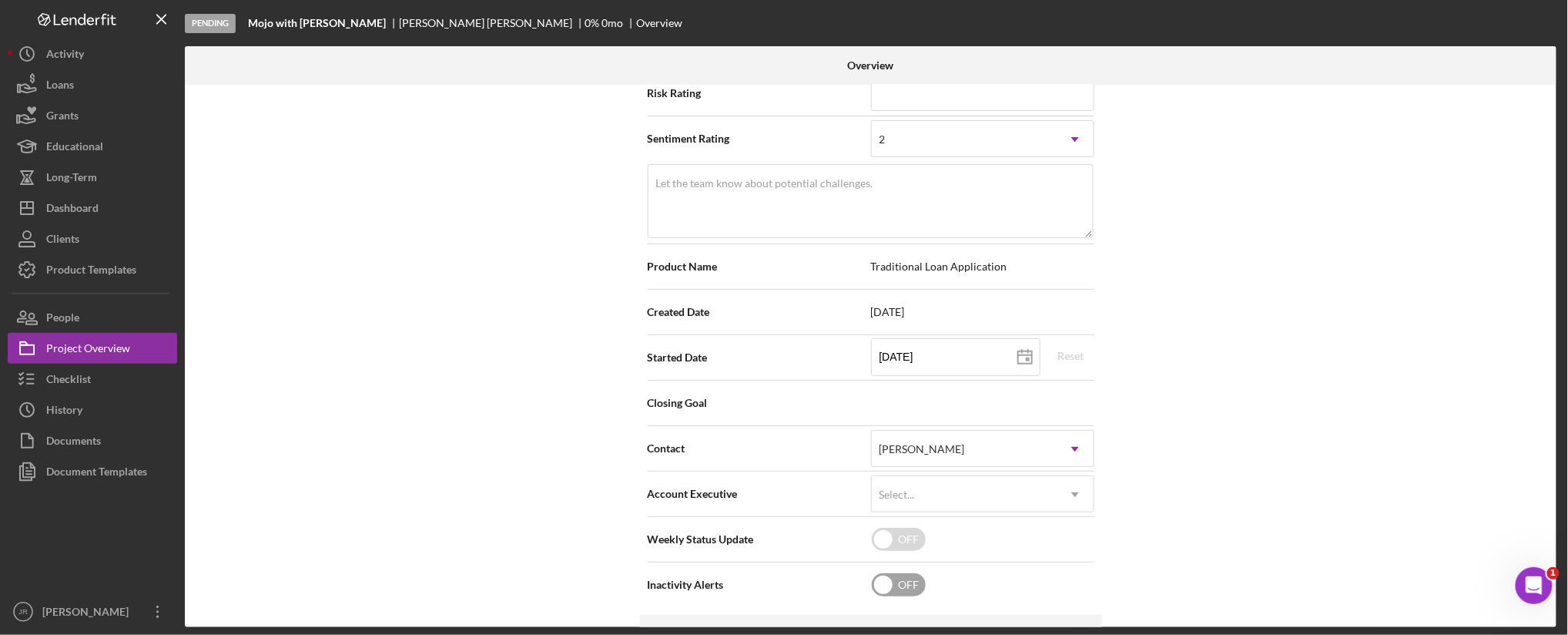
scroll to position [0, 0]
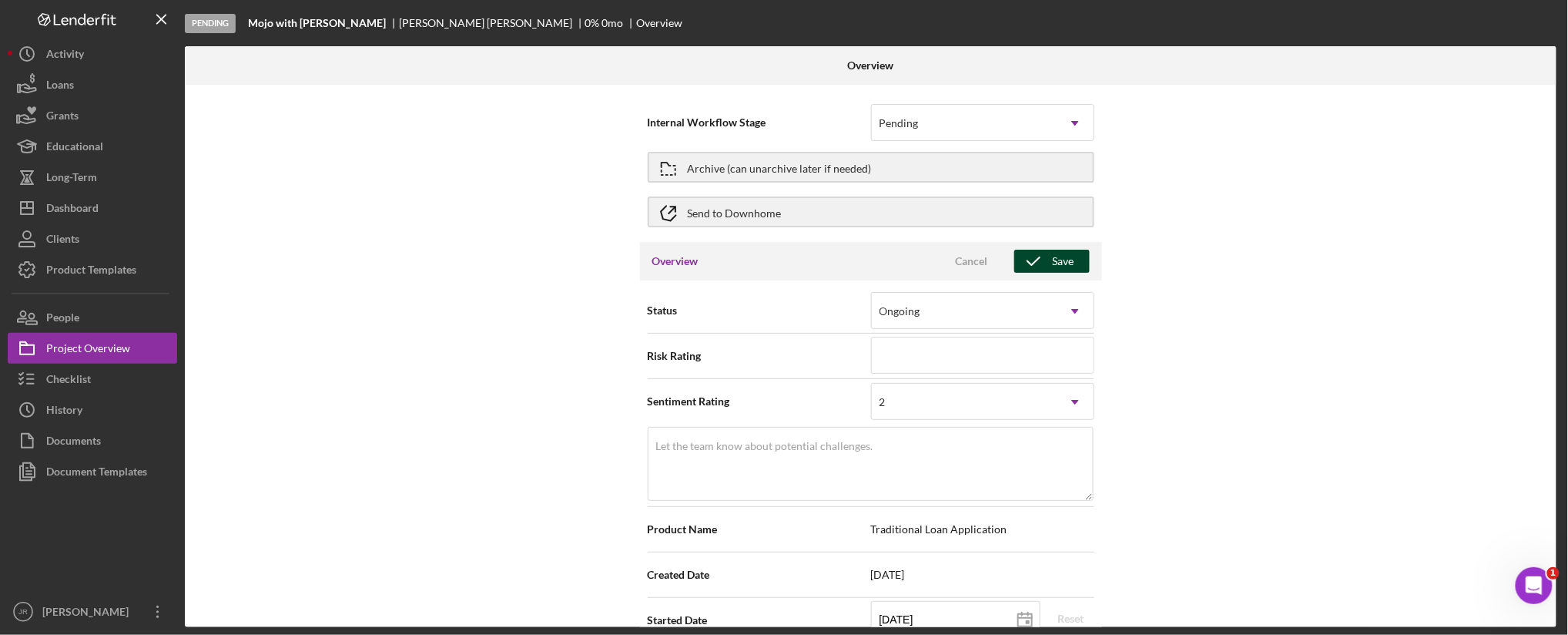
click at [1067, 253] on div "Save" at bounding box center [1063, 261] width 21 height 23
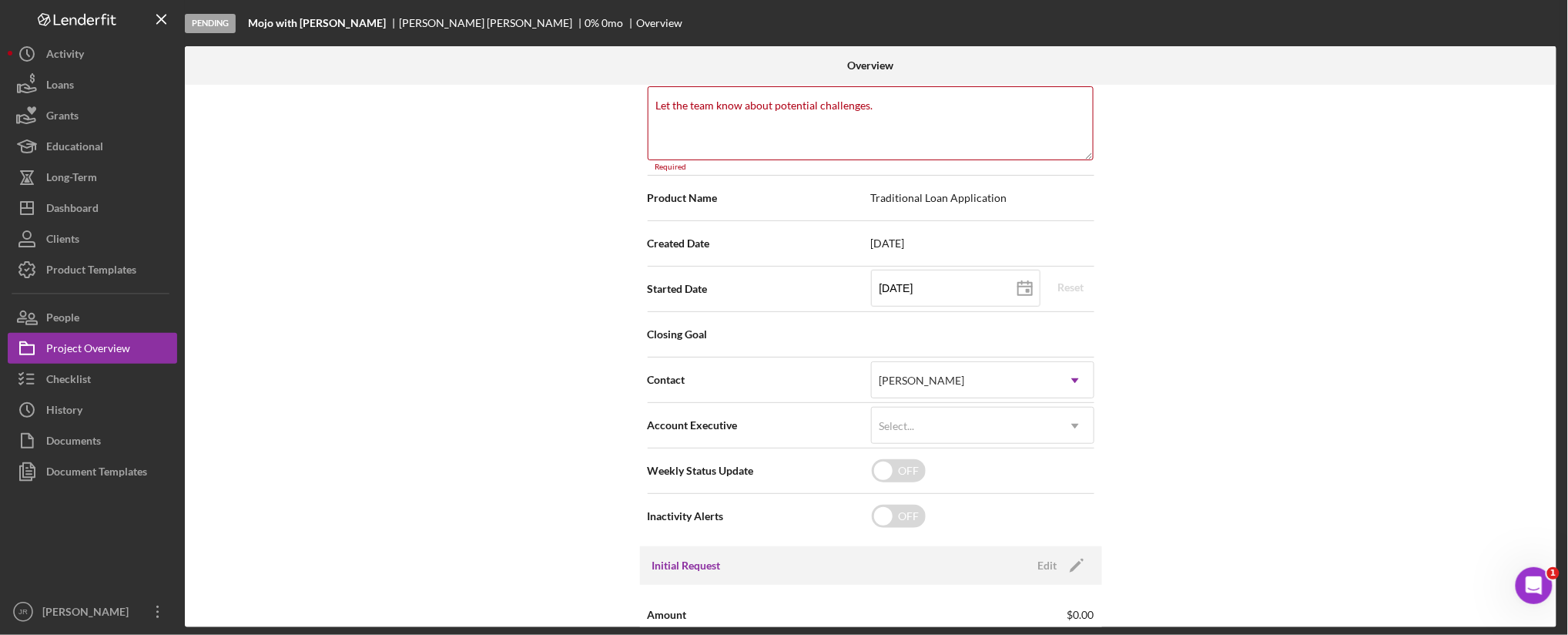
scroll to position [342, 0]
click at [834, 128] on textarea "Let the team know about potential challenges." at bounding box center [870, 122] width 446 height 74
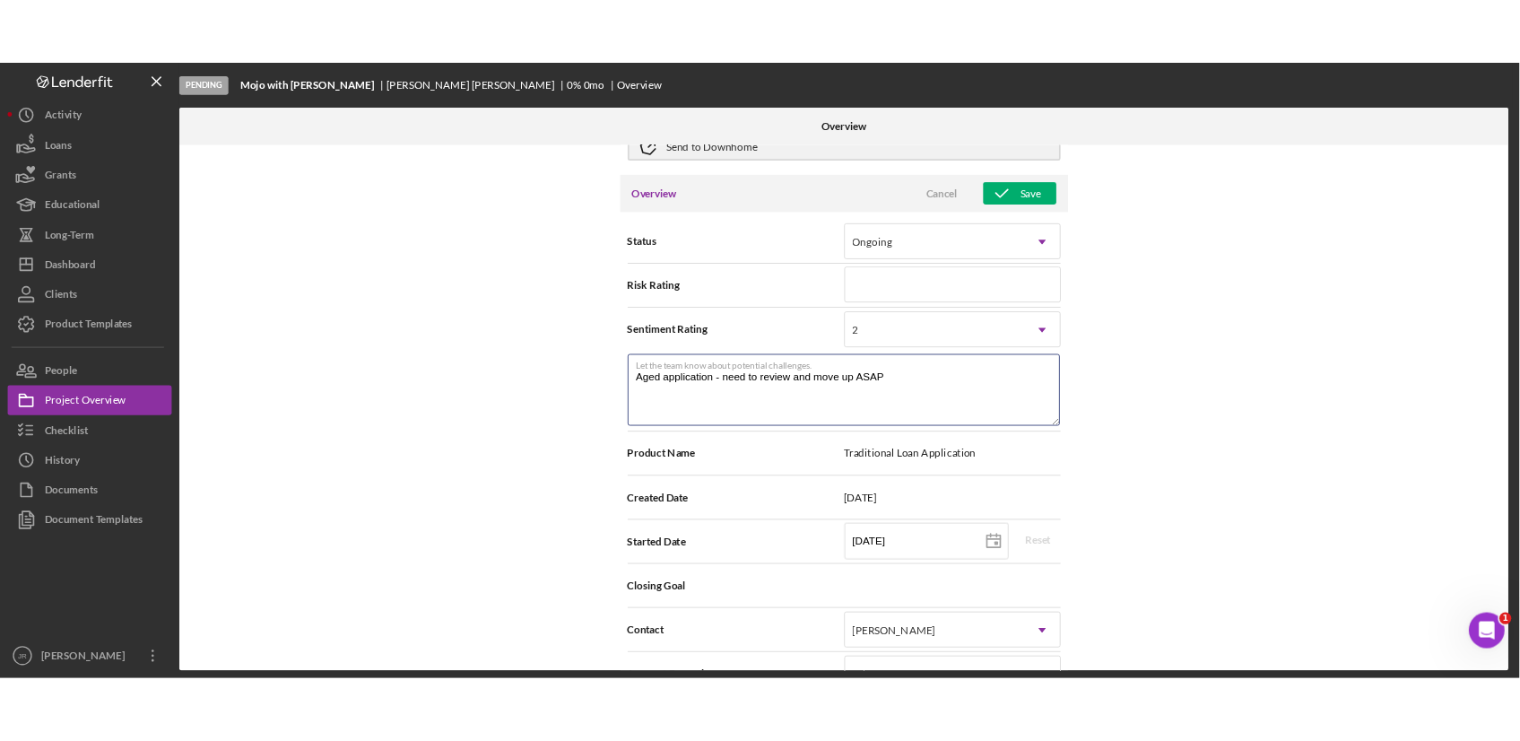
scroll to position [0, 0]
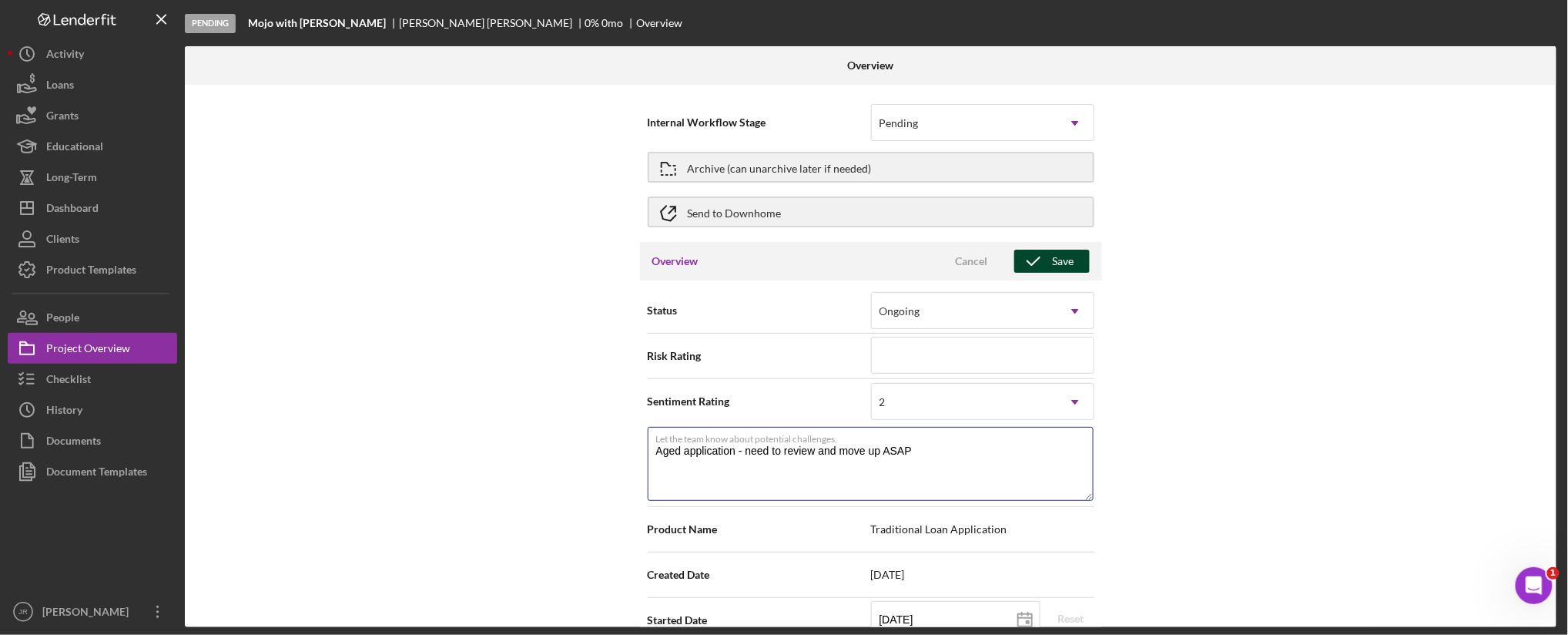
type textarea "Aged application - need to review and move up ASAP"
click at [1064, 266] on div "Save" at bounding box center [1063, 261] width 21 height 23
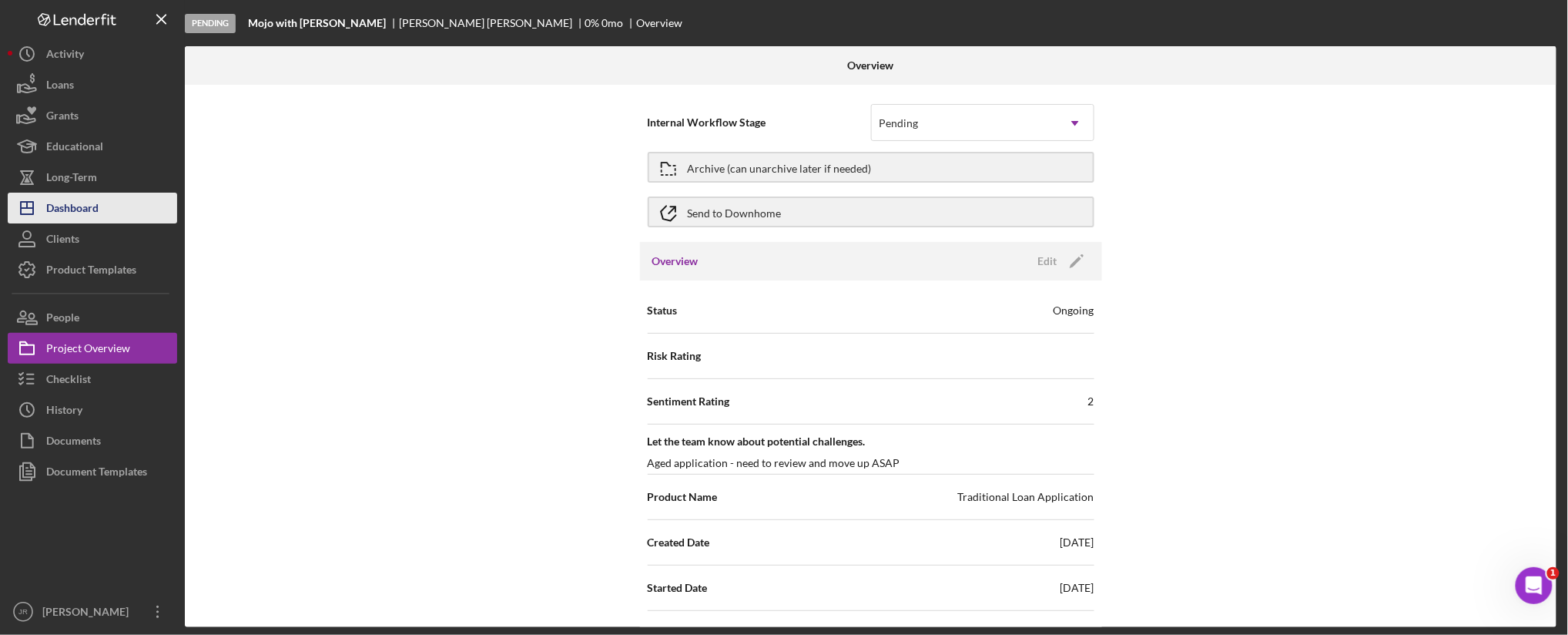
drag, startPoint x: 78, startPoint y: 198, endPoint x: 71, endPoint y: 205, distance: 9.9
click at [78, 198] on div "Dashboard" at bounding box center [72, 210] width 52 height 34
